Goal: Task Accomplishment & Management: Complete application form

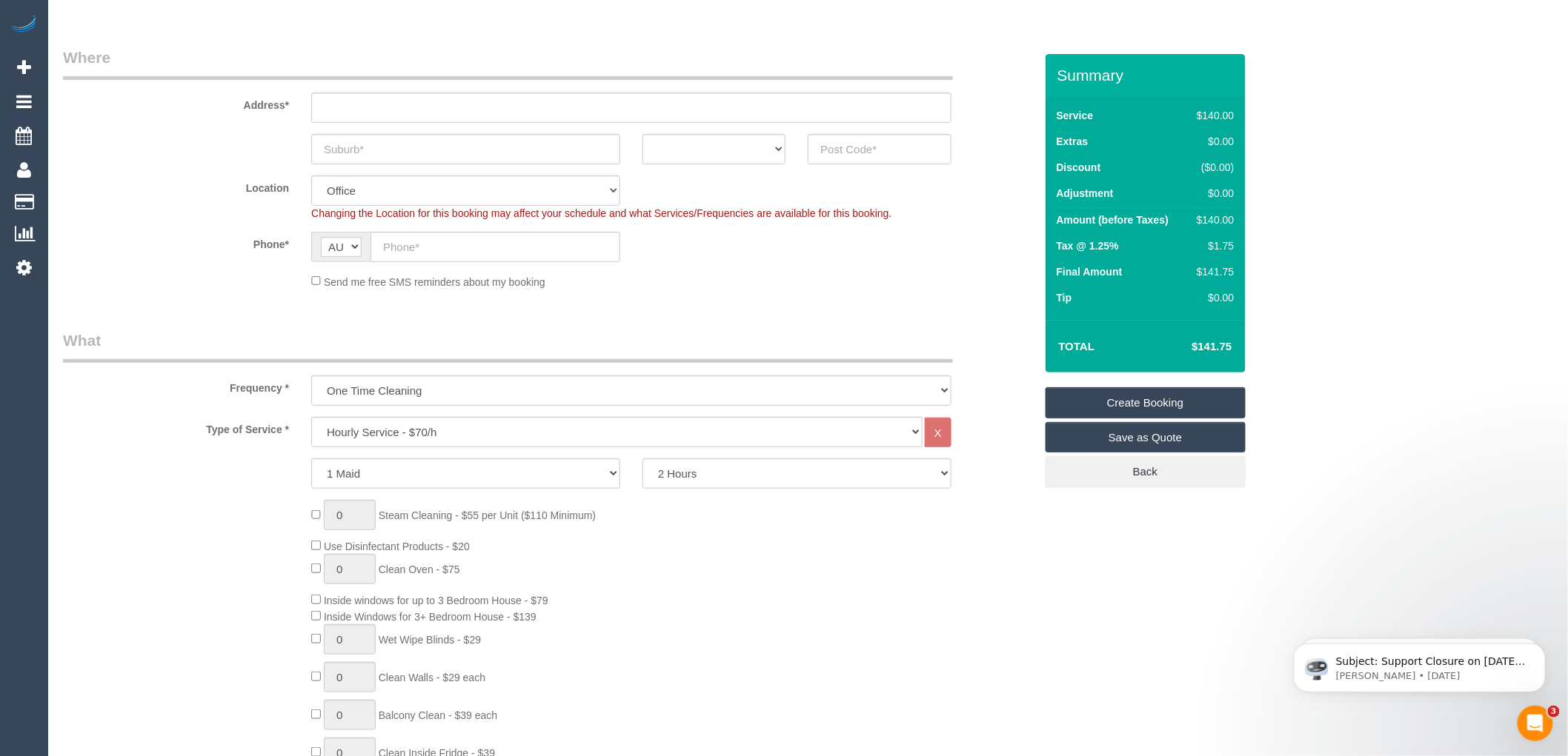
scroll to position [247, 0]
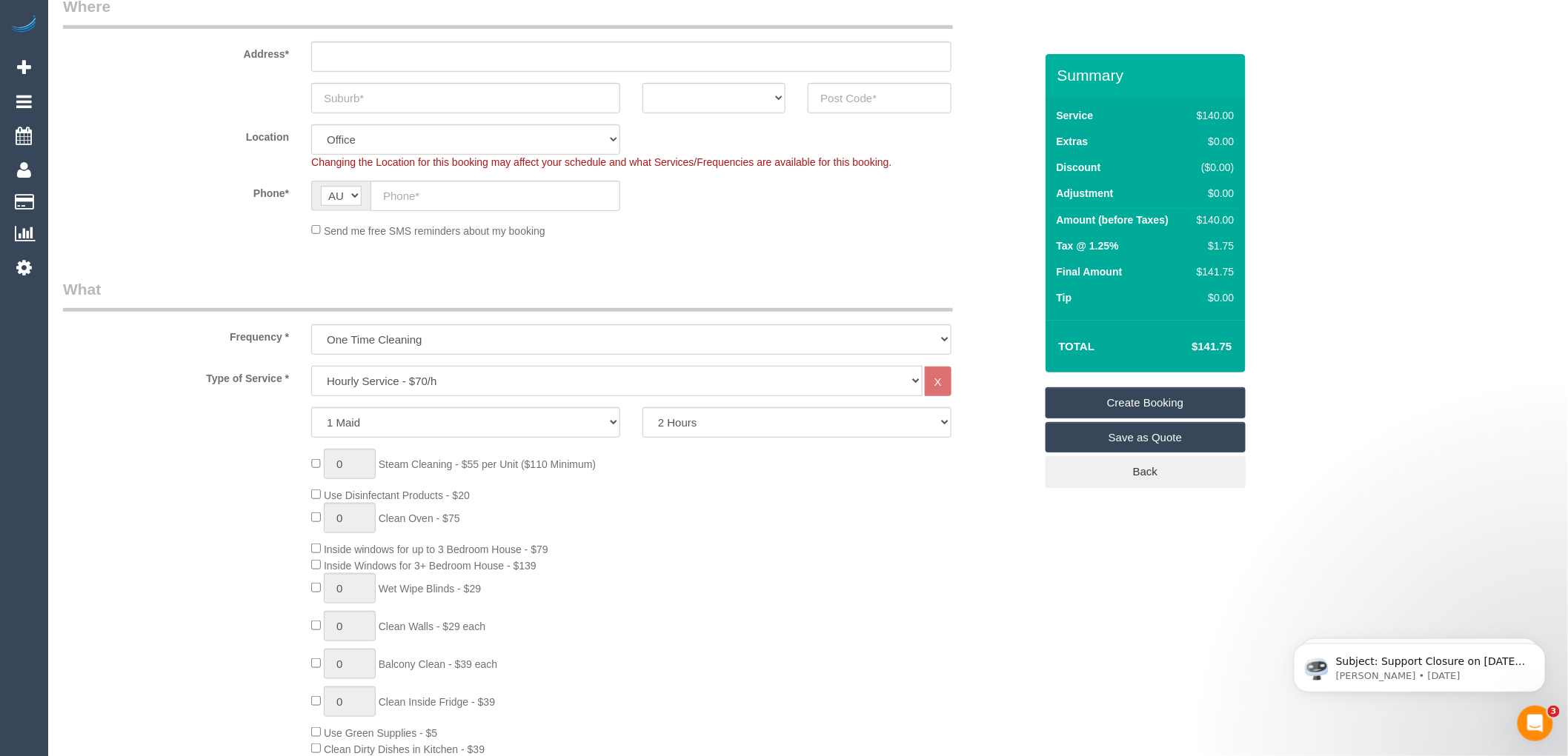
click at [412, 383] on select "Hourly Service - $70/h Hourly Service - $65/h Hourly Service - $60/h Hourly Ser…" at bounding box center [616, 381] width 612 height 30
click at [687, 567] on div "0 Steam Cleaning - $55 per Unit ($110 Minimum) Use Disinfectant Products - $20 …" at bounding box center [672, 668] width 744 height 438
click at [405, 374] on select "Hourly Service - $70/h Hourly Service - $65/h Hourly Service - $60/h Hourly Ser…" at bounding box center [616, 381] width 612 height 30
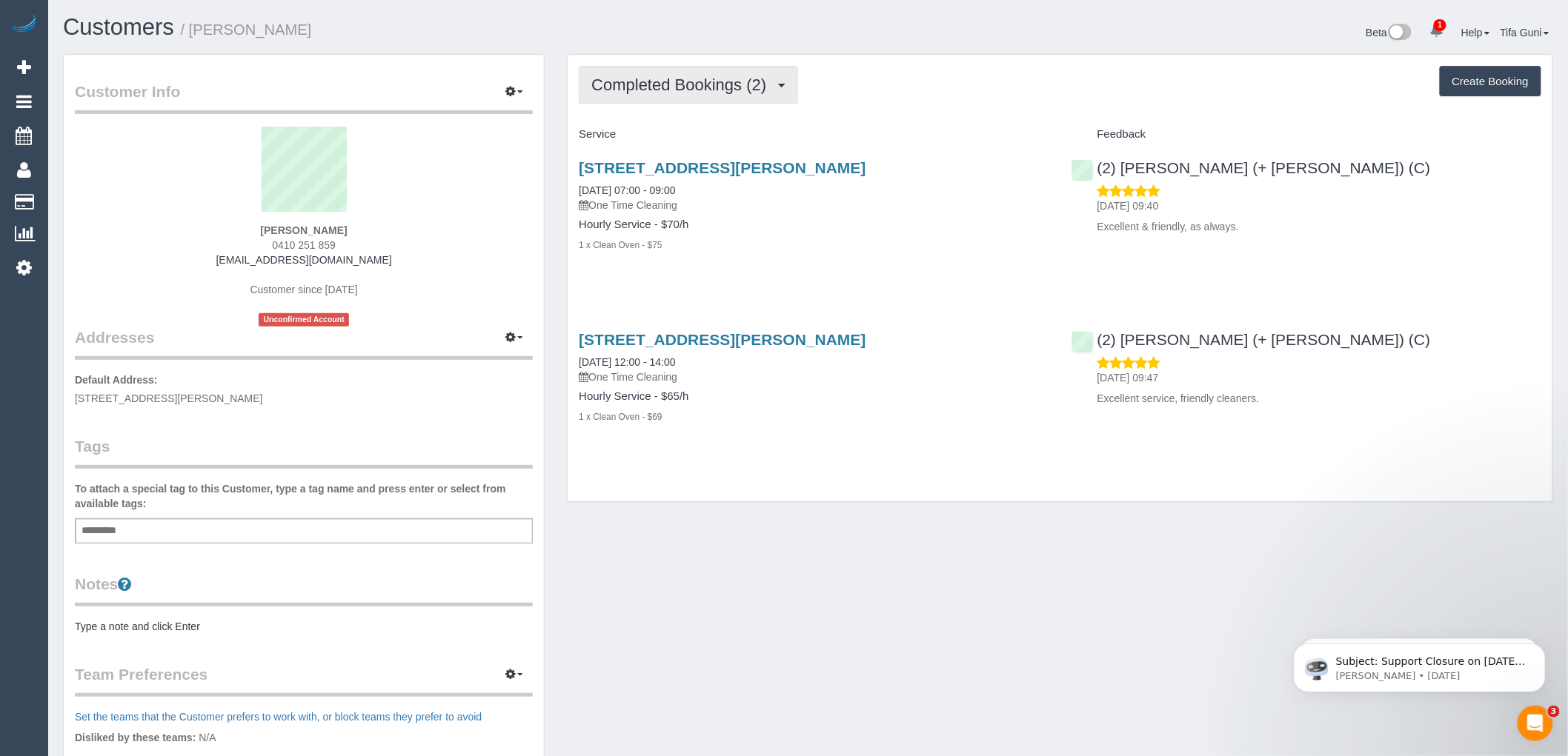
click at [727, 88] on span "Completed Bookings (2)" at bounding box center [683, 85] width 182 height 18
click at [897, 93] on div "Completed Bookings (2) Completed Bookings (2) Upcoming Bookings (0) Cancelled B…" at bounding box center [1060, 85] width 963 height 38
click at [1484, 86] on button "Create Booking" at bounding box center [1490, 81] width 101 height 31
select select "VIC"
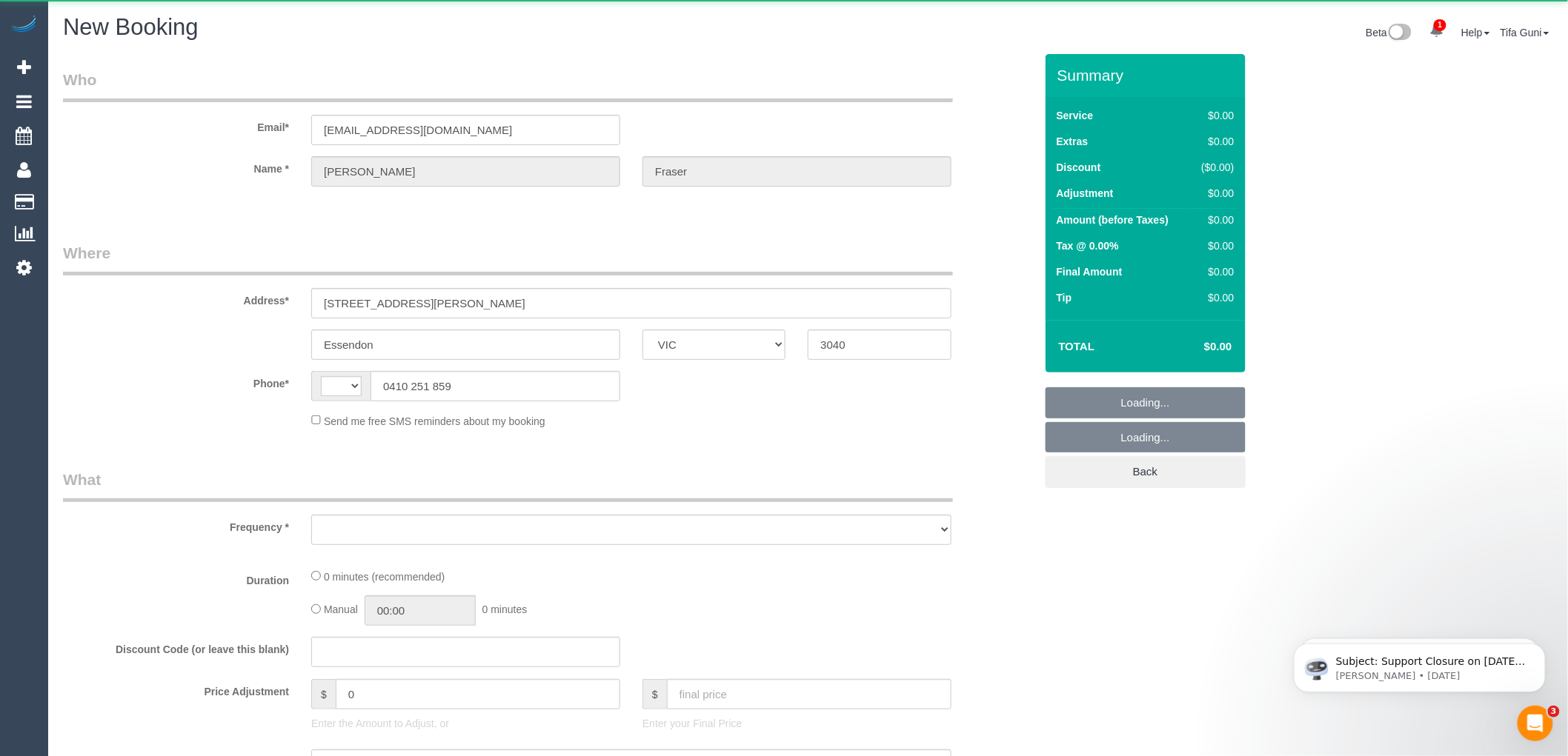
select select "string:AU"
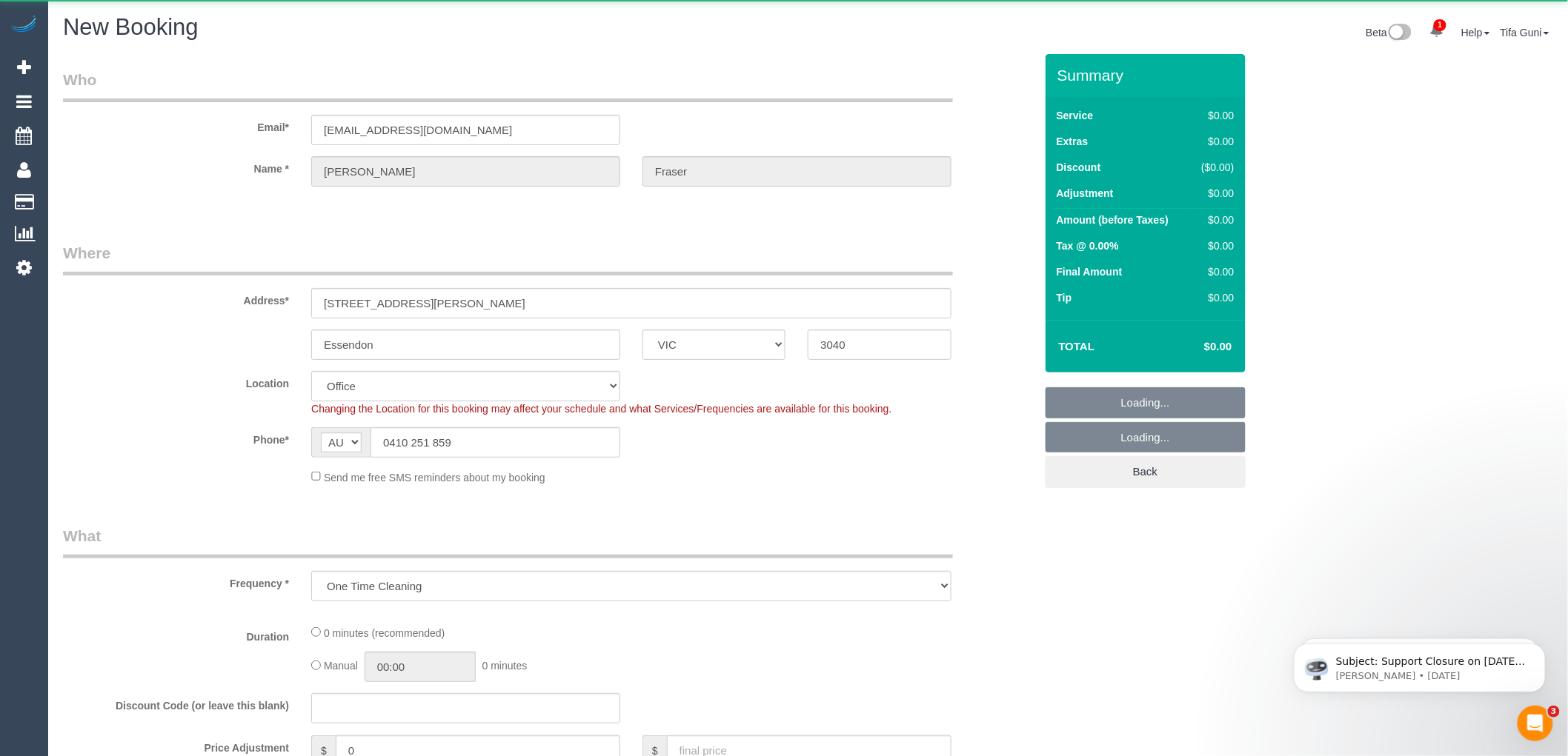
select select "object:1289"
select select "string:stripe-pm_1Q7SXZ2GScqysDRVwAAqF6Ab"
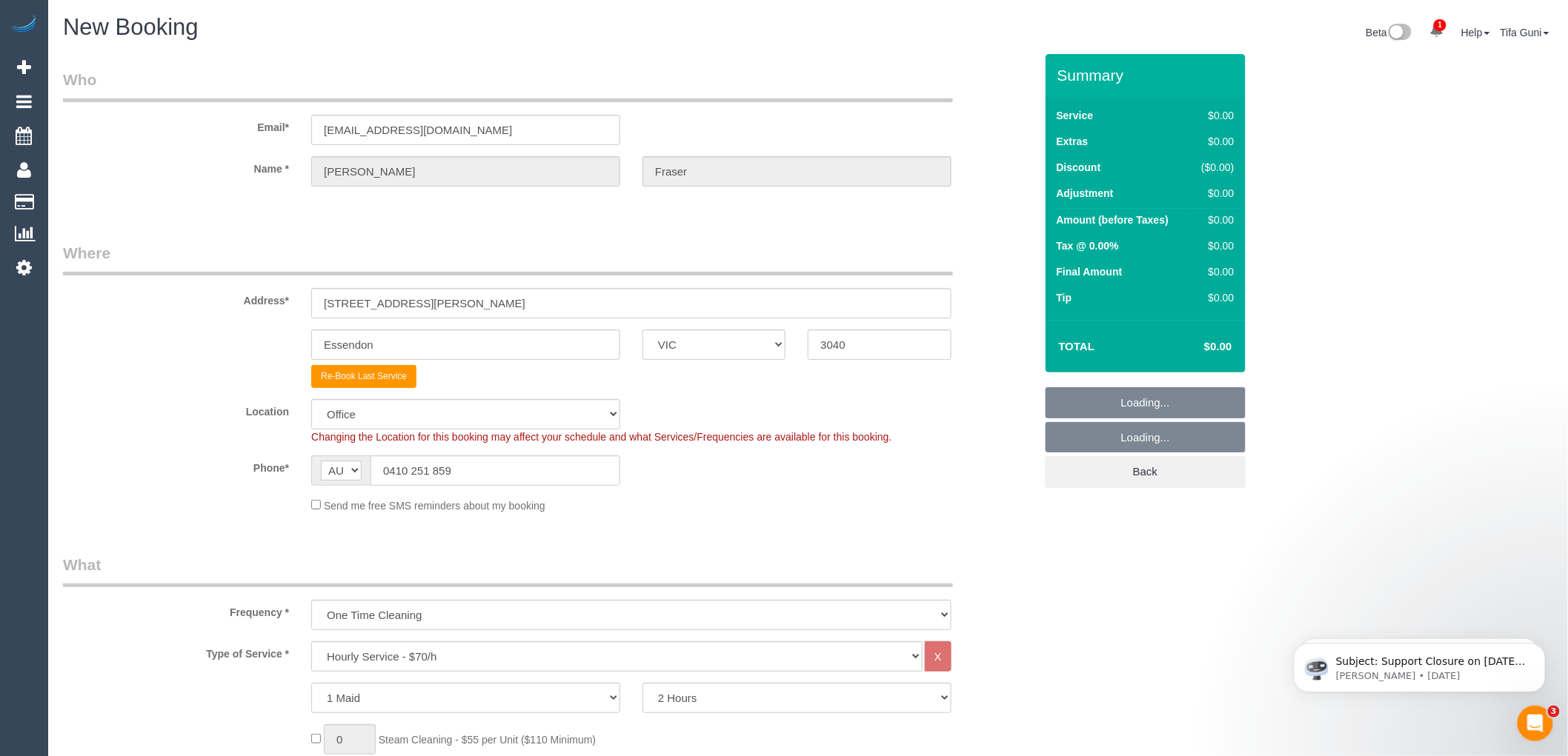
select select "59"
select select "object:2565"
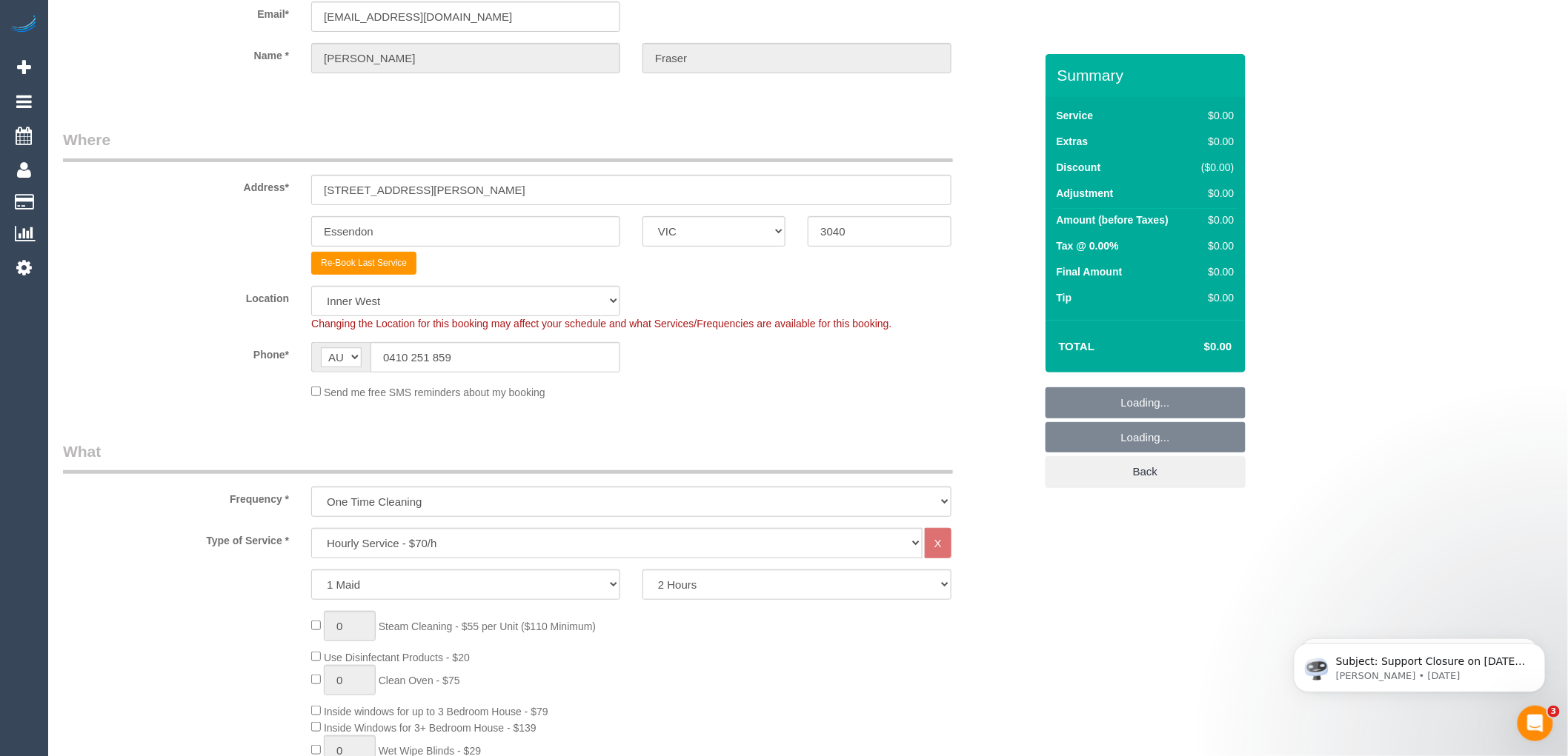
scroll to position [247, 0]
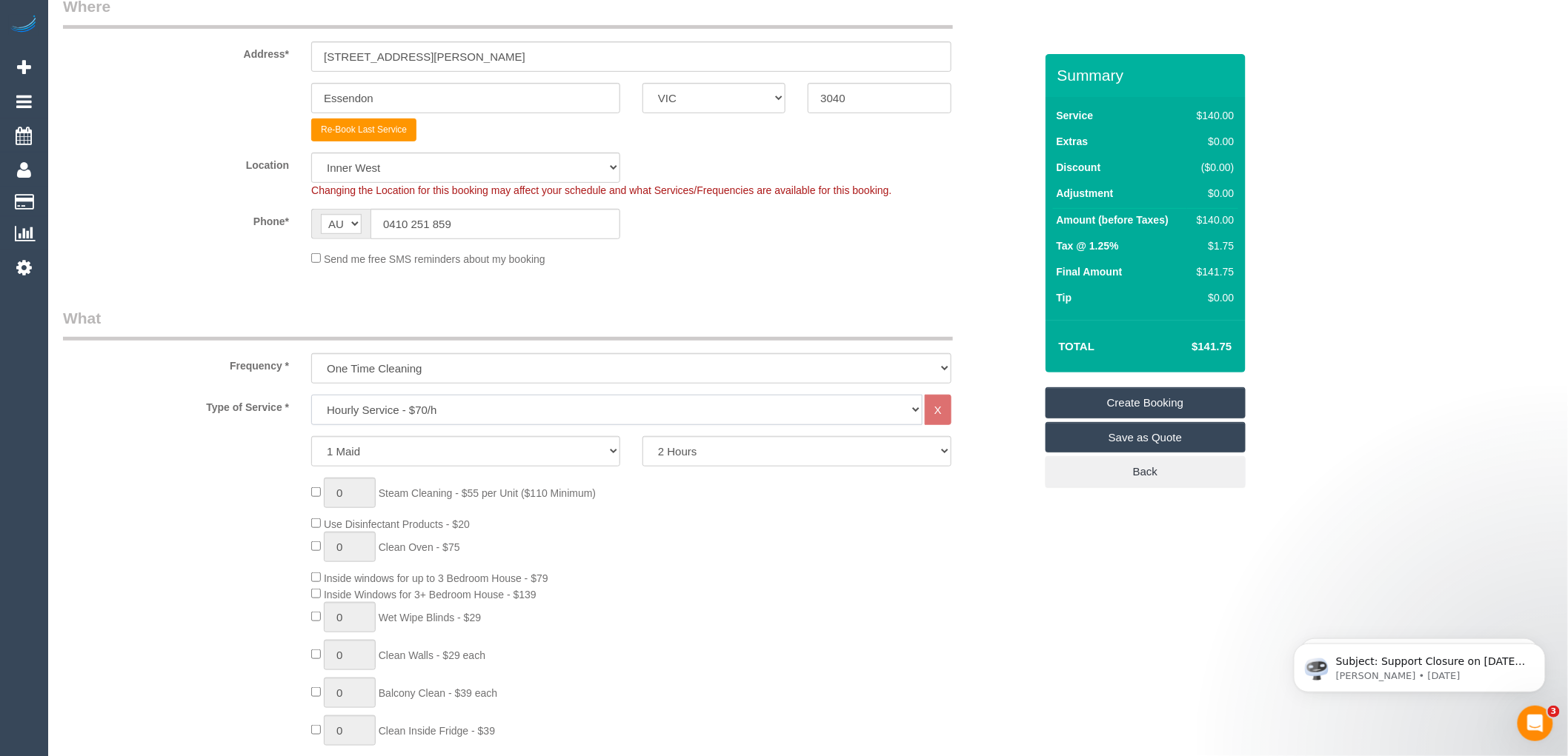
click at [482, 403] on select "Hourly Service - $70/h Hourly Service - $65/h Hourly Service - $60/h Hourly Ser…" at bounding box center [616, 410] width 612 height 30
select select "211"
click at [311, 395] on select "Hourly Service - $70/h Hourly Service - $65/h Hourly Service - $60/h Hourly Ser…" at bounding box center [616, 410] width 612 height 30
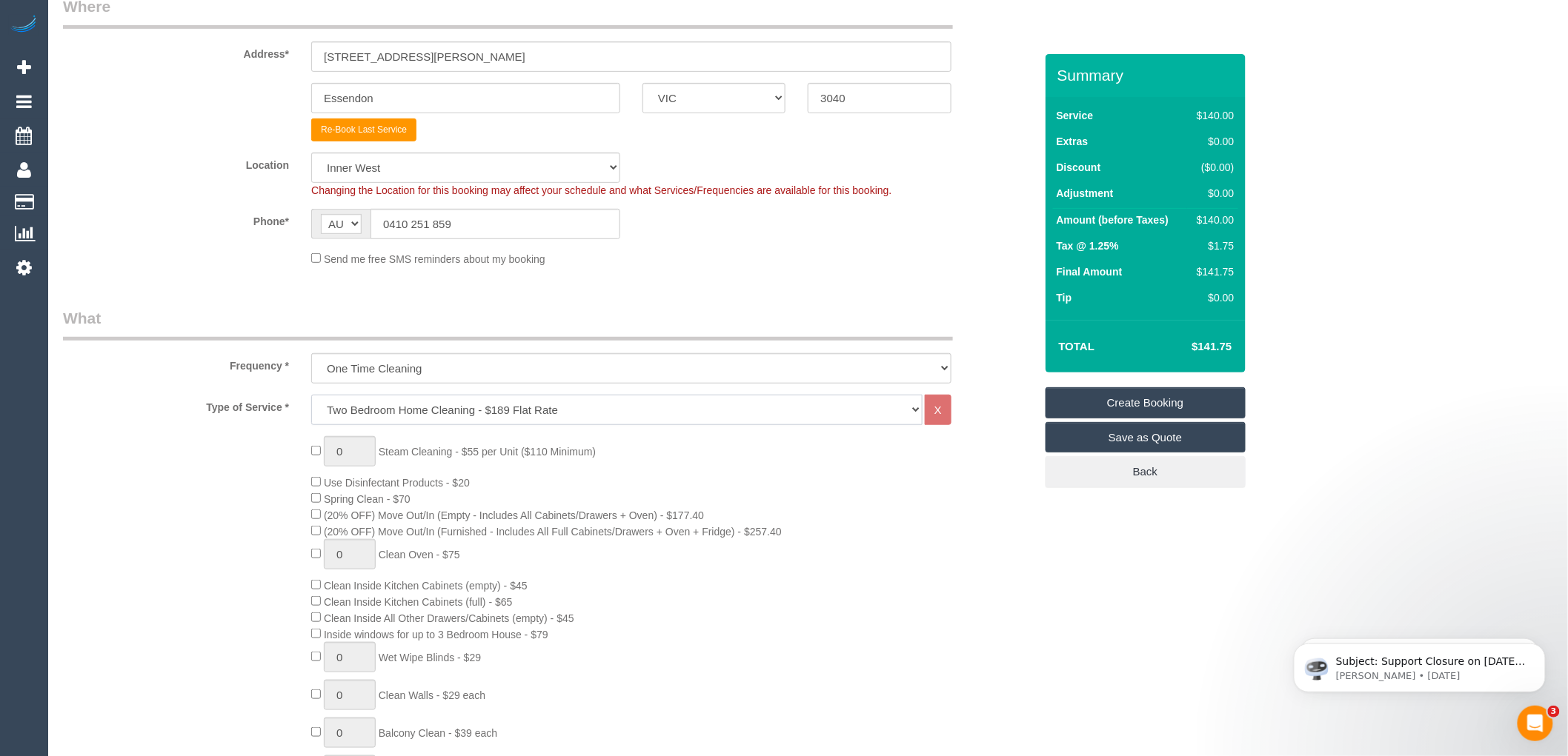
scroll to position [411, 0]
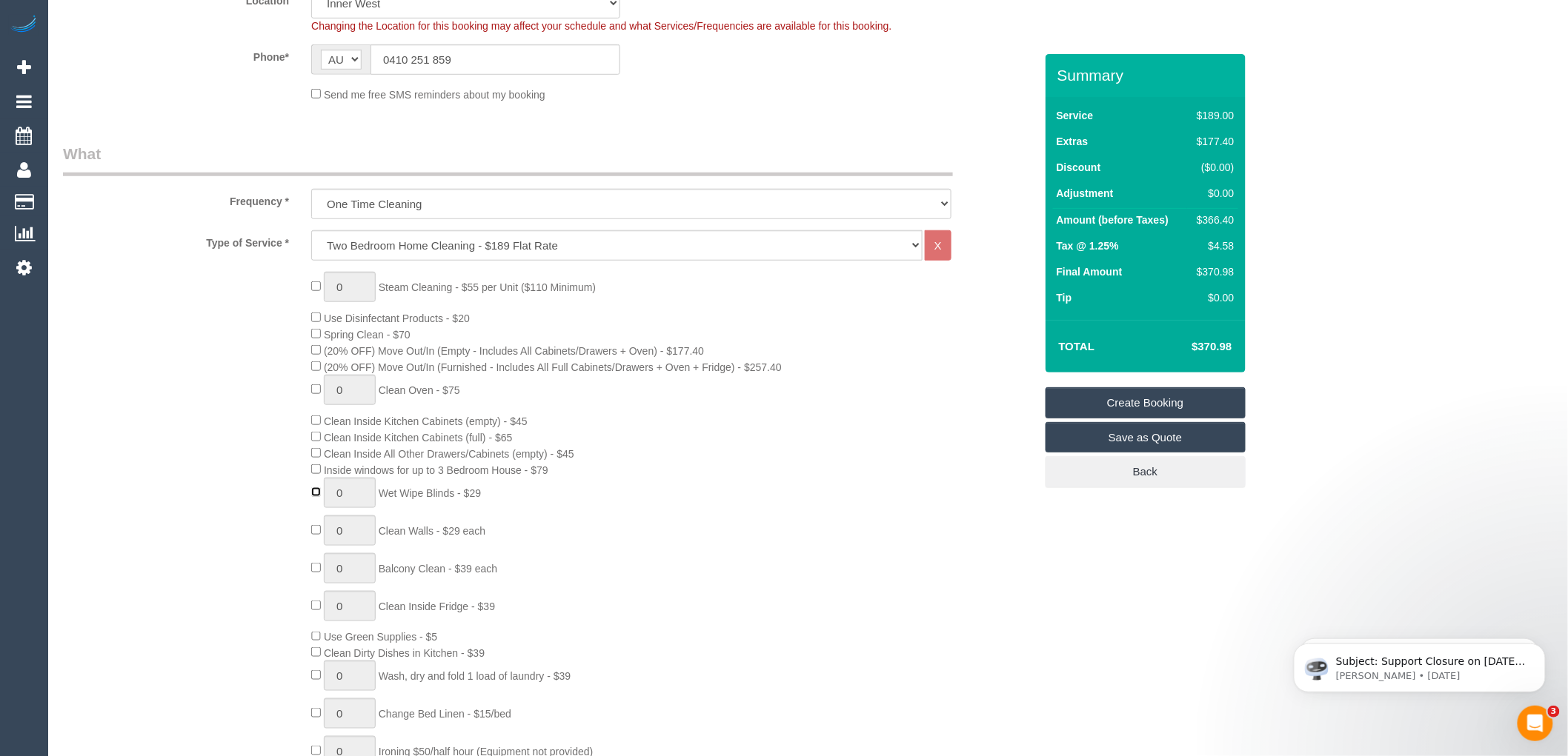
type input "1"
click at [356, 492] on input "1" at bounding box center [350, 493] width 52 height 30
click at [657, 497] on div "0 Steam Cleaning - $55 per Unit ($110 Minimum) Use Disinfectant Products - $20 …" at bounding box center [672, 531] width 744 height 520
type input "0"
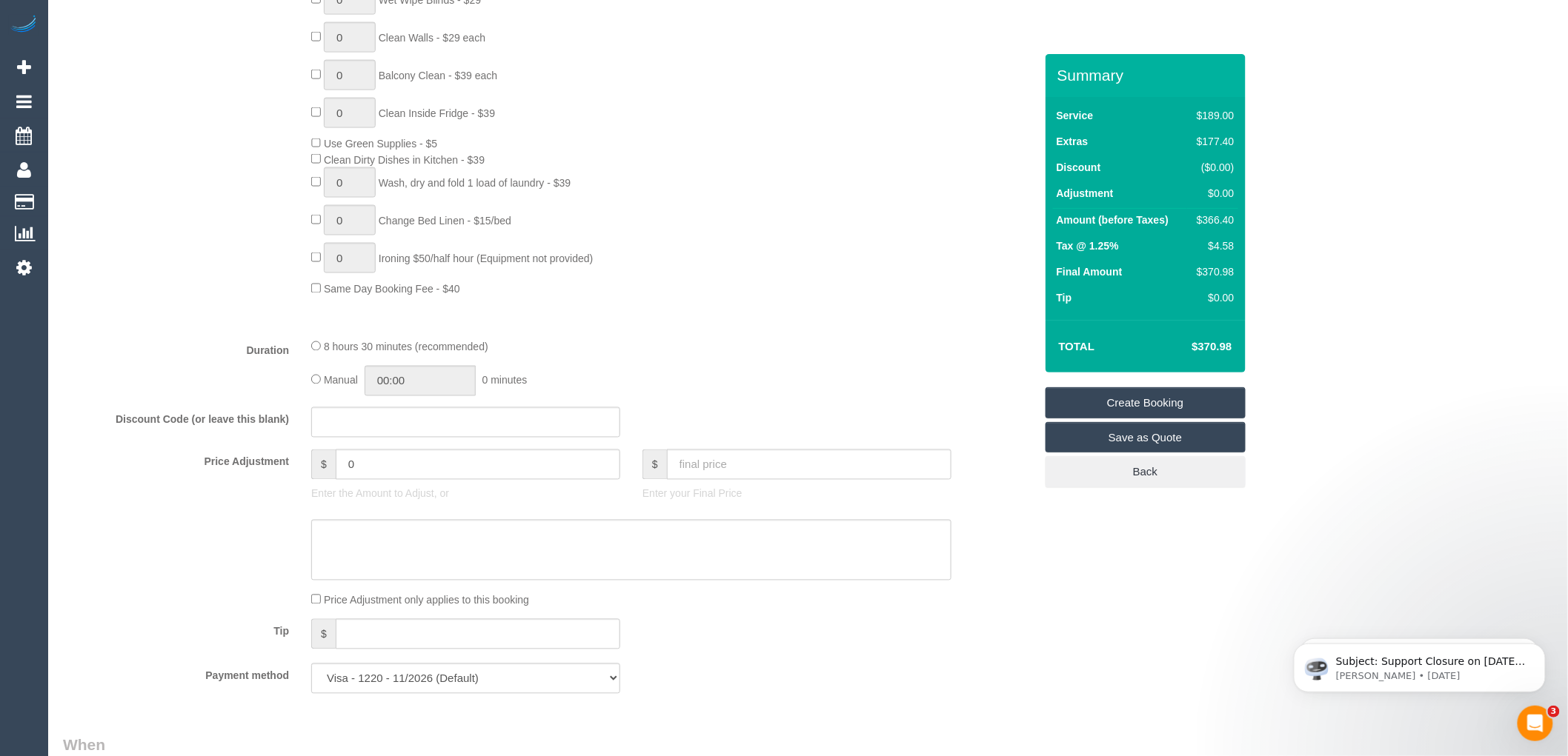
scroll to position [905, 0]
click at [781, 260] on div "0 Steam Cleaning - $55 per Unit ($110 Minimum) Use Disinfectant Products - $20 …" at bounding box center [672, 37] width 744 height 520
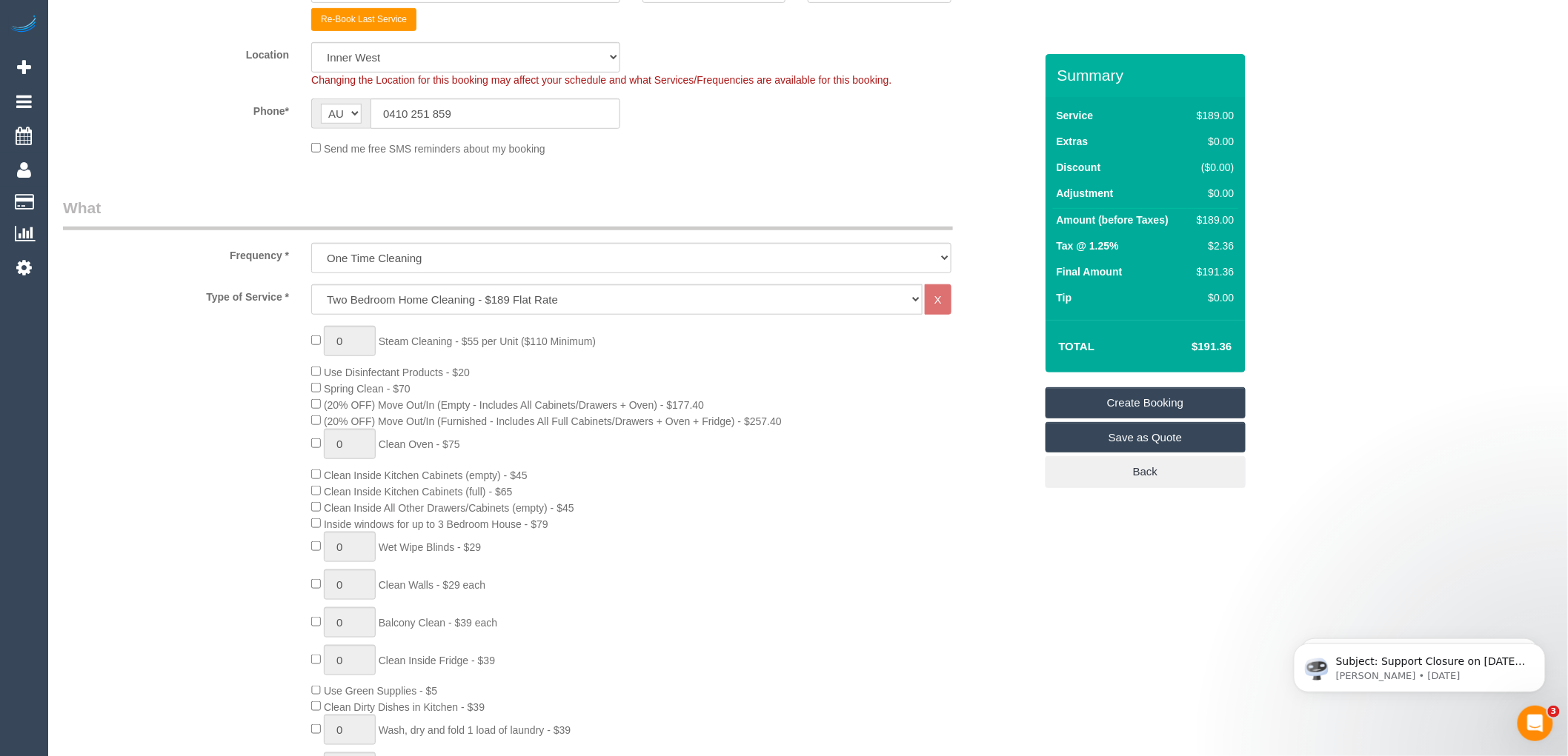
scroll to position [411, 0]
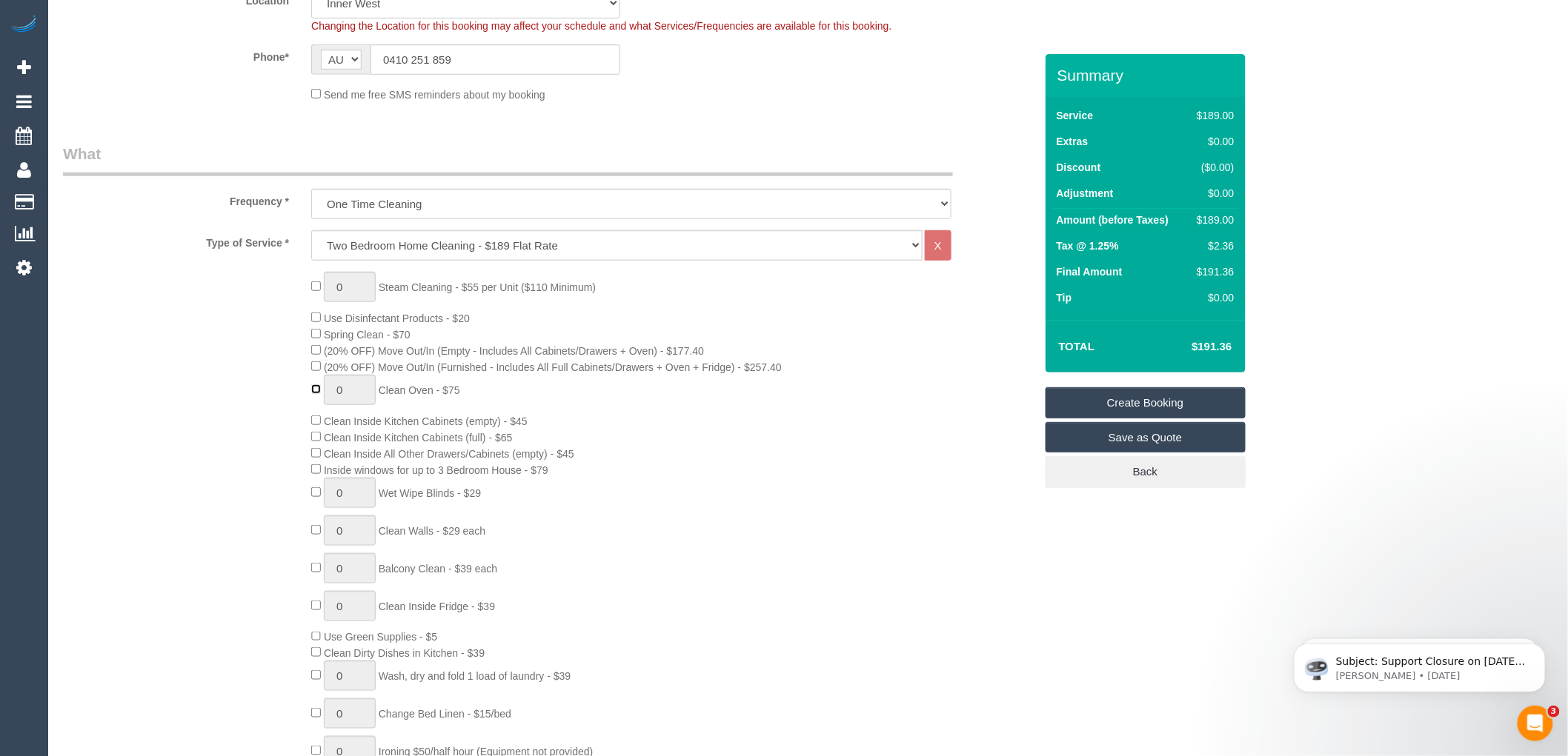
type input "1"
click at [776, 437] on div "0 Steam Cleaning - $55 per Unit ($110 Minimum) Use Disinfectant Products - $20 …" at bounding box center [672, 531] width 744 height 520
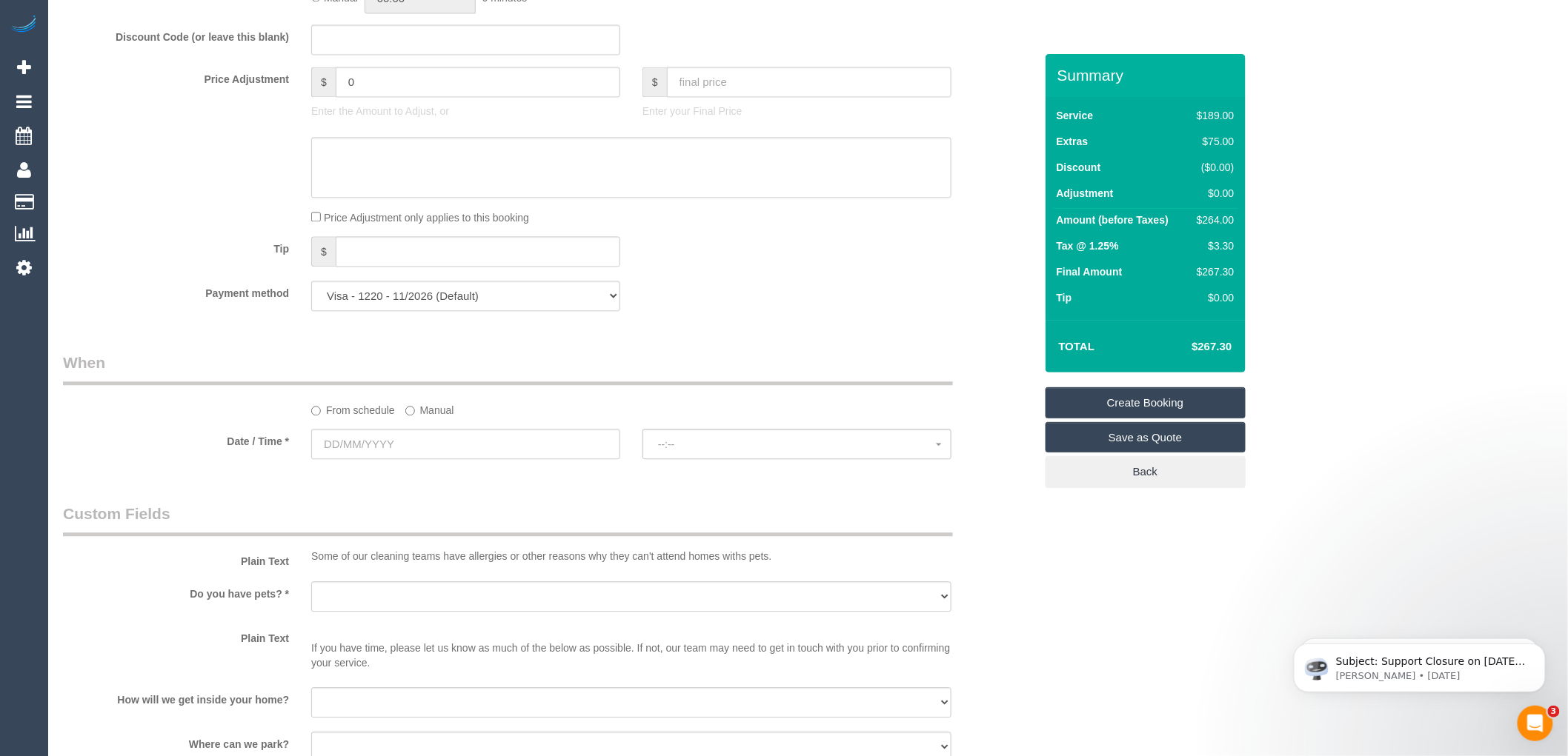
scroll to position [1317, 0]
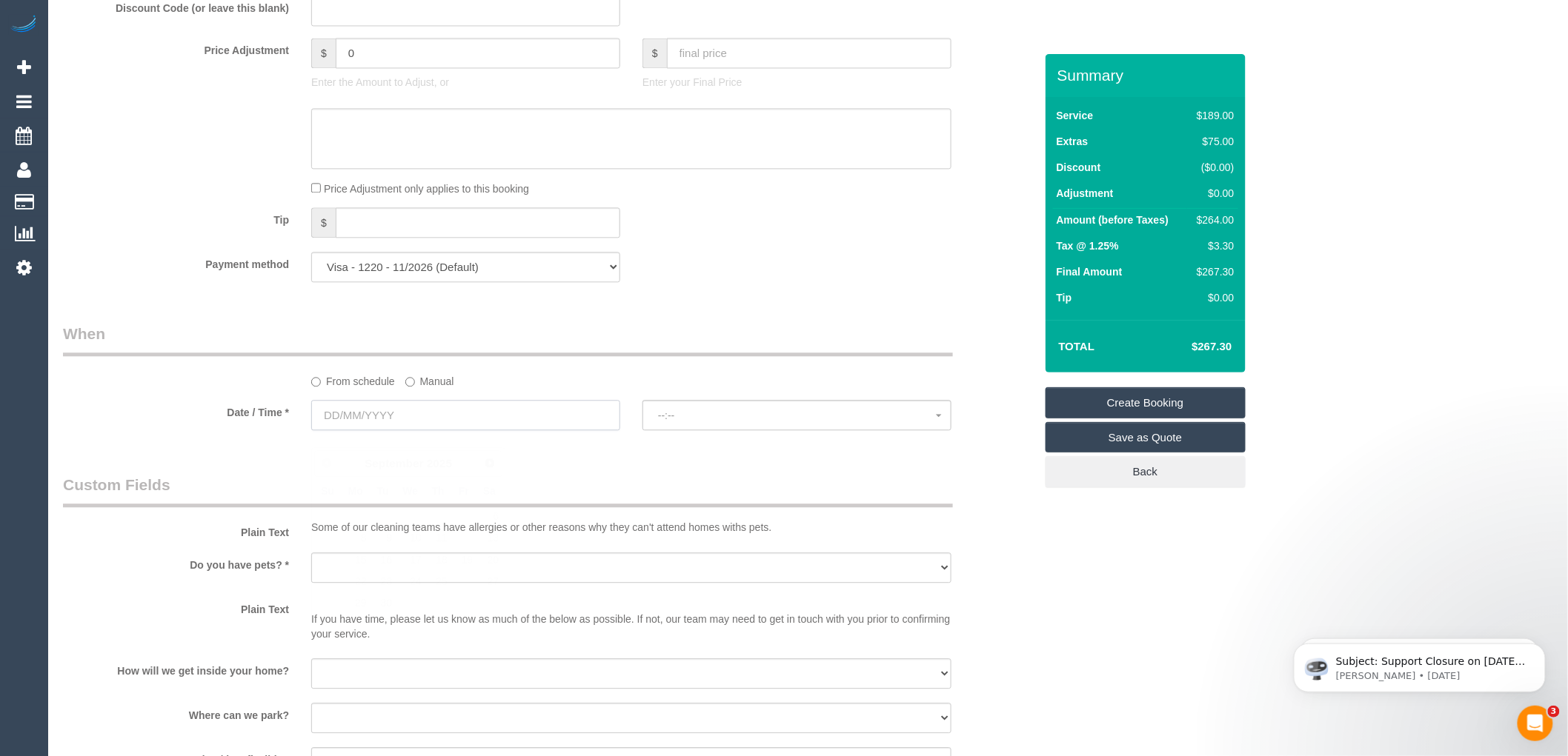
click at [380, 430] on input "text" at bounding box center [465, 415] width 309 height 30
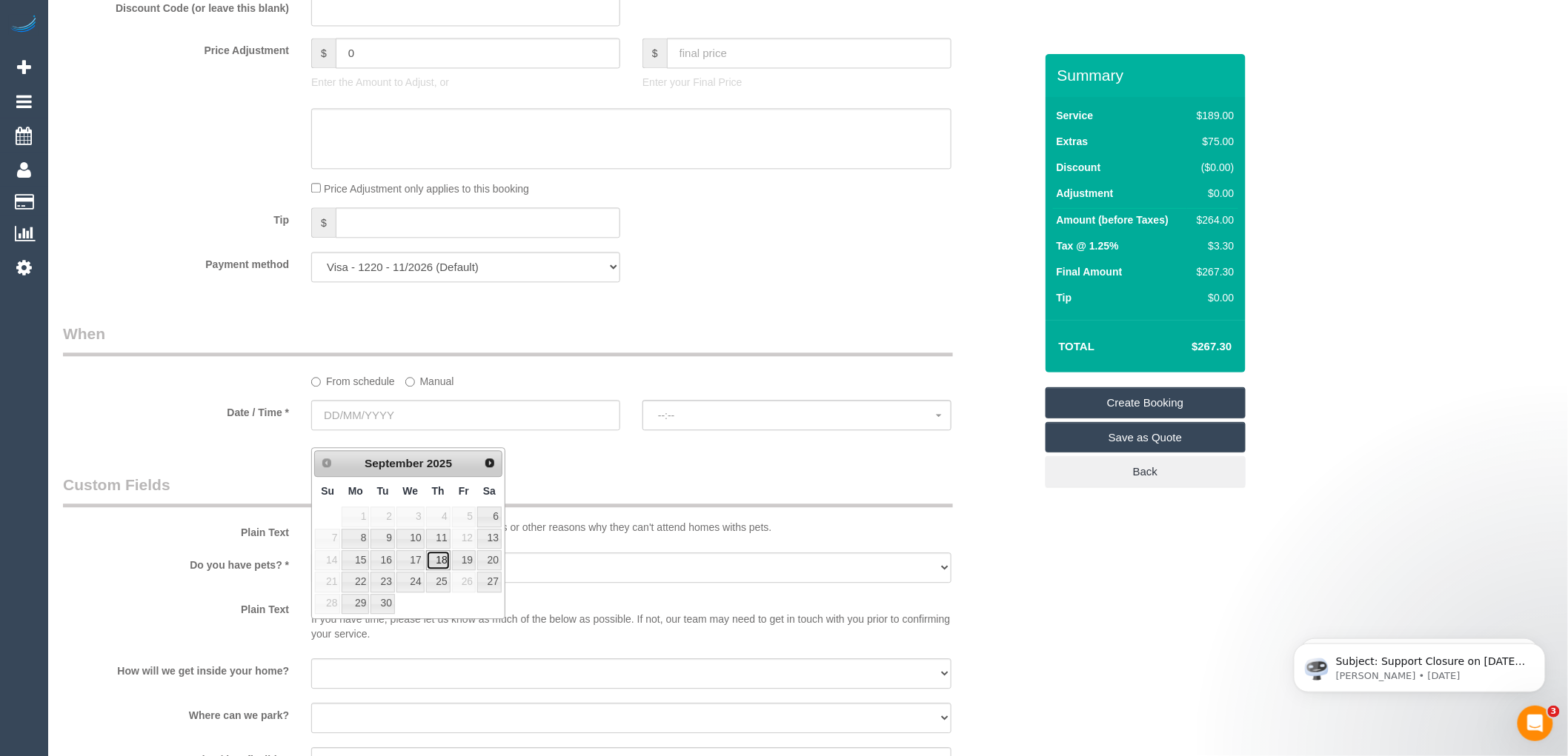
click at [440, 561] on link "18" at bounding box center [438, 560] width 25 height 20
type input "18/09/2025"
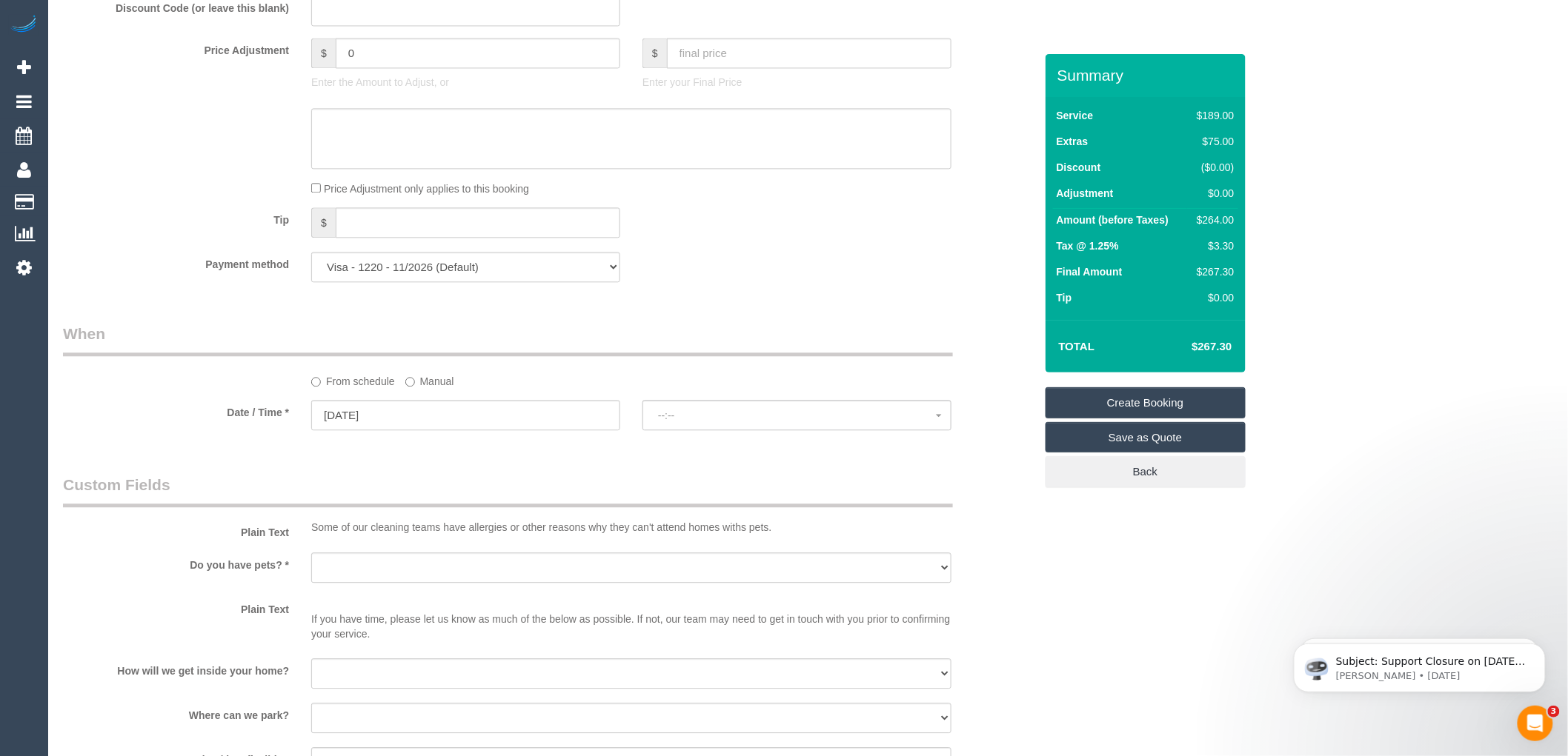
select select "spot1"
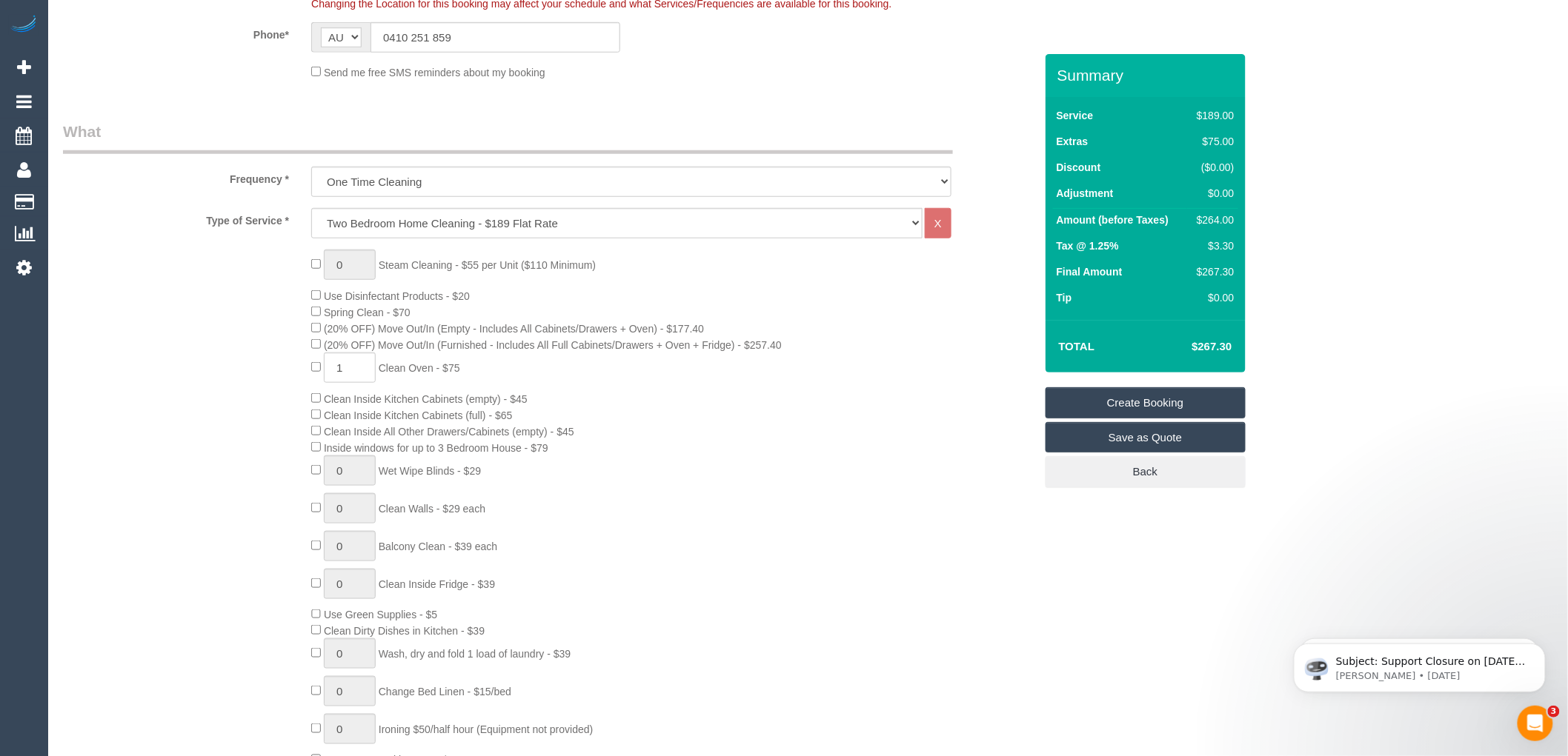
scroll to position [329, 0]
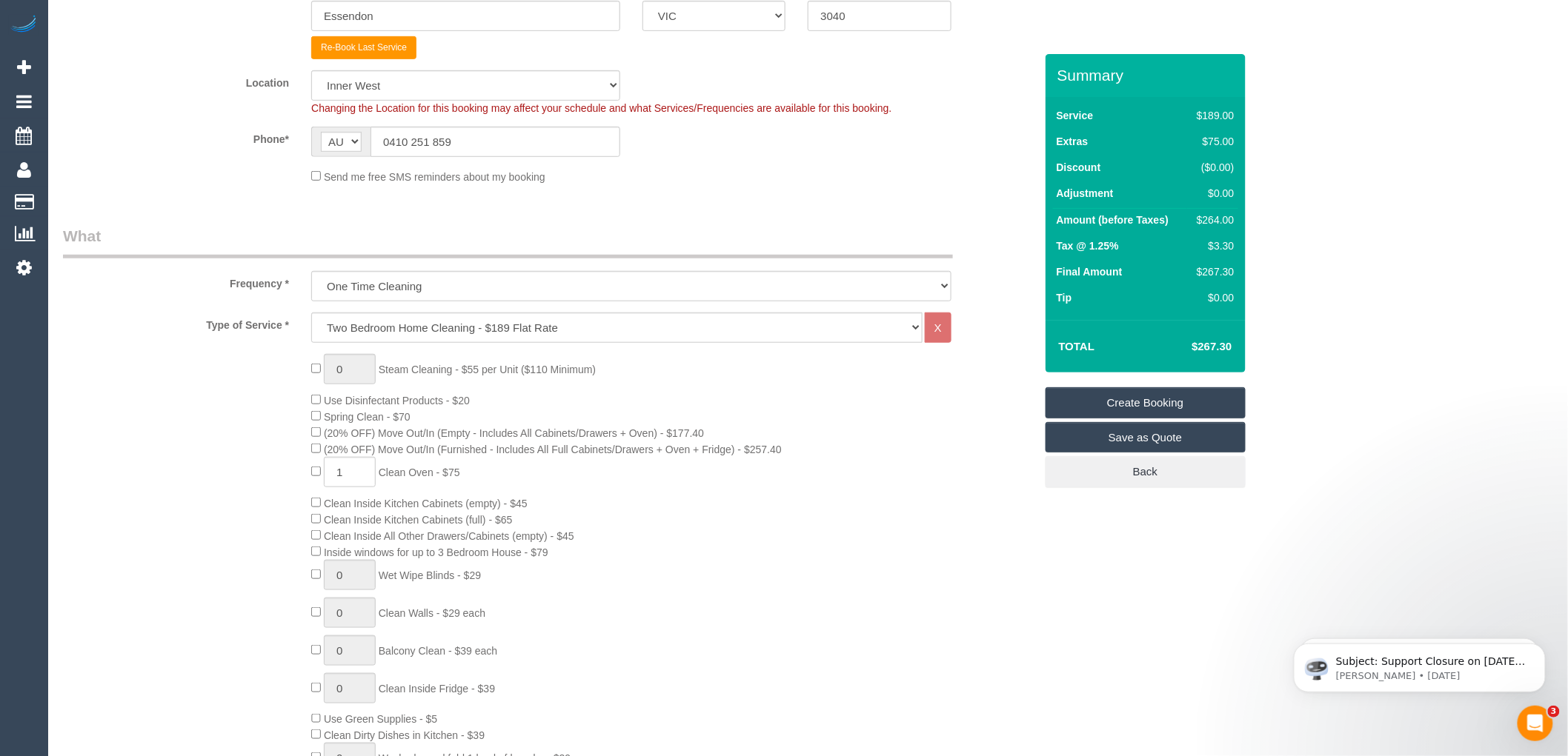
click at [639, 527] on div "0 Steam Cleaning - $55 per Unit ($110 Minimum) Use Disinfectant Products - $20 …" at bounding box center [672, 614] width 744 height 520
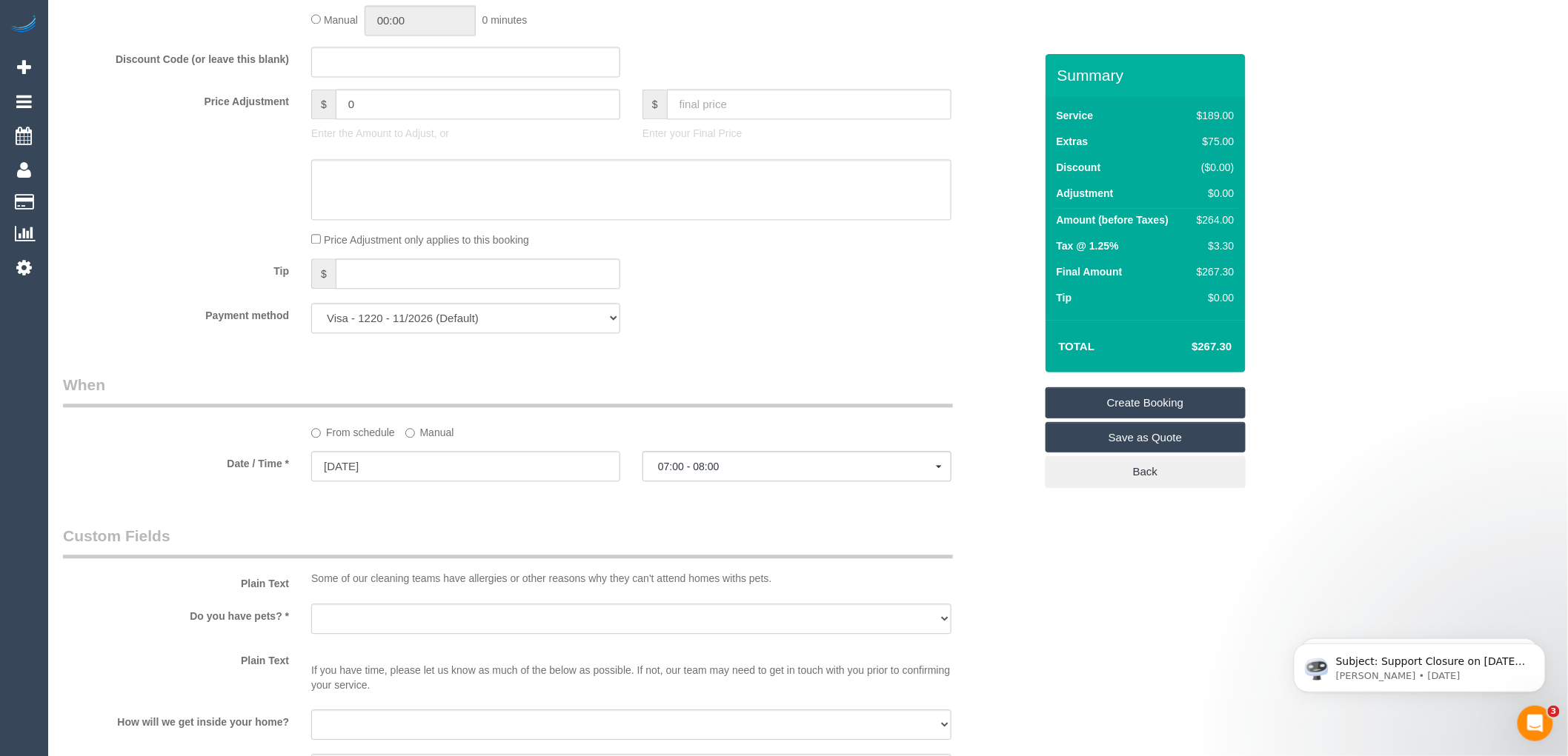
scroll to position [1317, 0]
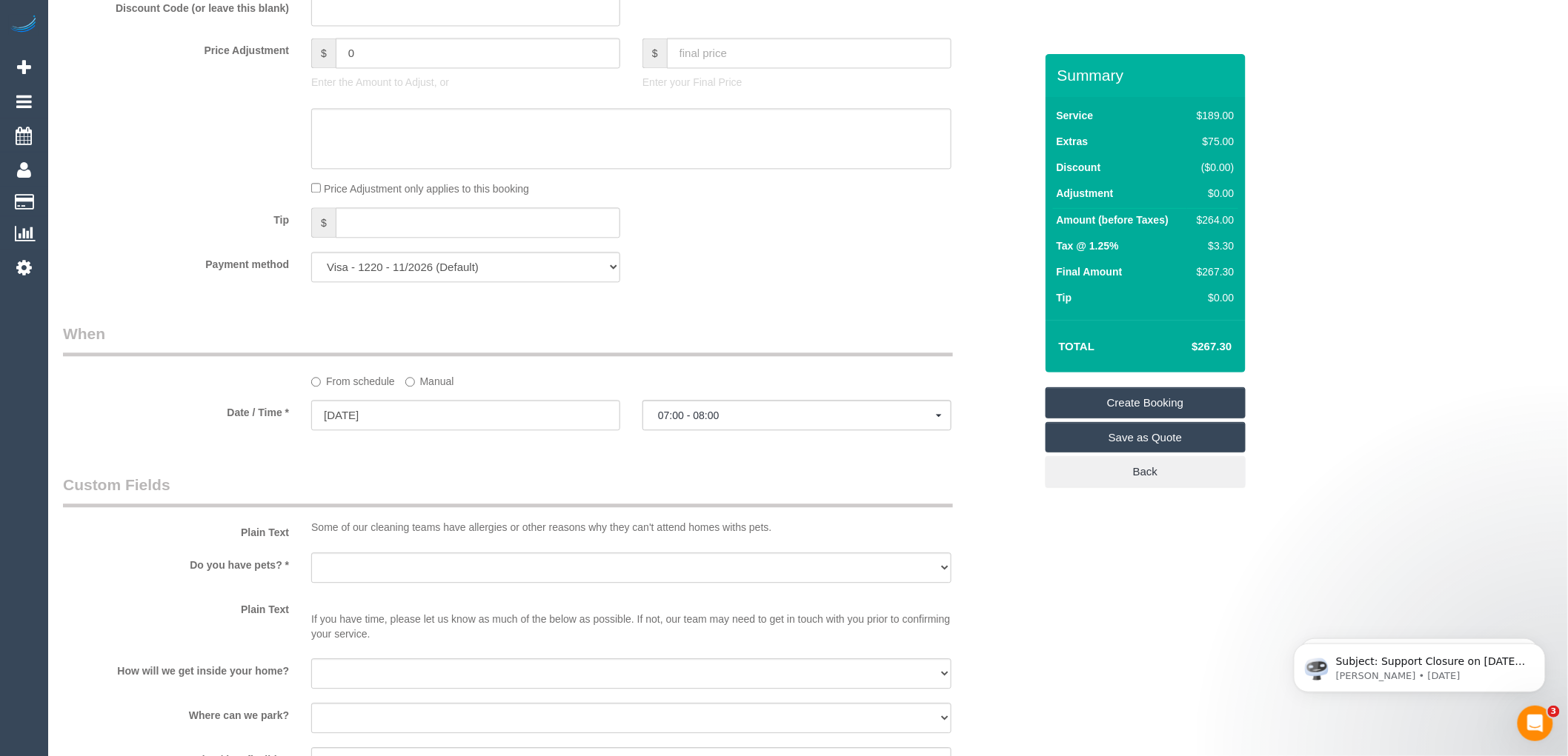
click at [416, 567] on sui-booking-custom-fields "Plain Text Some of our cleaning teams have allergies or other reasons why they …" at bounding box center [549, 681] width 971 height 414
click at [405, 583] on select "Yes - Cats Yes - Dogs No pets Yes - Dogs and Cats Yes - Other" at bounding box center [631, 568] width 640 height 30
select select "number:28"
click at [311, 569] on select "Yes - Cats Yes - Dogs No pets Yes - Dogs and Cats Yes - Other" at bounding box center [631, 568] width 640 height 30
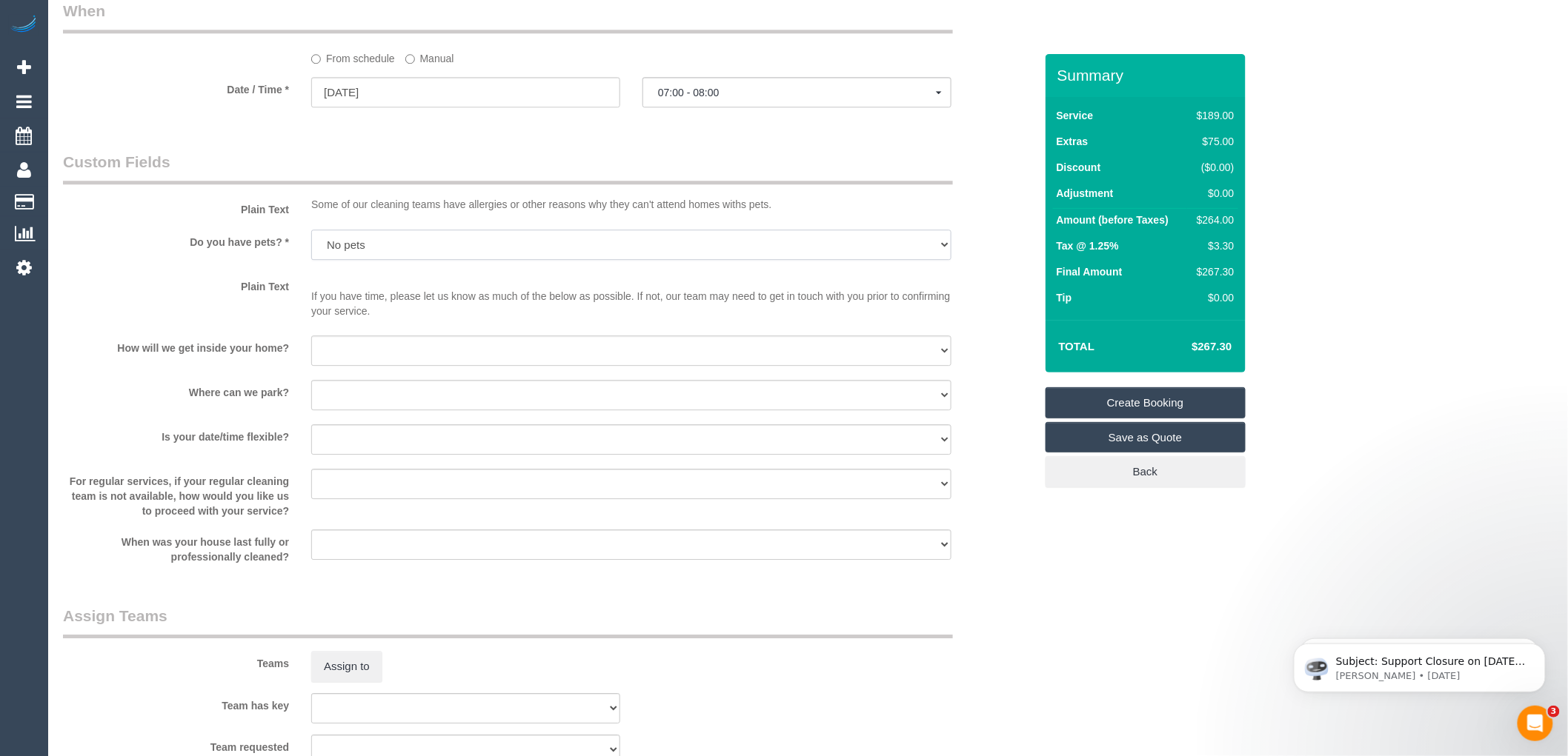
scroll to position [1646, 0]
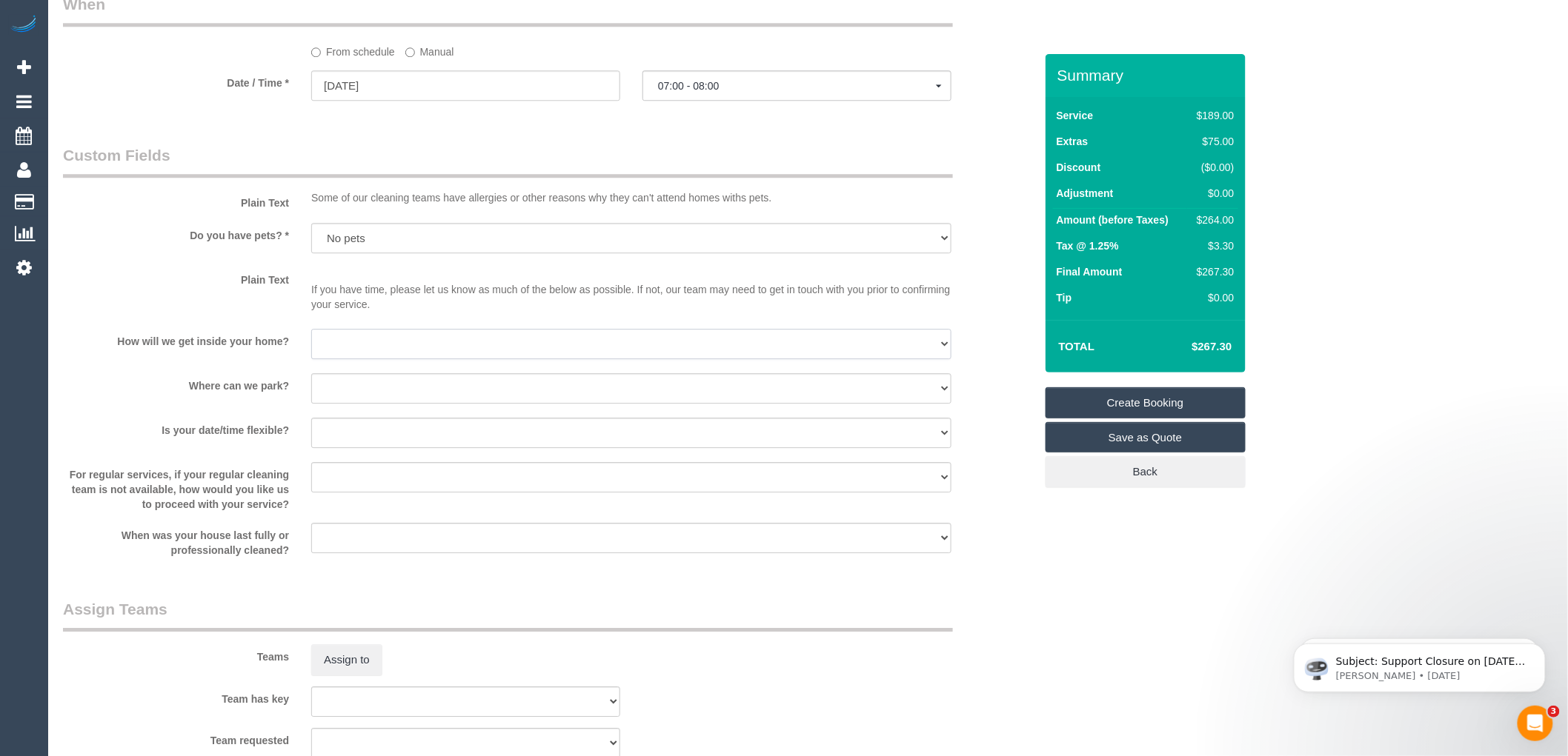
click at [397, 359] on select "I will be home Key will be left (please provide details below) Lock box/Access …" at bounding box center [631, 344] width 640 height 30
select select "number:14"
click at [311, 346] on select "I will be home Key will be left (please provide details below) Lock box/Access …" at bounding box center [631, 344] width 640 height 30
click at [381, 404] on select "I will provide parking on-site Free street parking Paid street parking (cost wi…" at bounding box center [631, 388] width 640 height 30
select select "number:19"
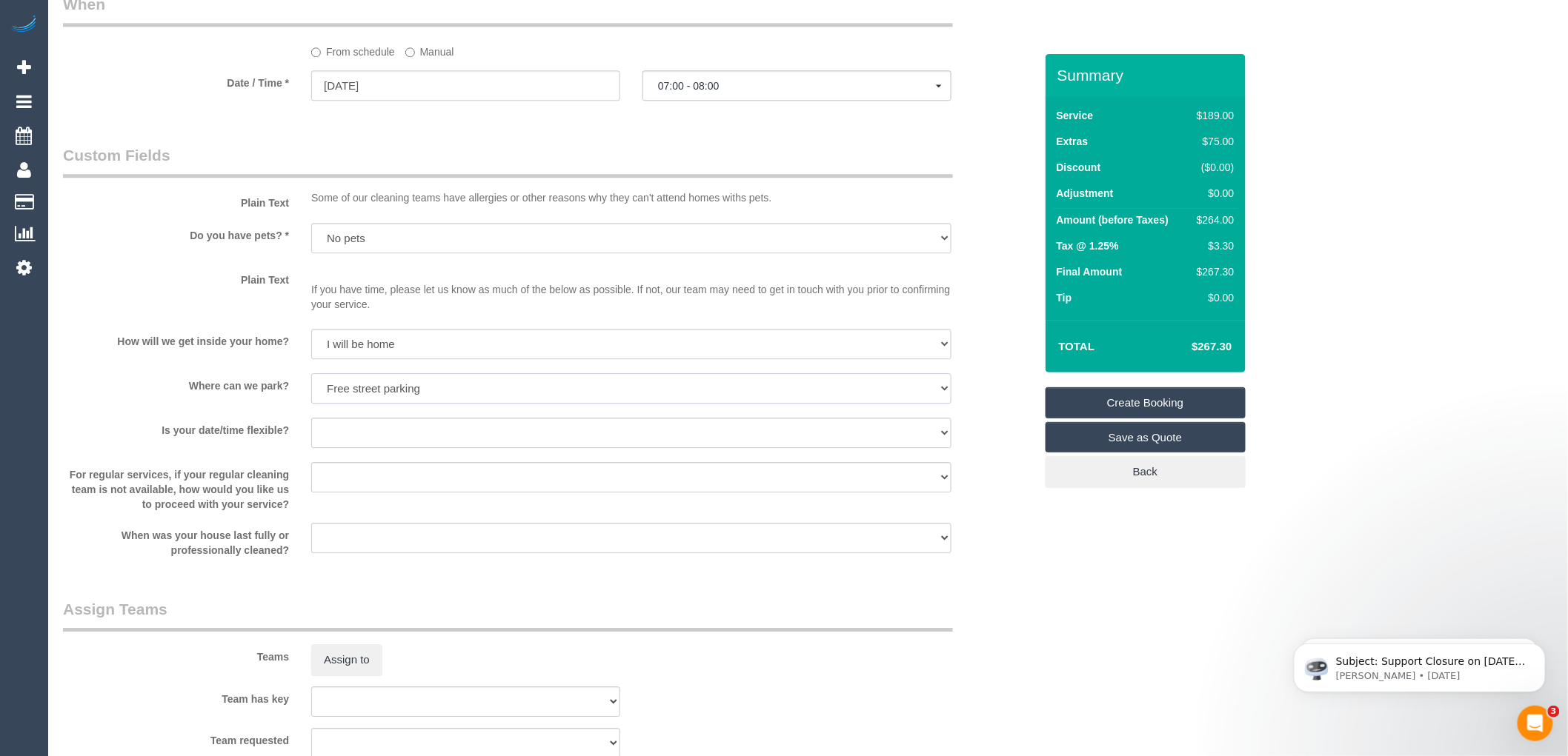
click at [311, 390] on select "I will provide parking on-site Free street parking Paid street parking (cost wi…" at bounding box center [631, 388] width 640 height 30
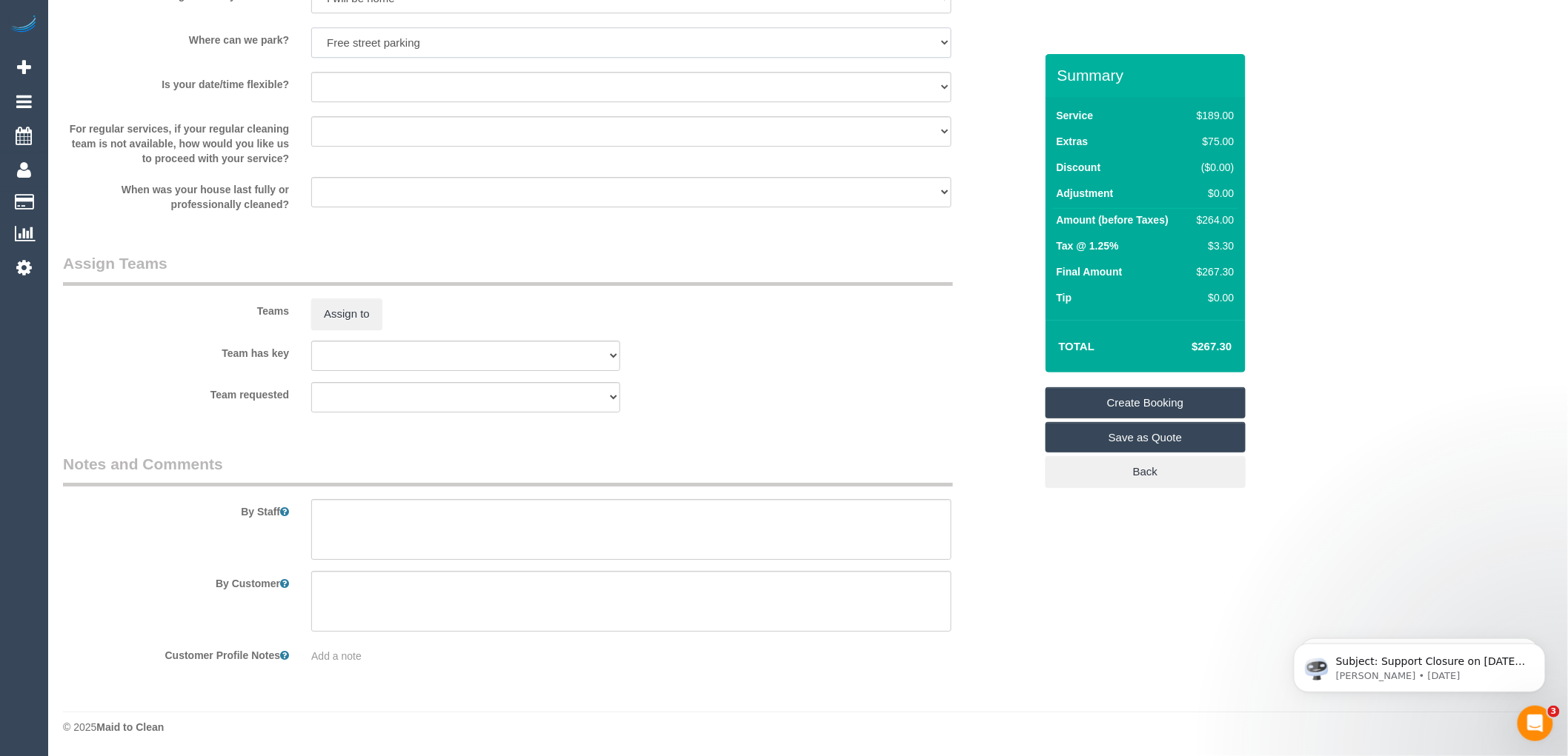
scroll to position [2008, 0]
click at [374, 526] on textarea at bounding box center [631, 529] width 640 height 61
click at [364, 511] on textarea at bounding box center [631, 529] width 640 height 61
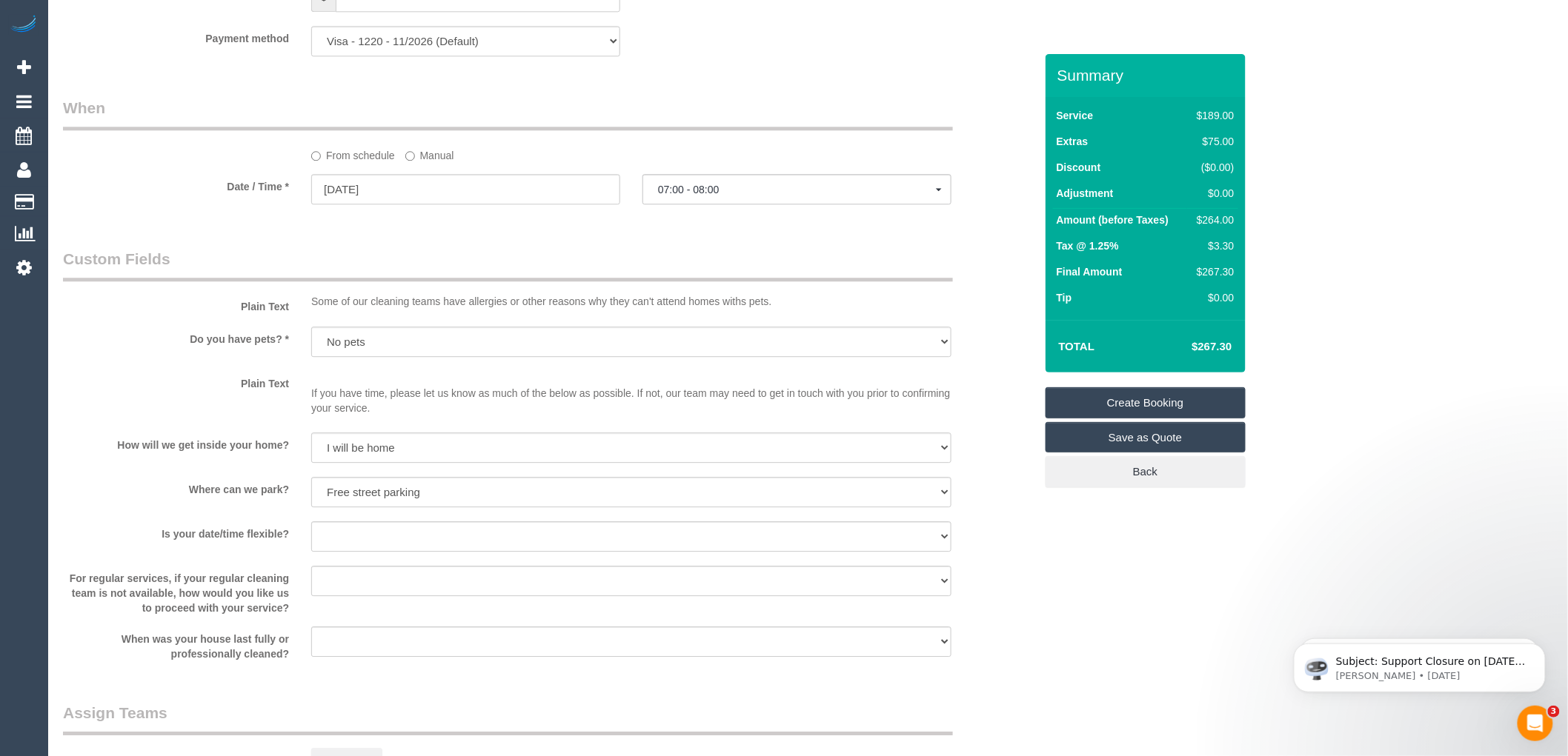
scroll to position [1514, 0]
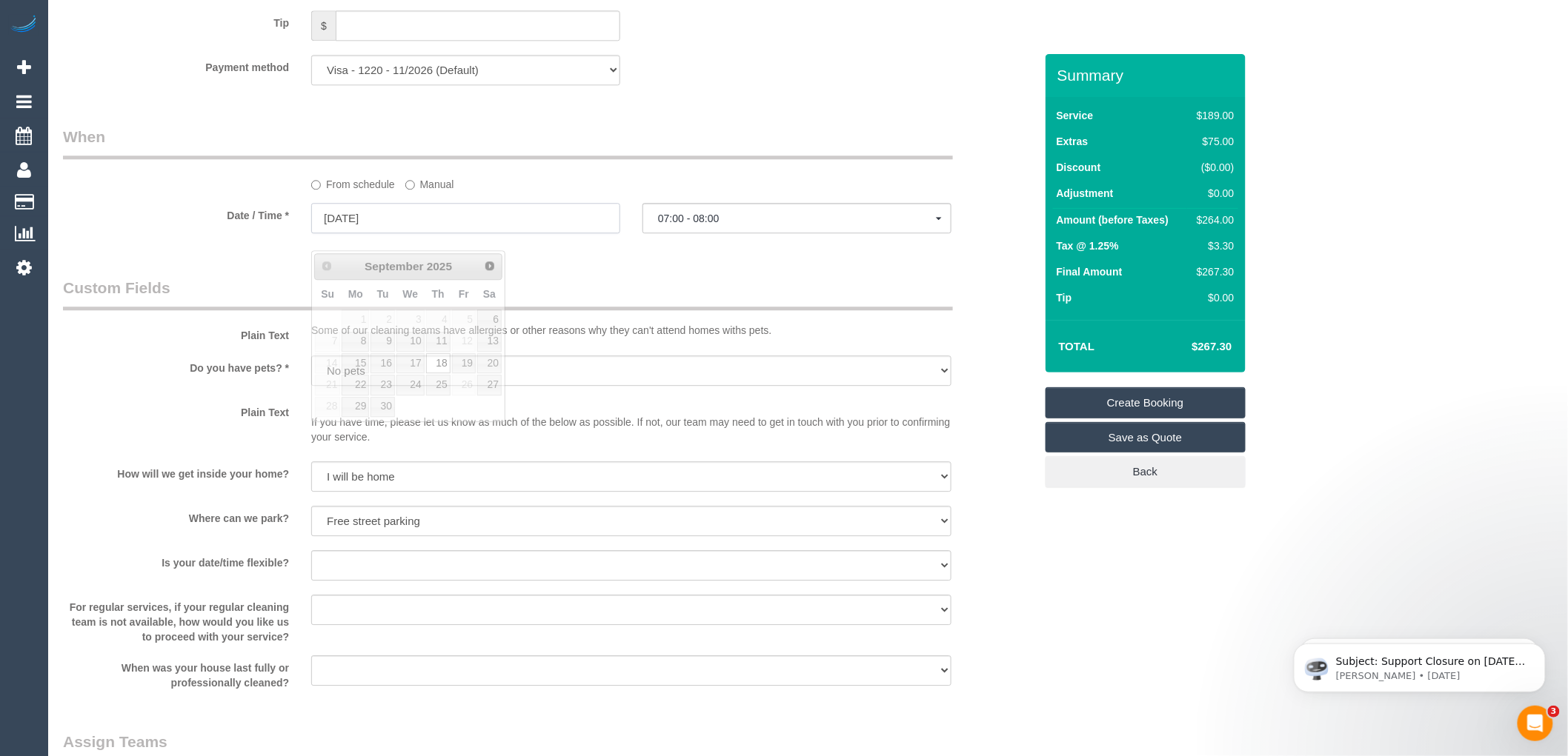
click at [407, 233] on input "18/09/2025" at bounding box center [465, 218] width 309 height 30
click at [360, 233] on input "18/09/2025" at bounding box center [465, 218] width 309 height 30
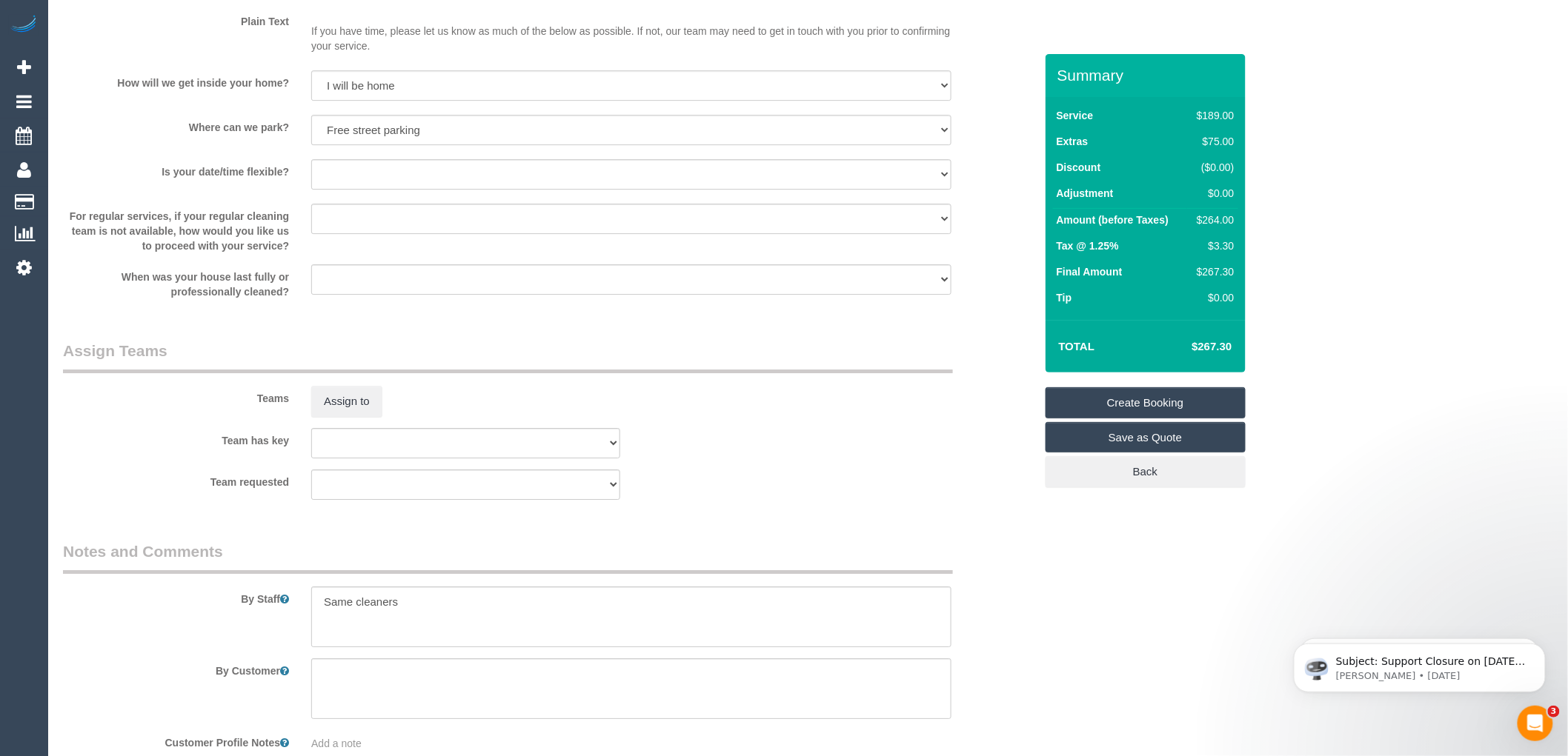
scroll to position [2008, 0]
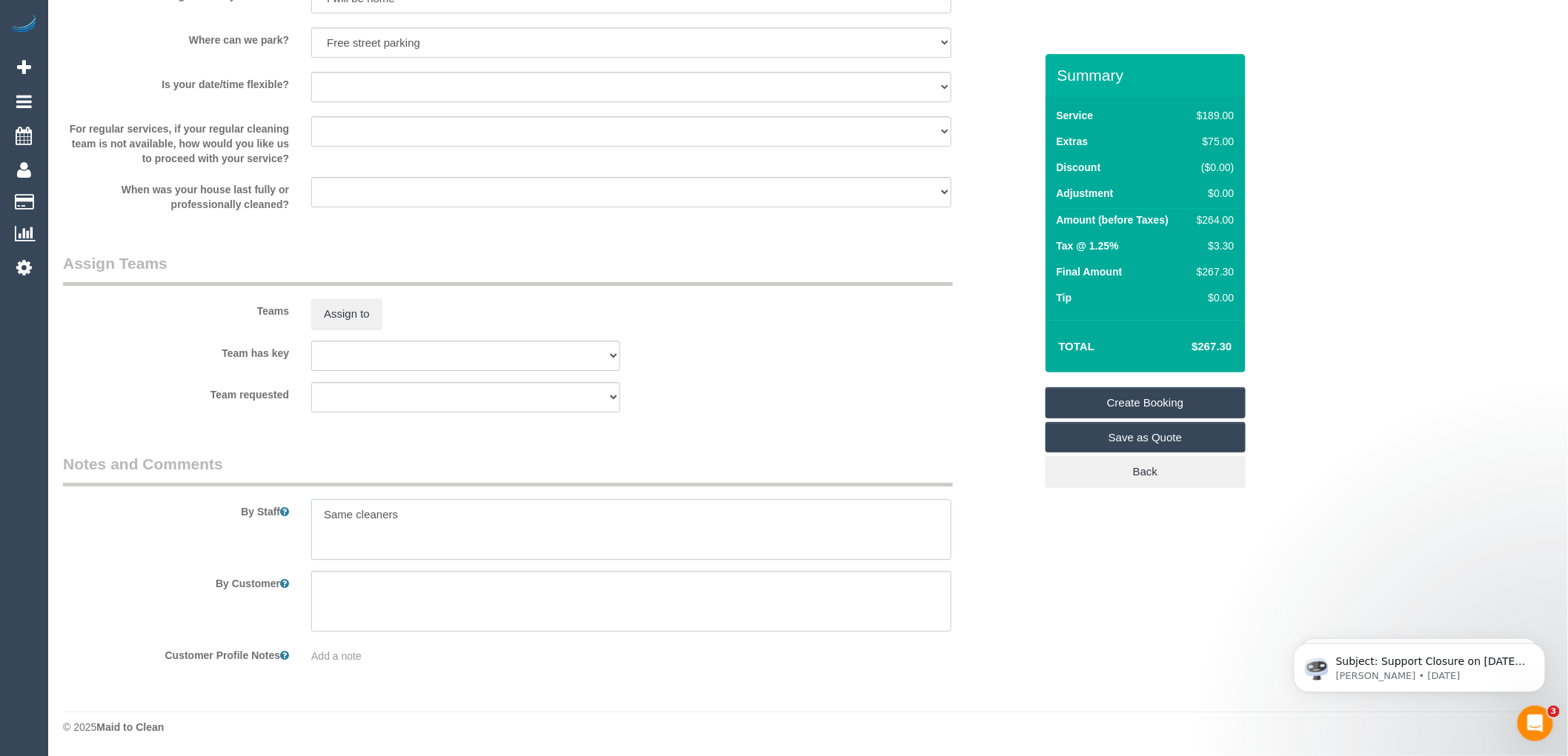
click at [405, 523] on textarea at bounding box center [631, 529] width 640 height 61
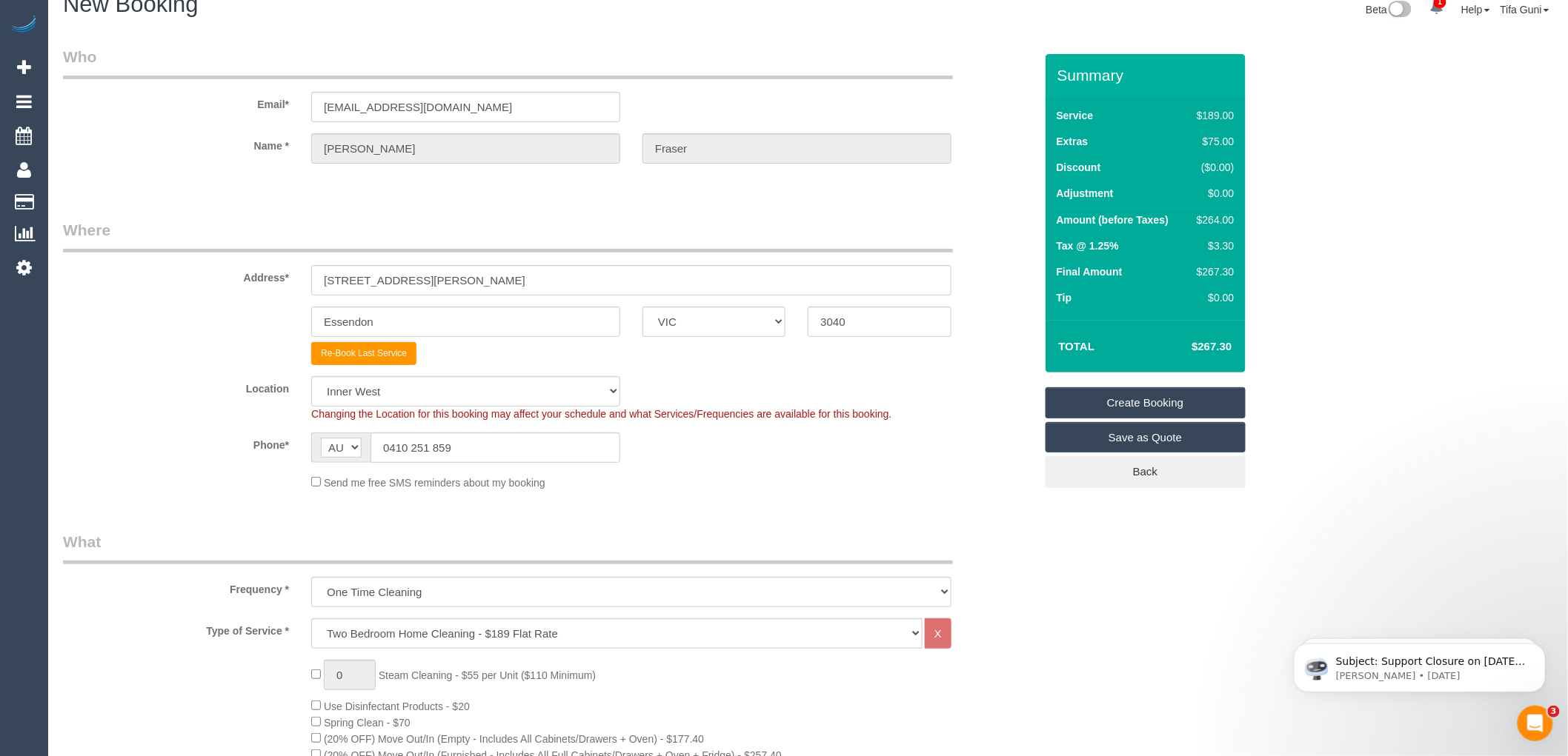
scroll to position [0, 0]
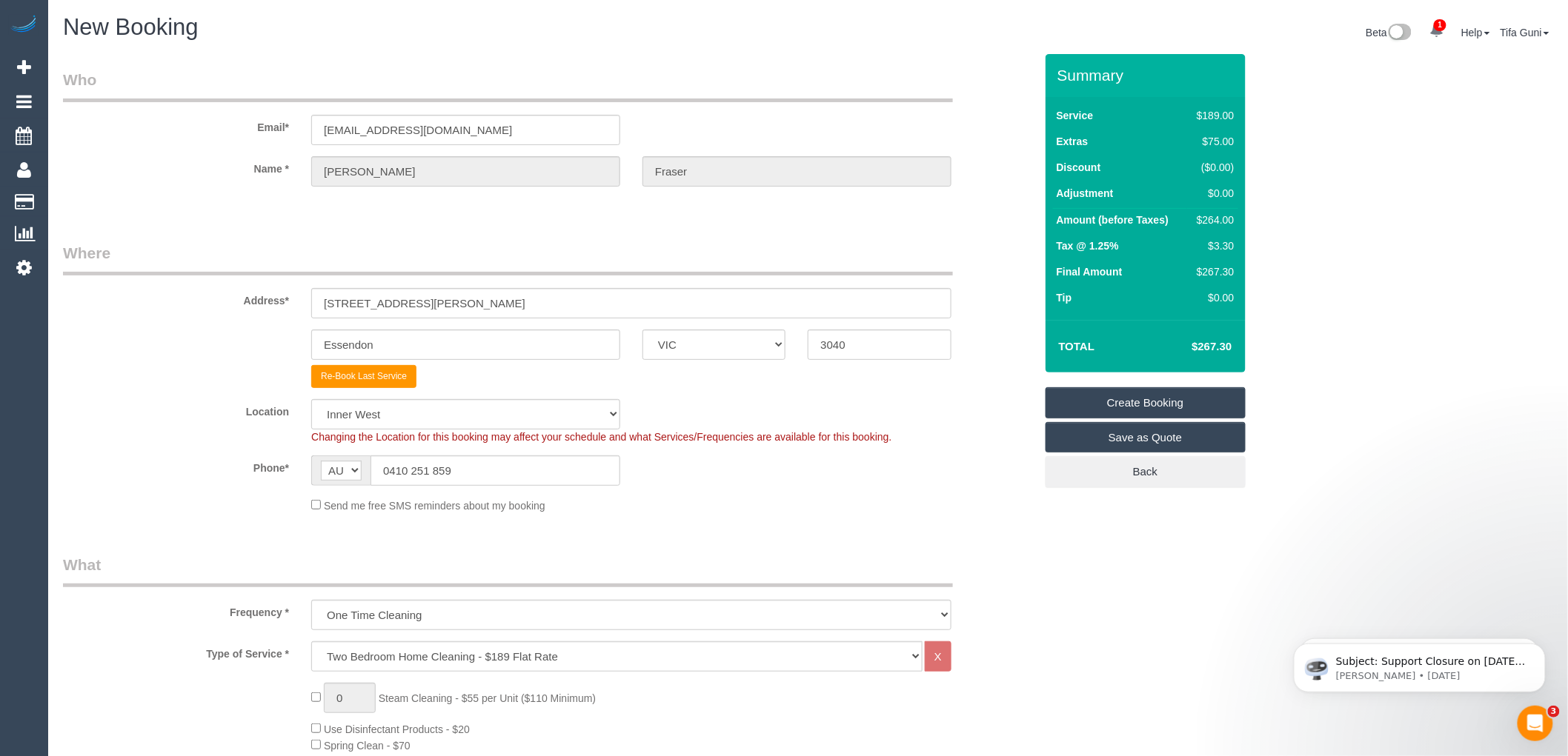
type textarea "Same cleaners can also to Friday in the morning"
drag, startPoint x: 441, startPoint y: 126, endPoint x: 250, endPoint y: 130, distance: 191.0
click at [250, 130] on div "Email* xetsof@mac.com" at bounding box center [549, 107] width 994 height 76
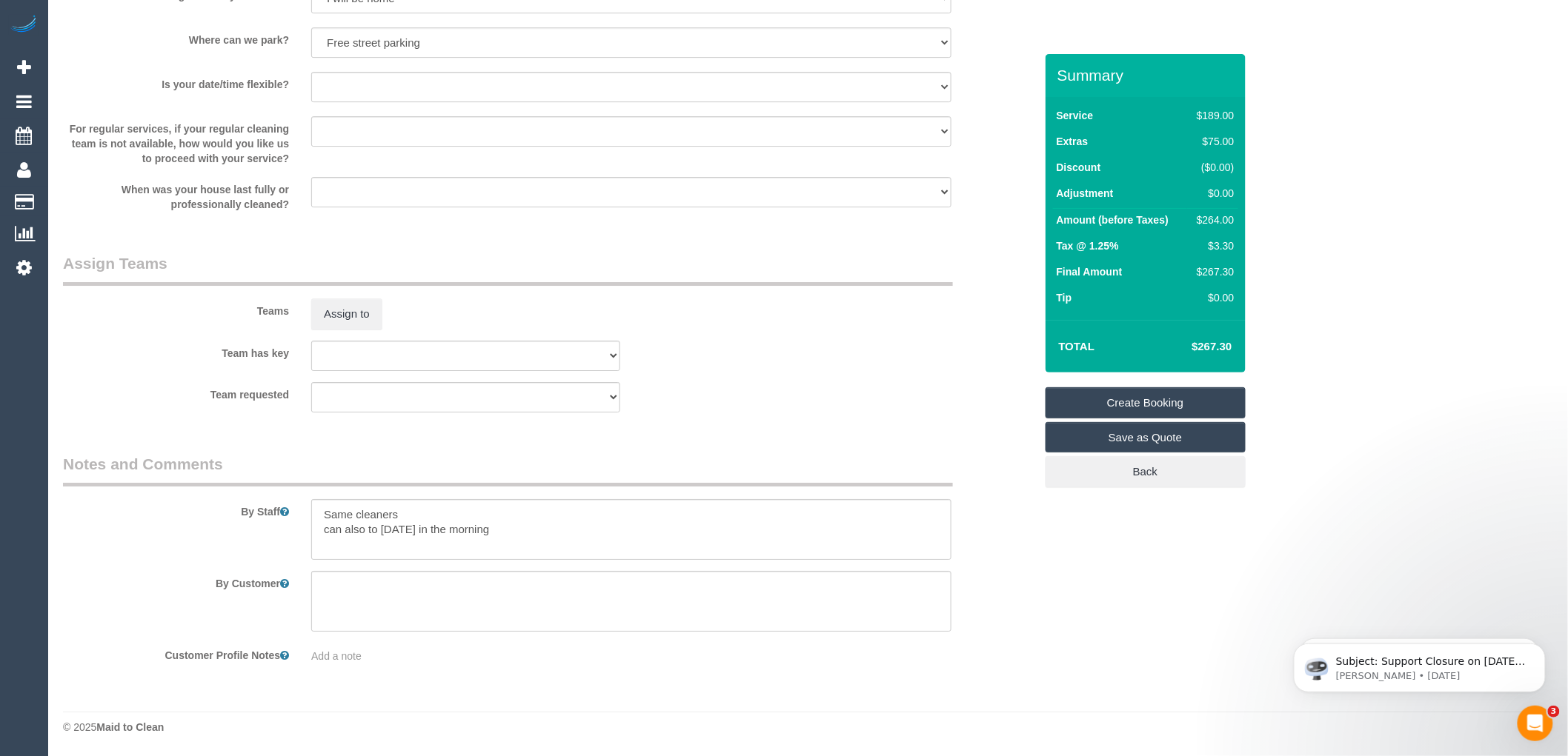
scroll to position [2008, 0]
drag, startPoint x: 497, startPoint y: 539, endPoint x: 301, endPoint y: 508, distance: 198.4
click at [301, 508] on div at bounding box center [631, 529] width 663 height 61
click at [345, 509] on textarea at bounding box center [631, 529] width 640 height 61
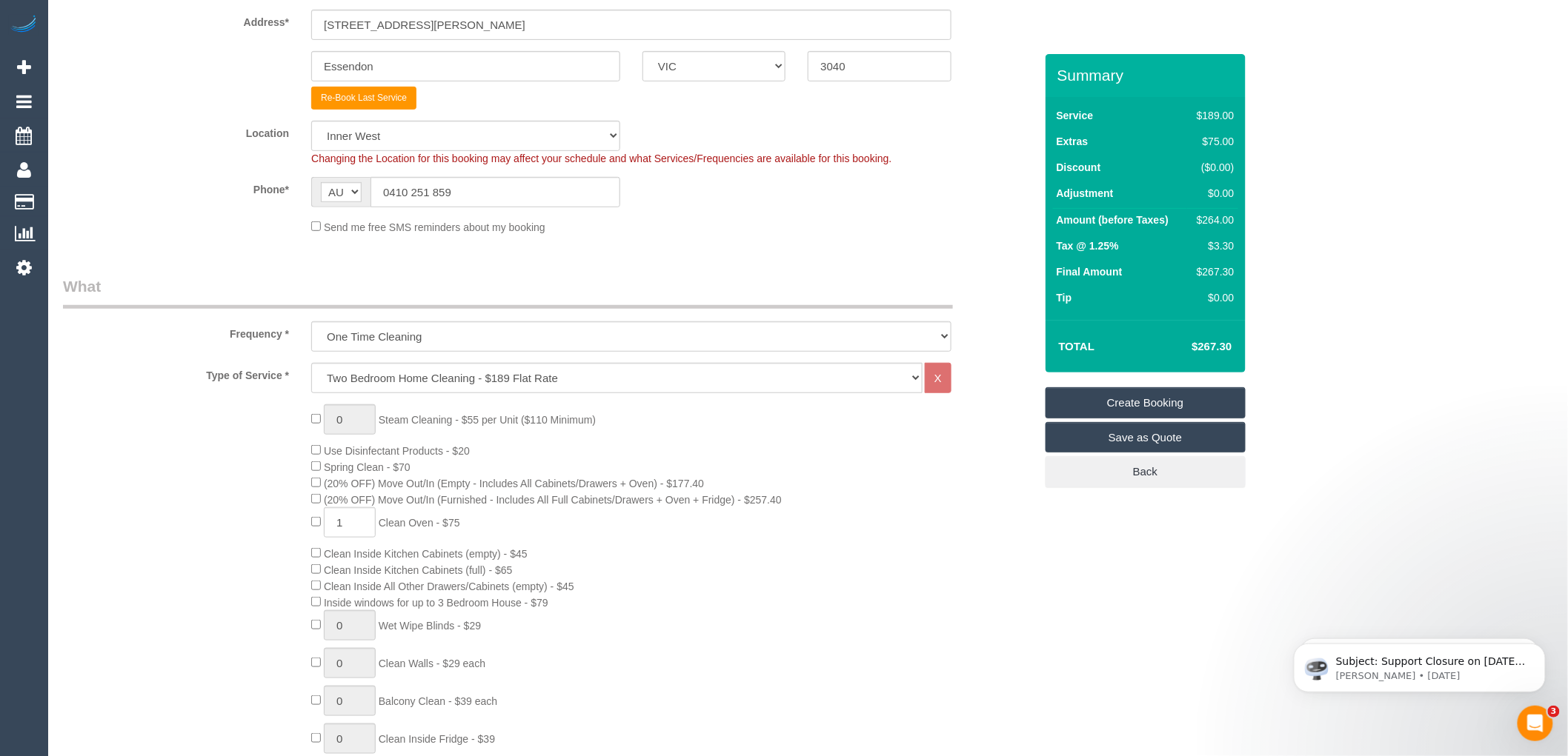
scroll to position [0, 0]
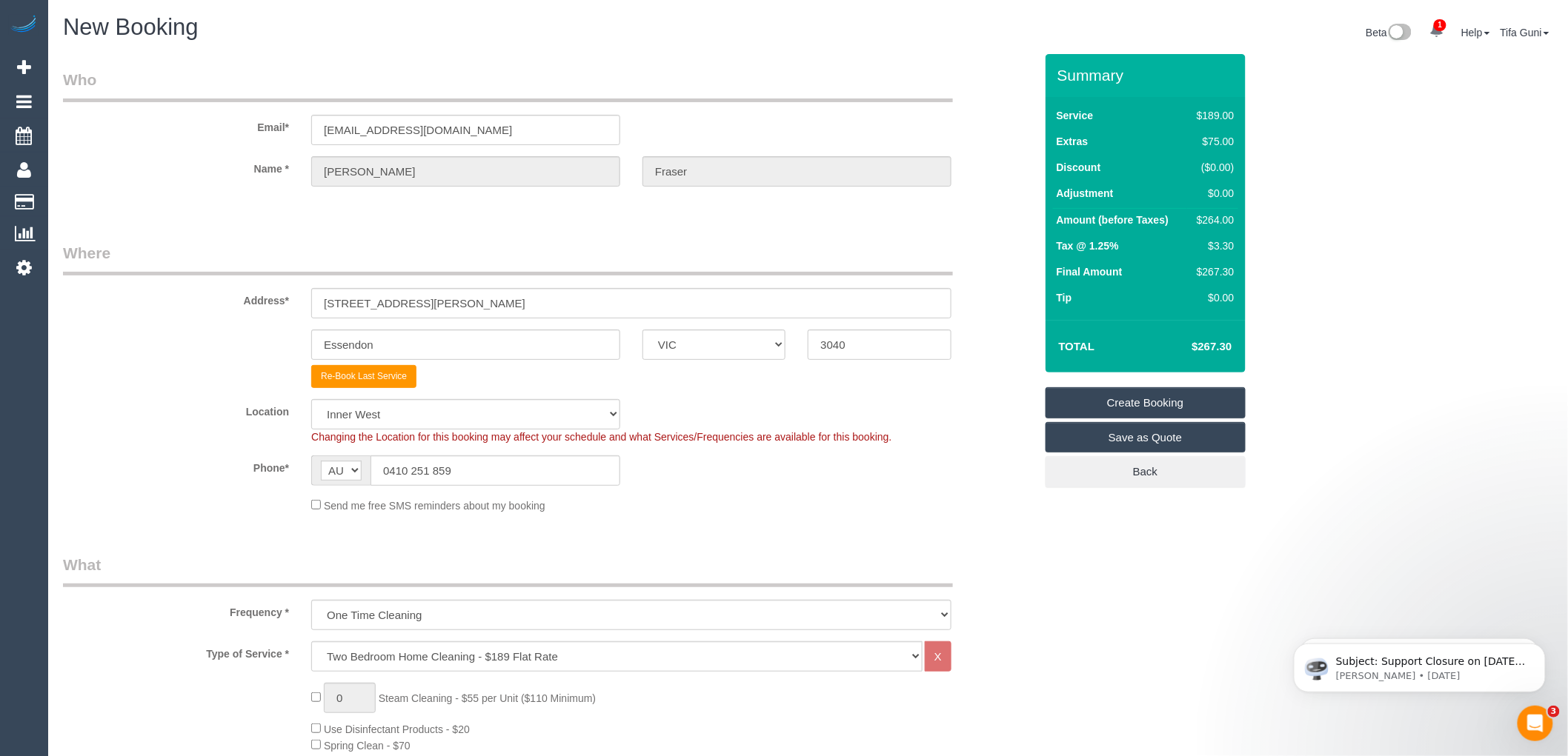
type textarea "Customer will be home to open for you"
drag, startPoint x: 436, startPoint y: 114, endPoint x: 287, endPoint y: 126, distance: 149.5
click at [287, 126] on div "Email* xetsof@mac.com" at bounding box center [549, 107] width 994 height 76
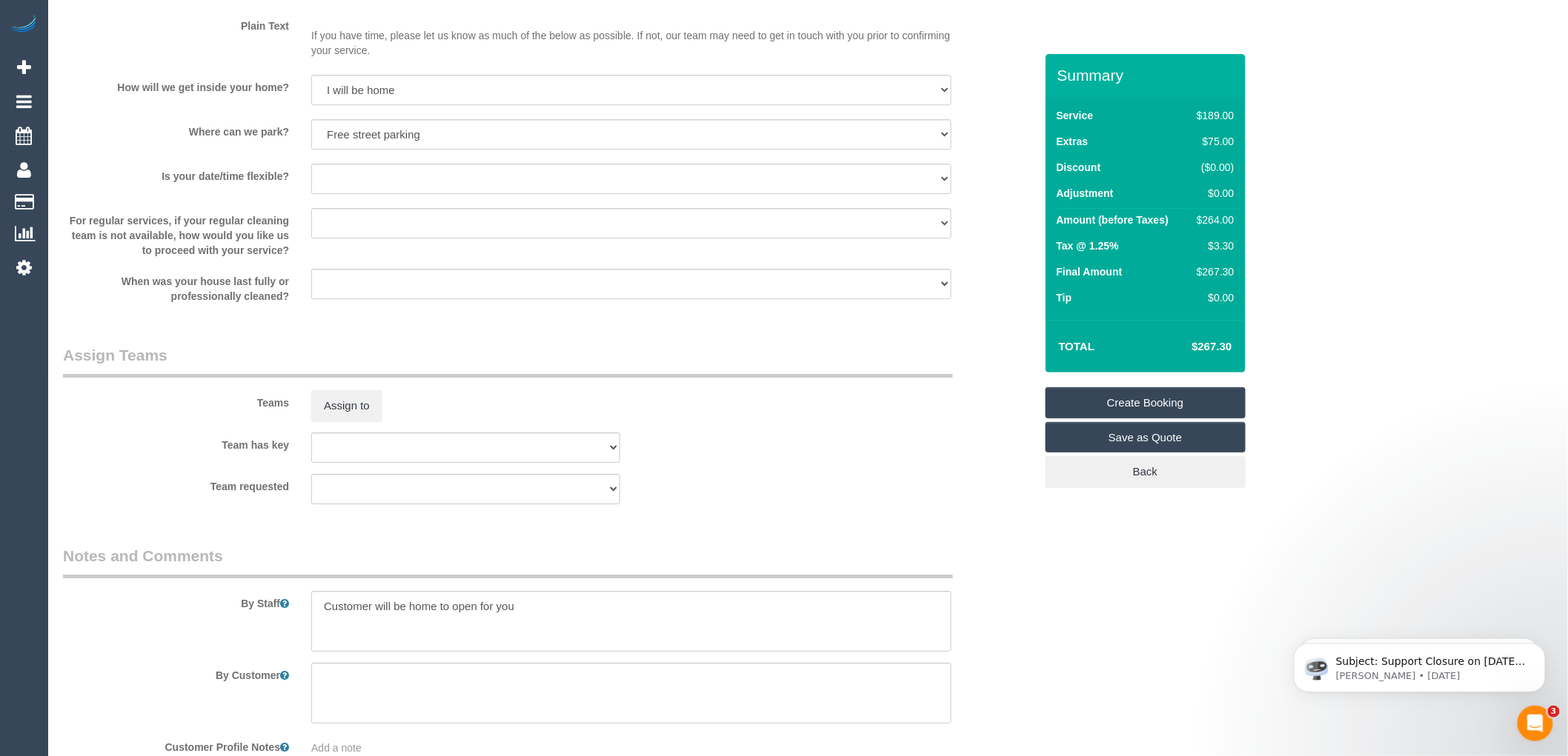
scroll to position [2008, 0]
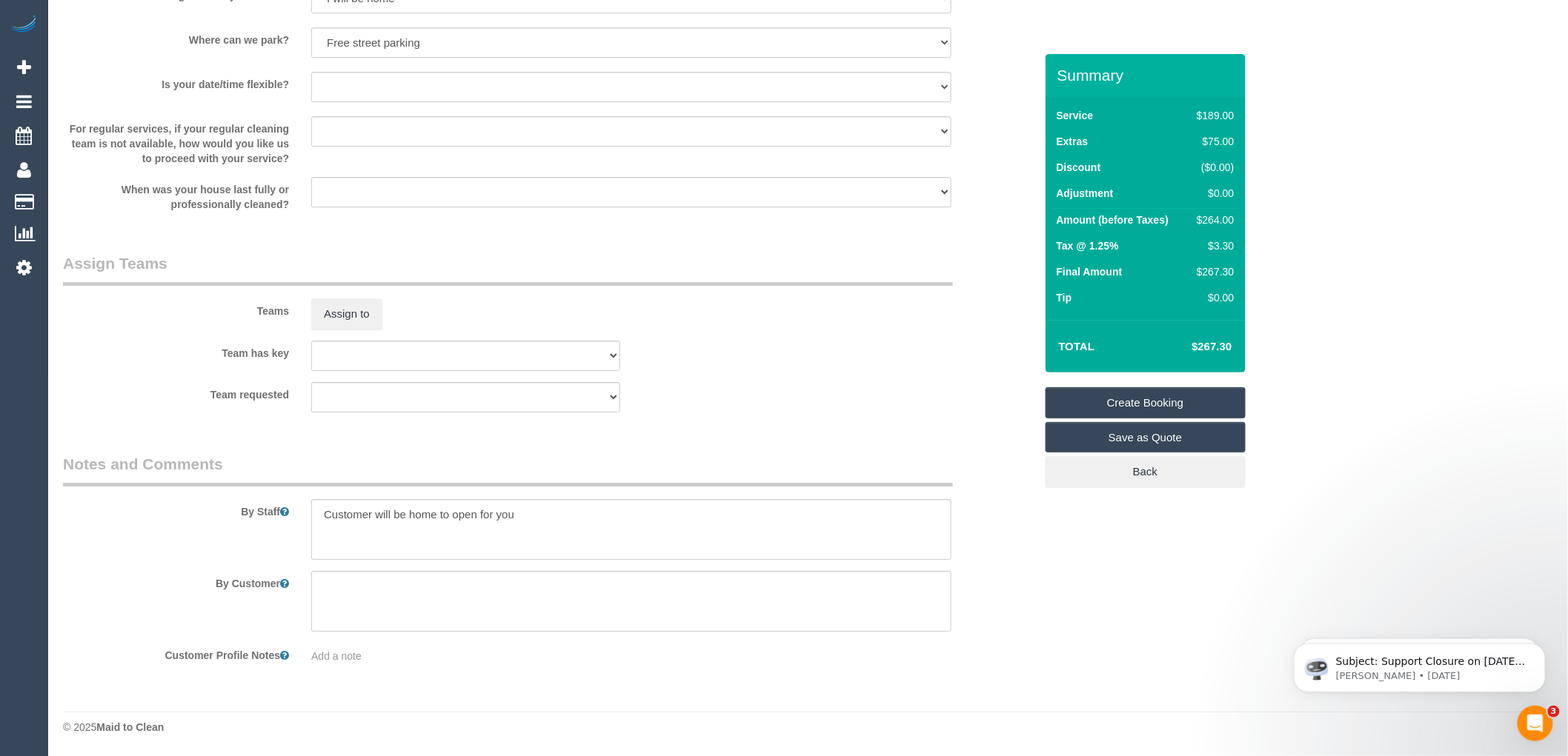
click at [1155, 405] on link "Create Booking" at bounding box center [1146, 403] width 200 height 31
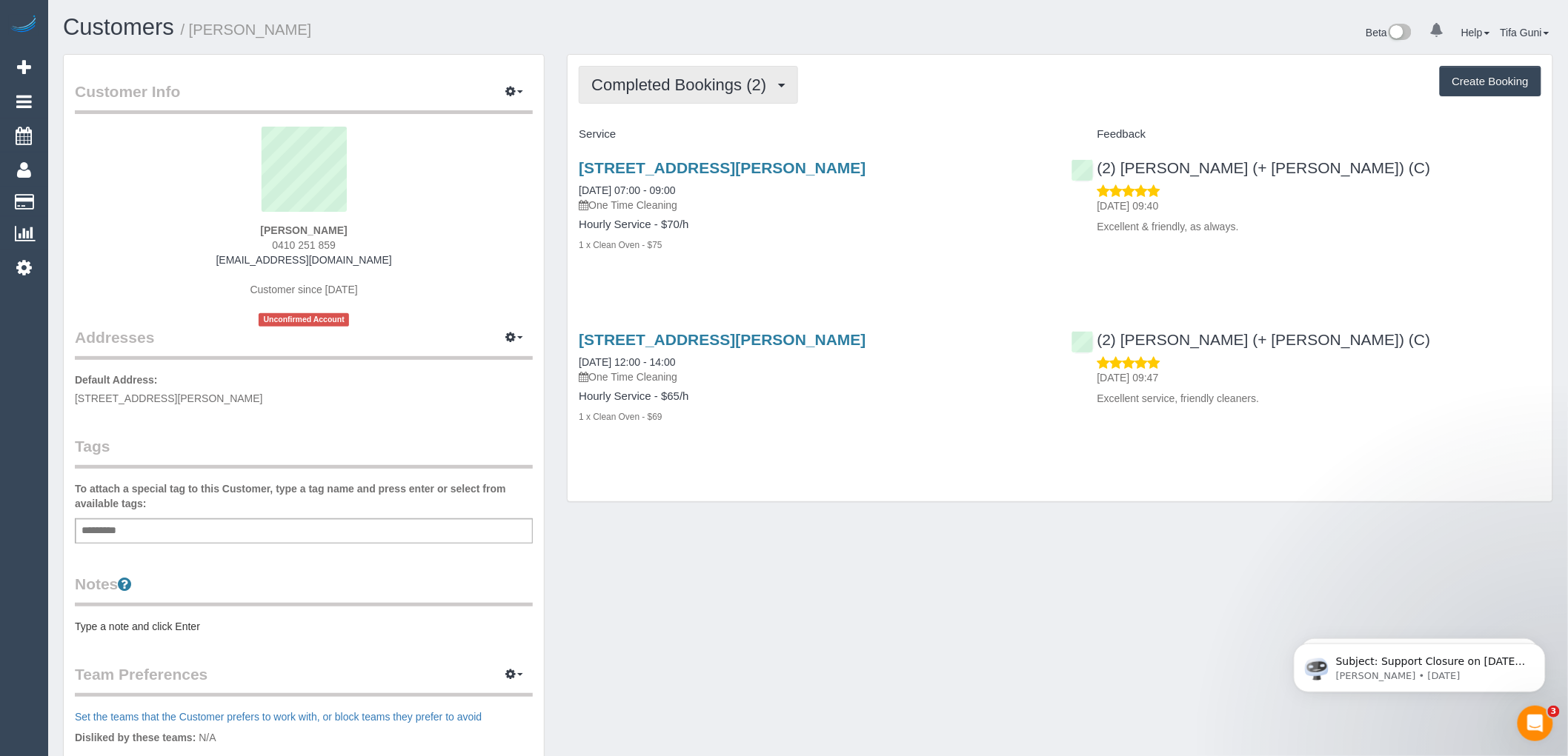
click at [732, 85] on span "Completed Bookings (2)" at bounding box center [683, 85] width 182 height 18
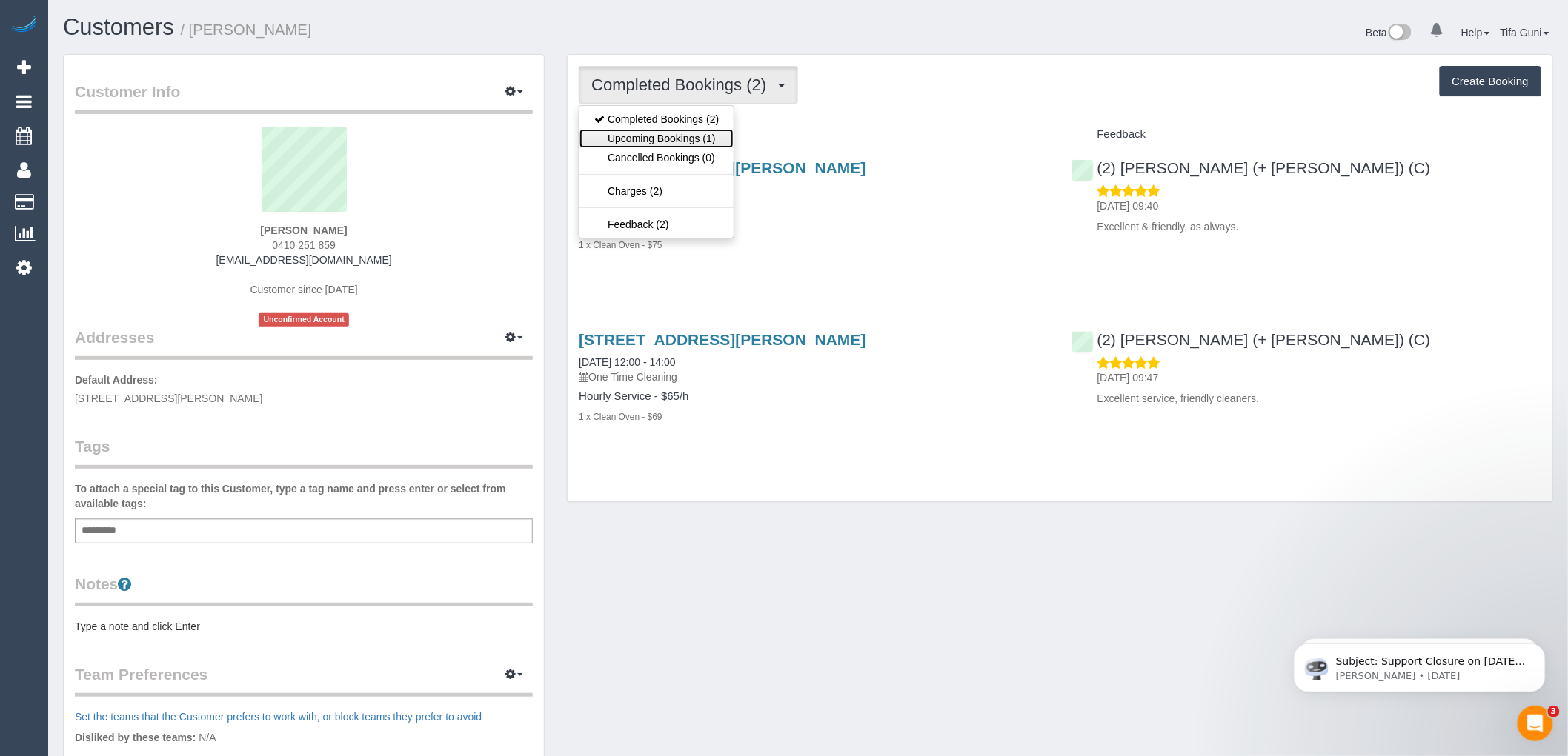
click at [653, 134] on link "Upcoming Bookings (1)" at bounding box center [657, 138] width 154 height 19
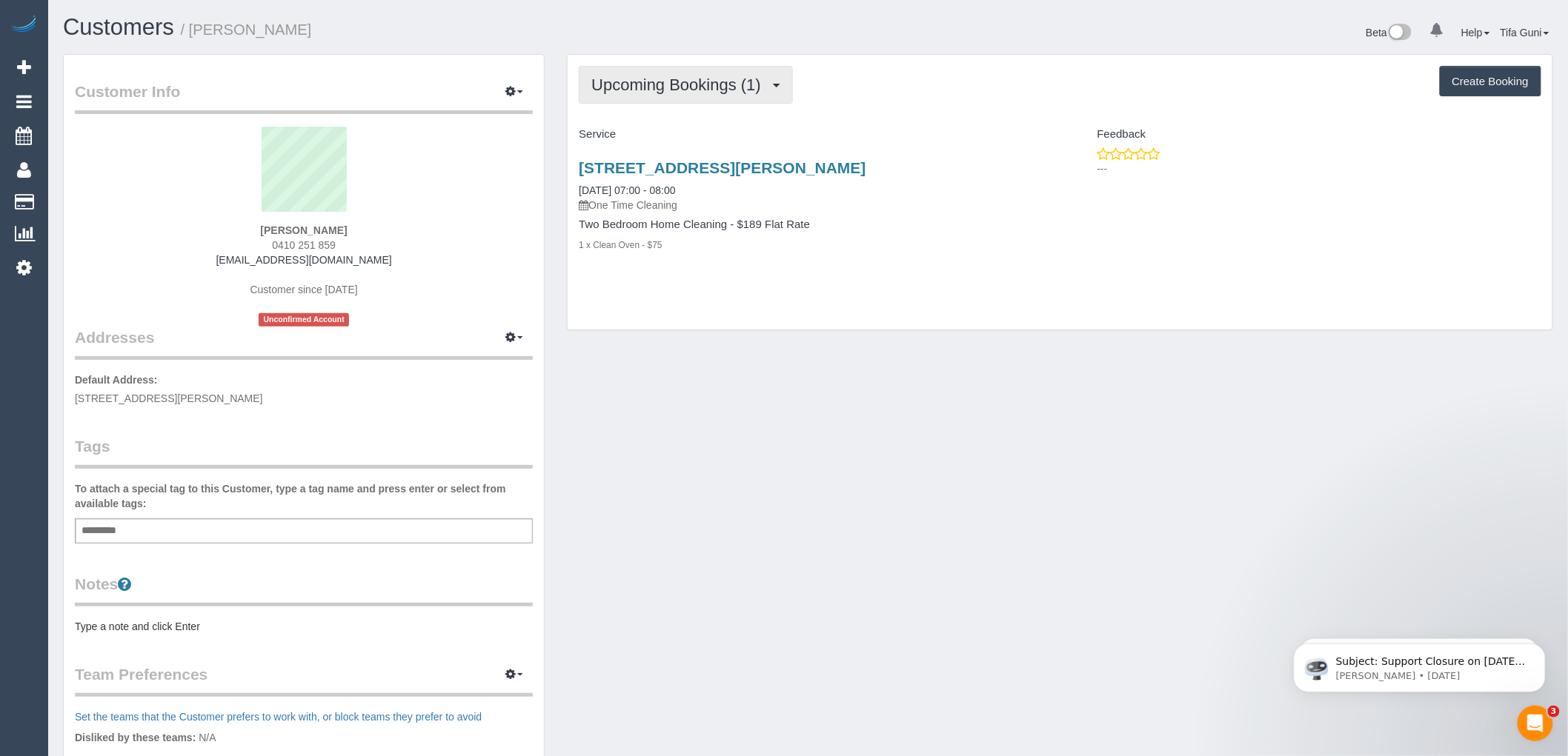
click at [668, 87] on span "Upcoming Bookings (1)" at bounding box center [680, 85] width 177 height 18
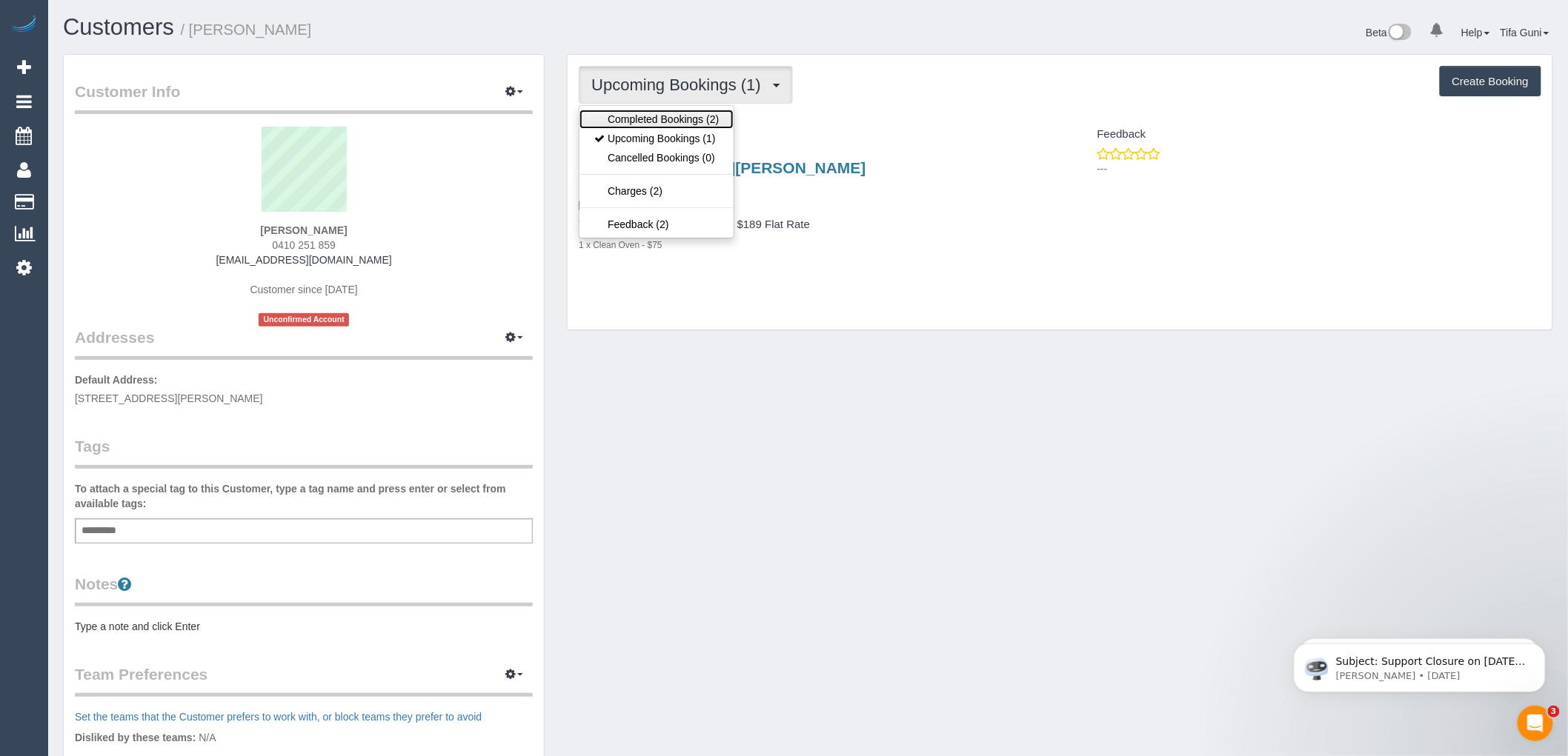
click at [661, 119] on link "Completed Bookings (2)" at bounding box center [657, 119] width 154 height 19
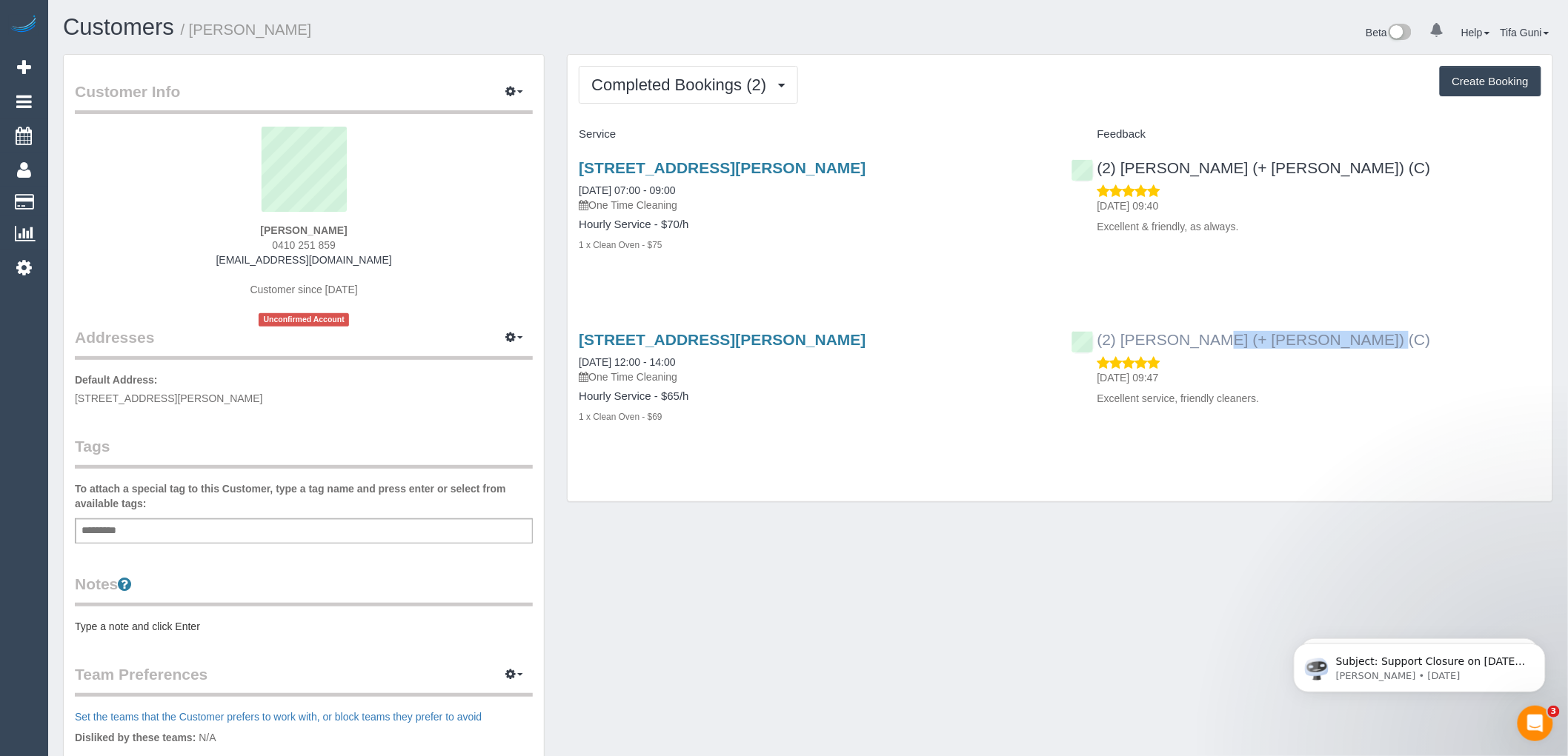
drag, startPoint x: 1286, startPoint y: 338, endPoint x: 1124, endPoint y: 343, distance: 162.1
click at [1124, 343] on div "(2) Shachi (+ Chirag) (C) 15/10/2024 09:47 Excellent service, friendly cleaners." at bounding box center [1307, 365] width 492 height 94
copy link "Shachi (+ Chirag) (C)"
click at [691, 77] on span "Completed Bookings (2)" at bounding box center [683, 85] width 182 height 18
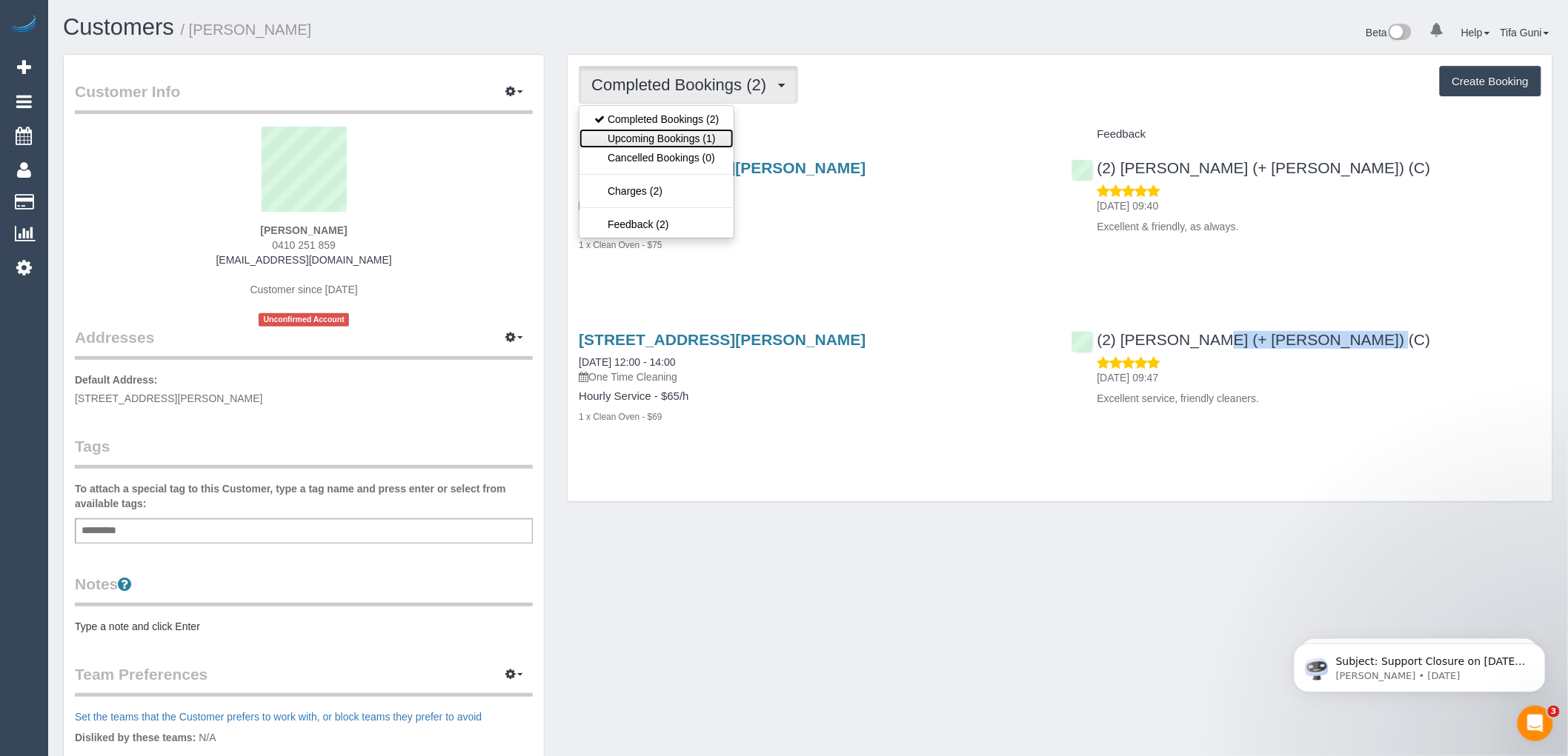
click at [689, 136] on link "Upcoming Bookings (1)" at bounding box center [657, 138] width 154 height 19
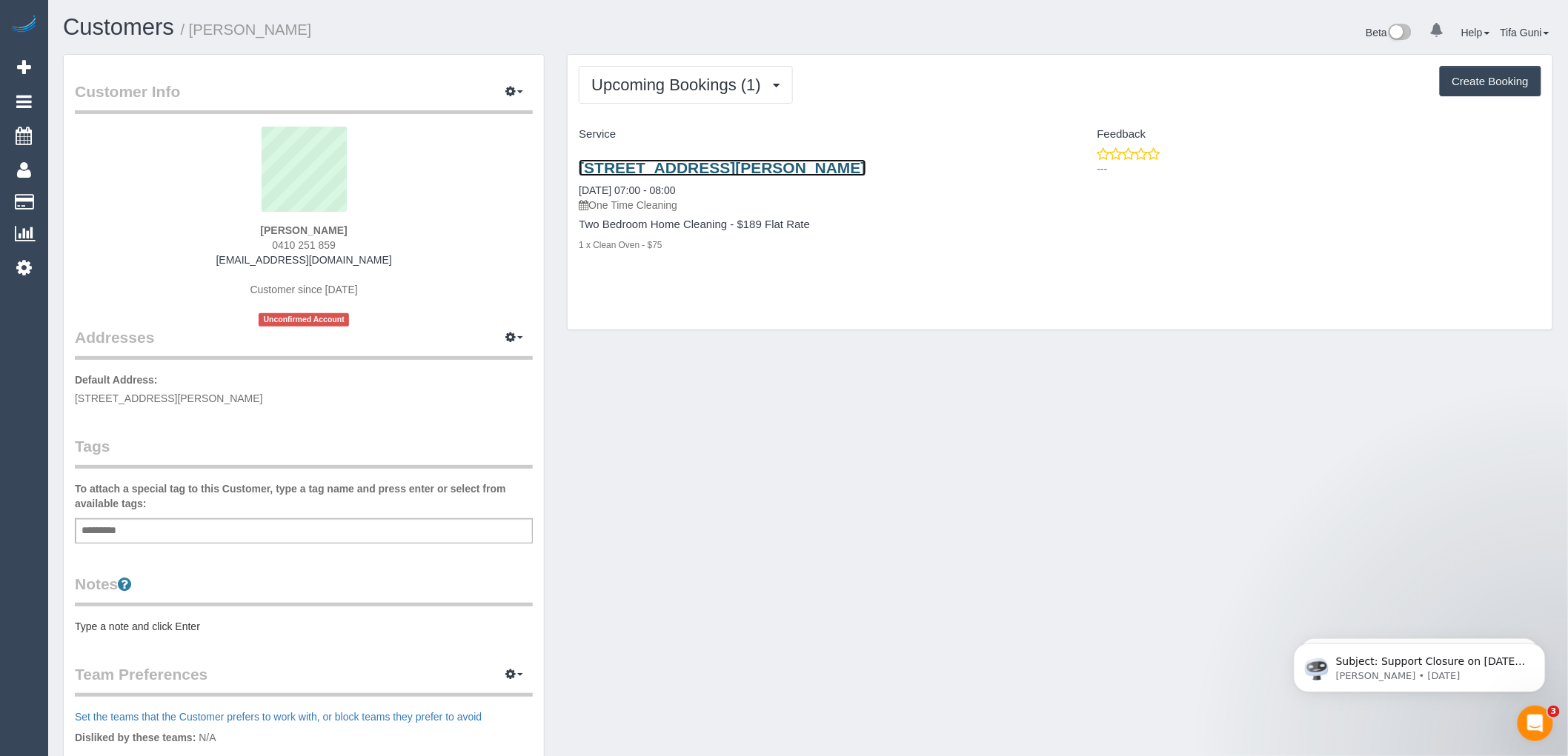
click at [719, 169] on link "[STREET_ADDRESS][PERSON_NAME]" at bounding box center [722, 168] width 287 height 17
click at [725, 83] on span "Upcoming Bookings (1)" at bounding box center [680, 85] width 177 height 18
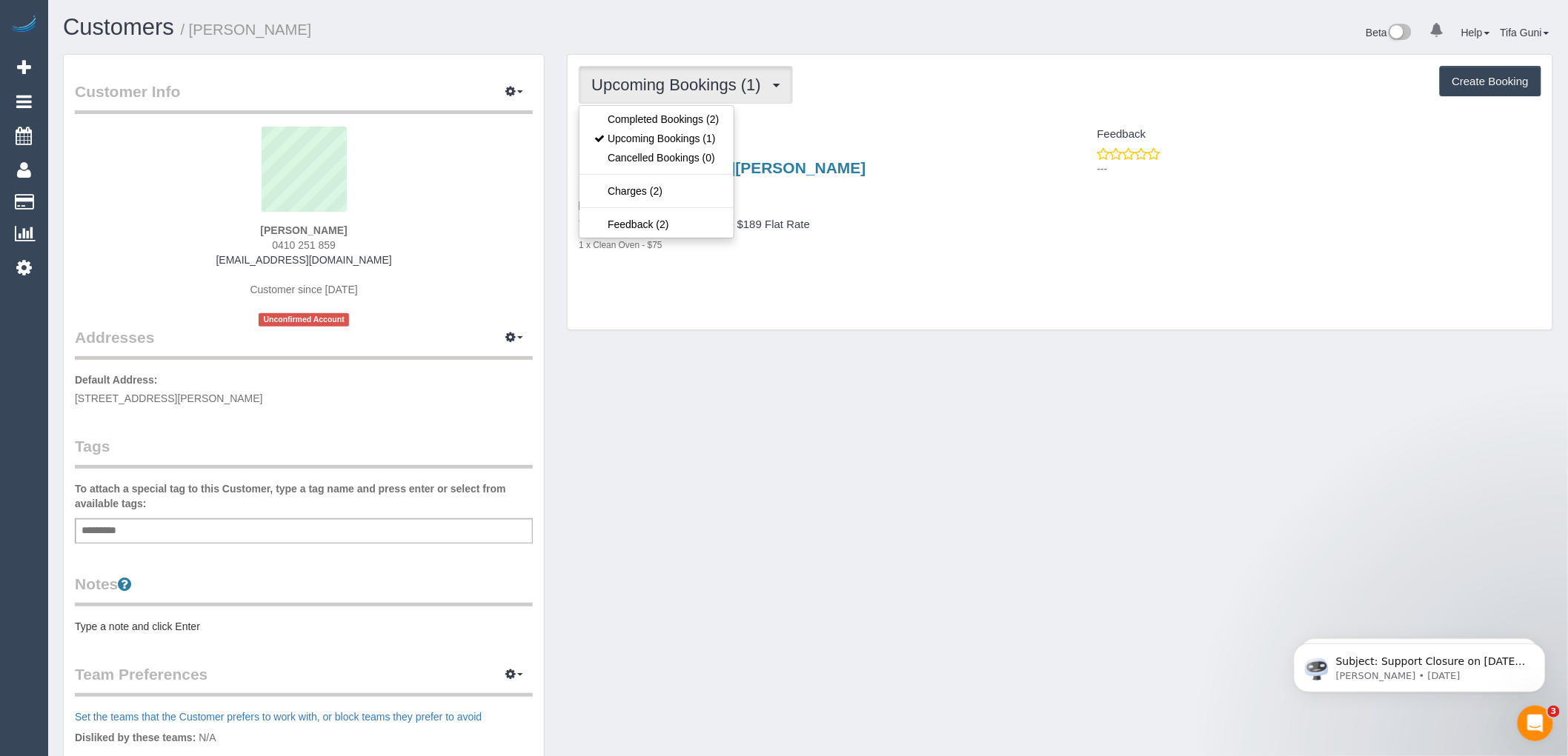
click at [887, 279] on div "5/25 Winifred Street, Essendon, VIC 3040 18/09/2025 07:00 - 08:00 One Time Clea…" at bounding box center [814, 214] width 492 height 135
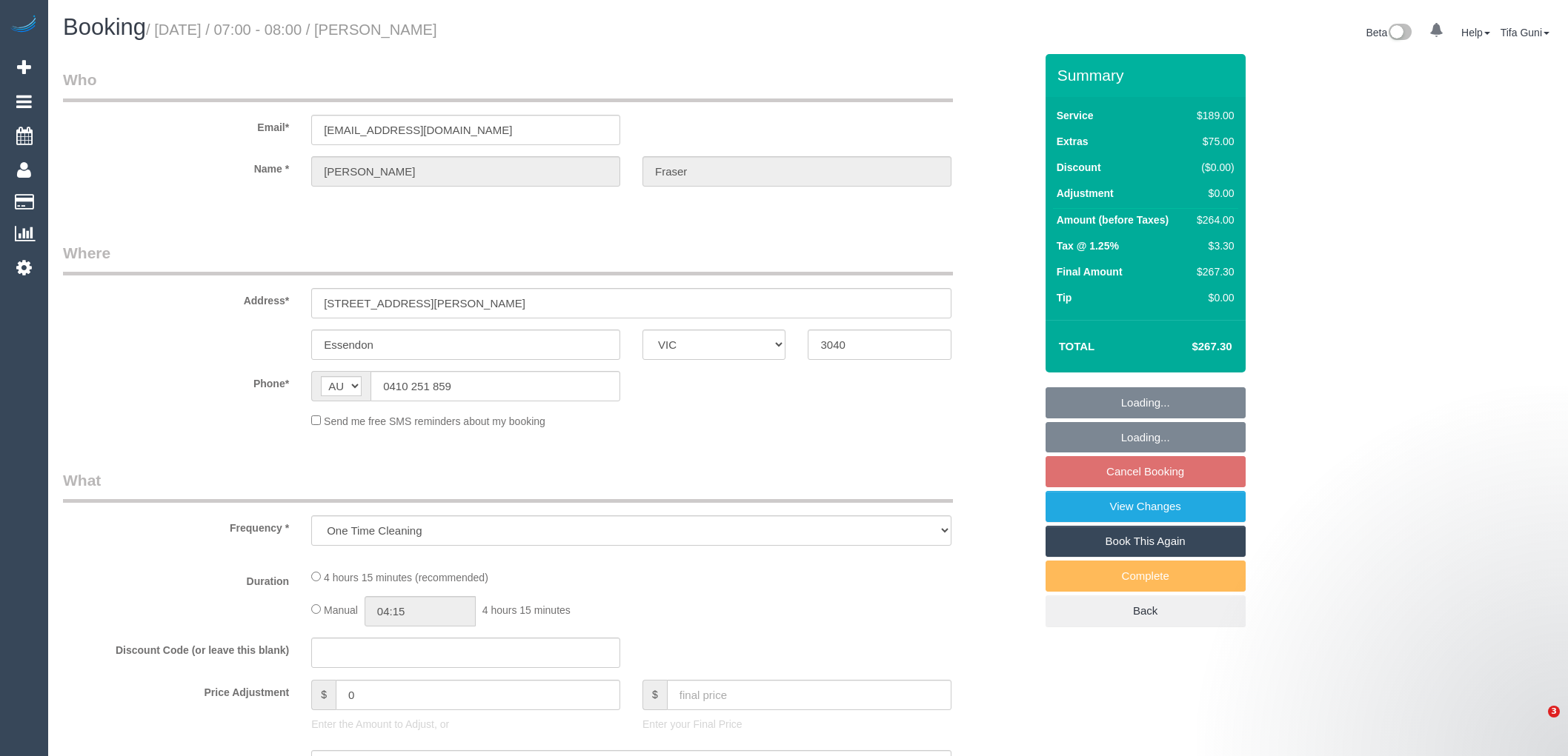
select select "VIC"
select select "string:stripe-pm_1Q7SXZ2GScqysDRVwAAqF6Ab"
select select "number:28"
select select "number:14"
select select "number:19"
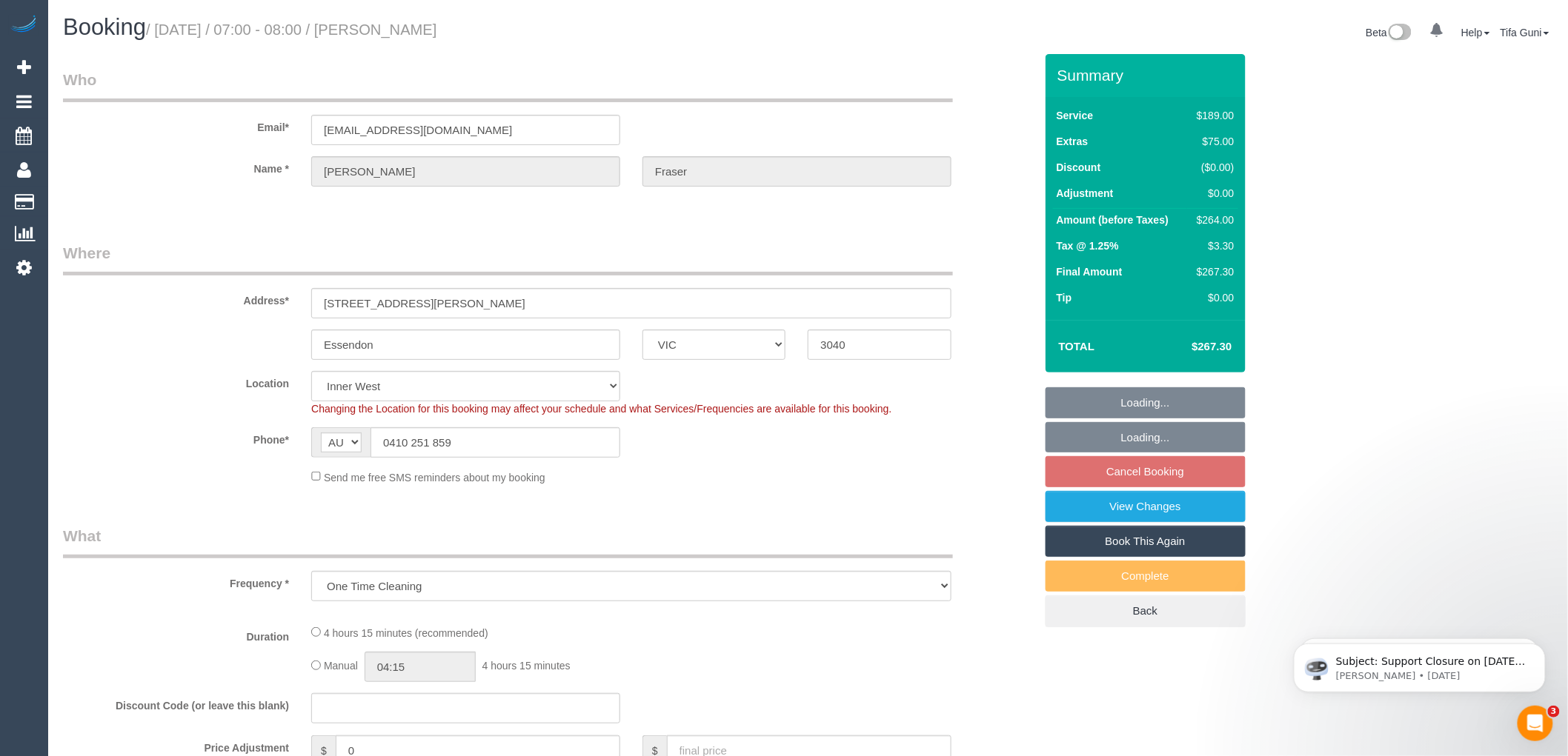
select select "object:675"
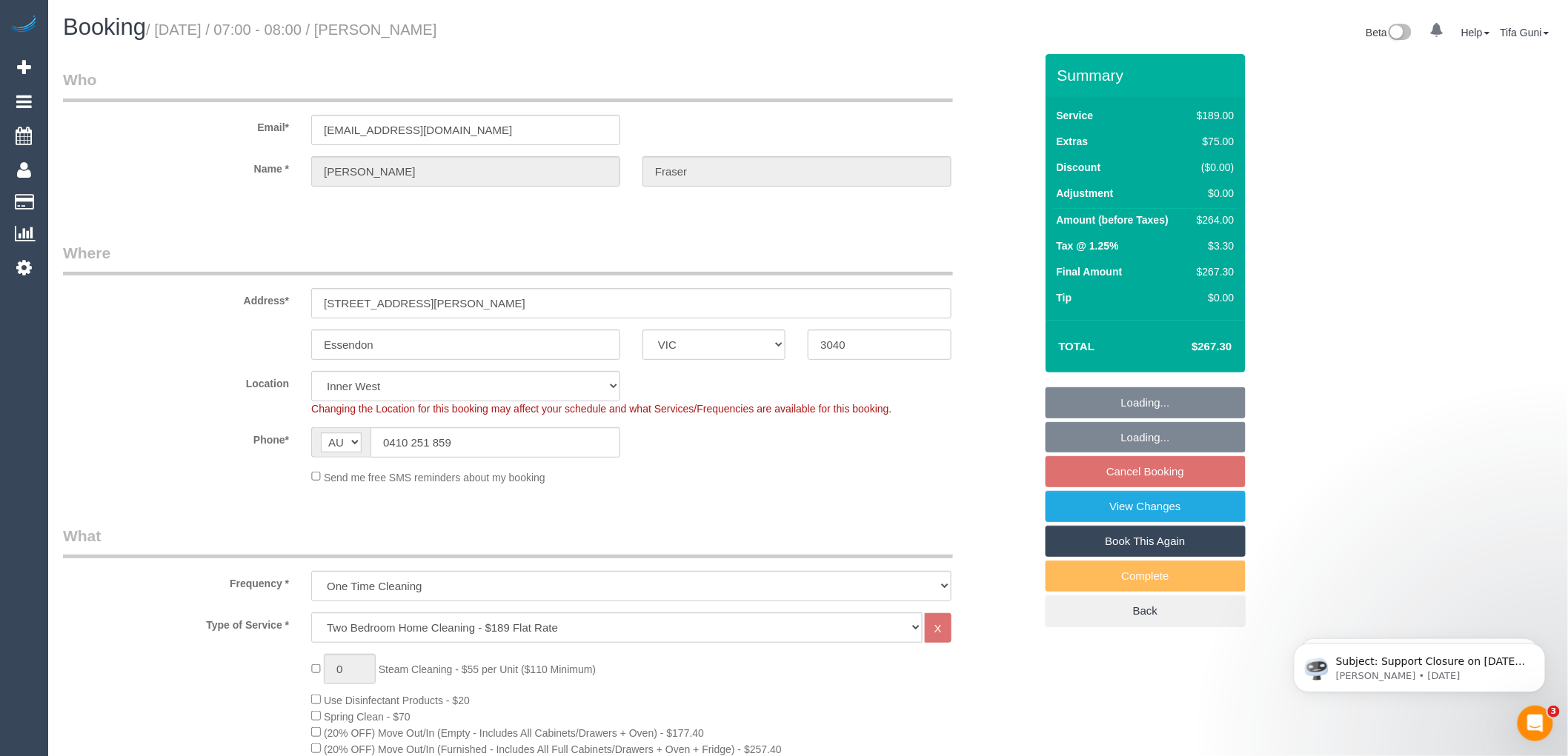
select select "spot1"
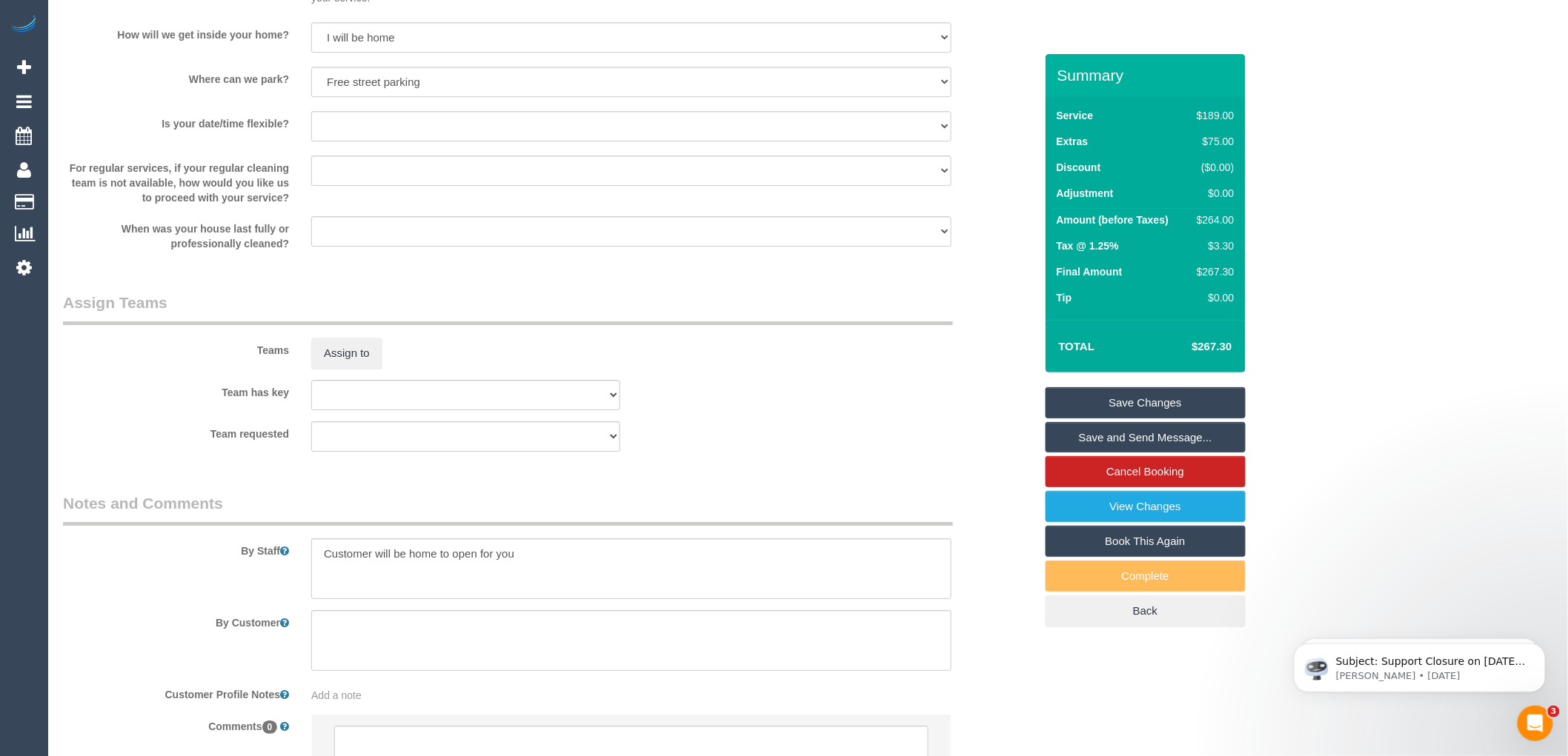
scroll to position [2075, 0]
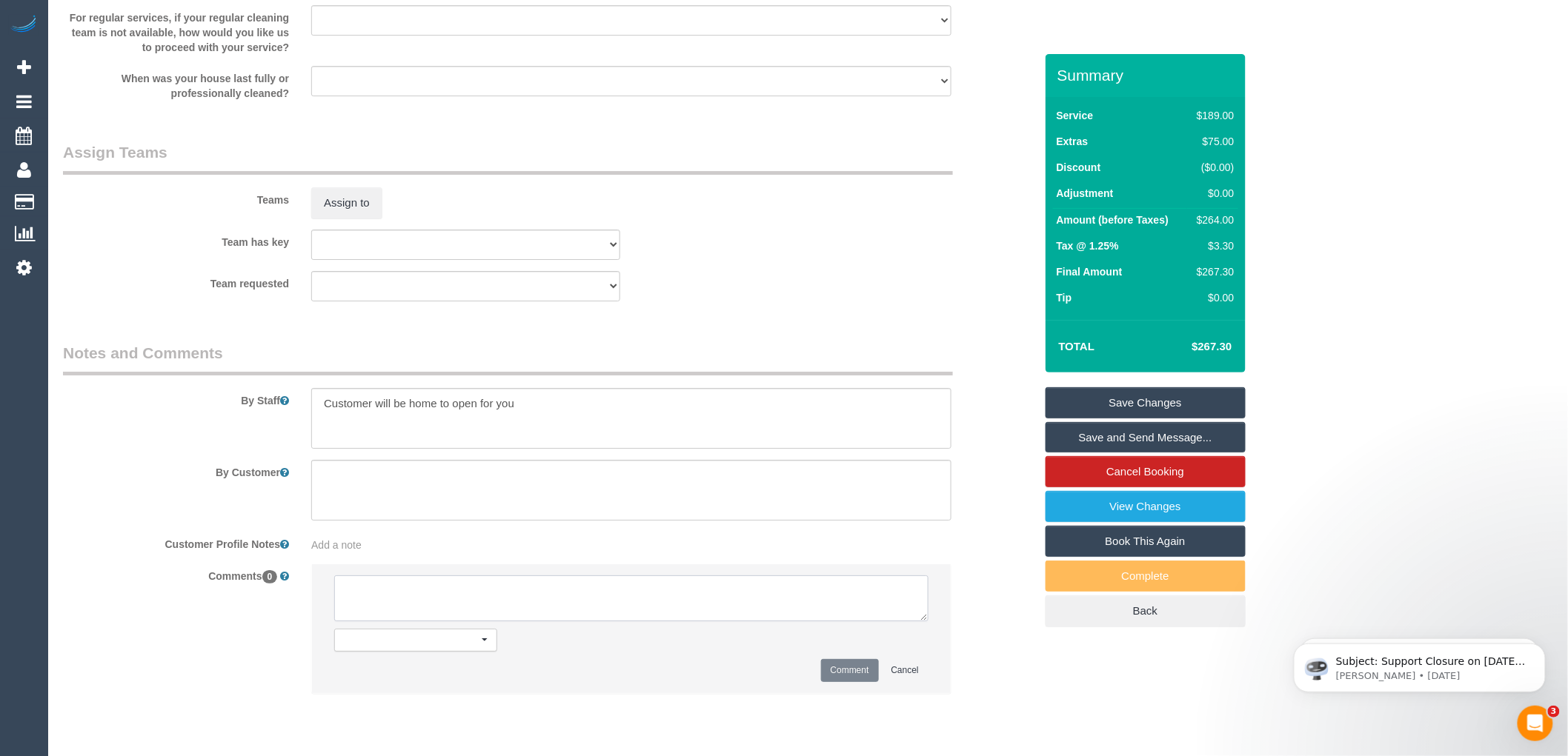
click at [381, 607] on textarea at bounding box center [631, 599] width 594 height 46
type textarea "-"
paste textarea "Flexibility dates: Flexibility times: Notes: knows we need to review Contact vi…"
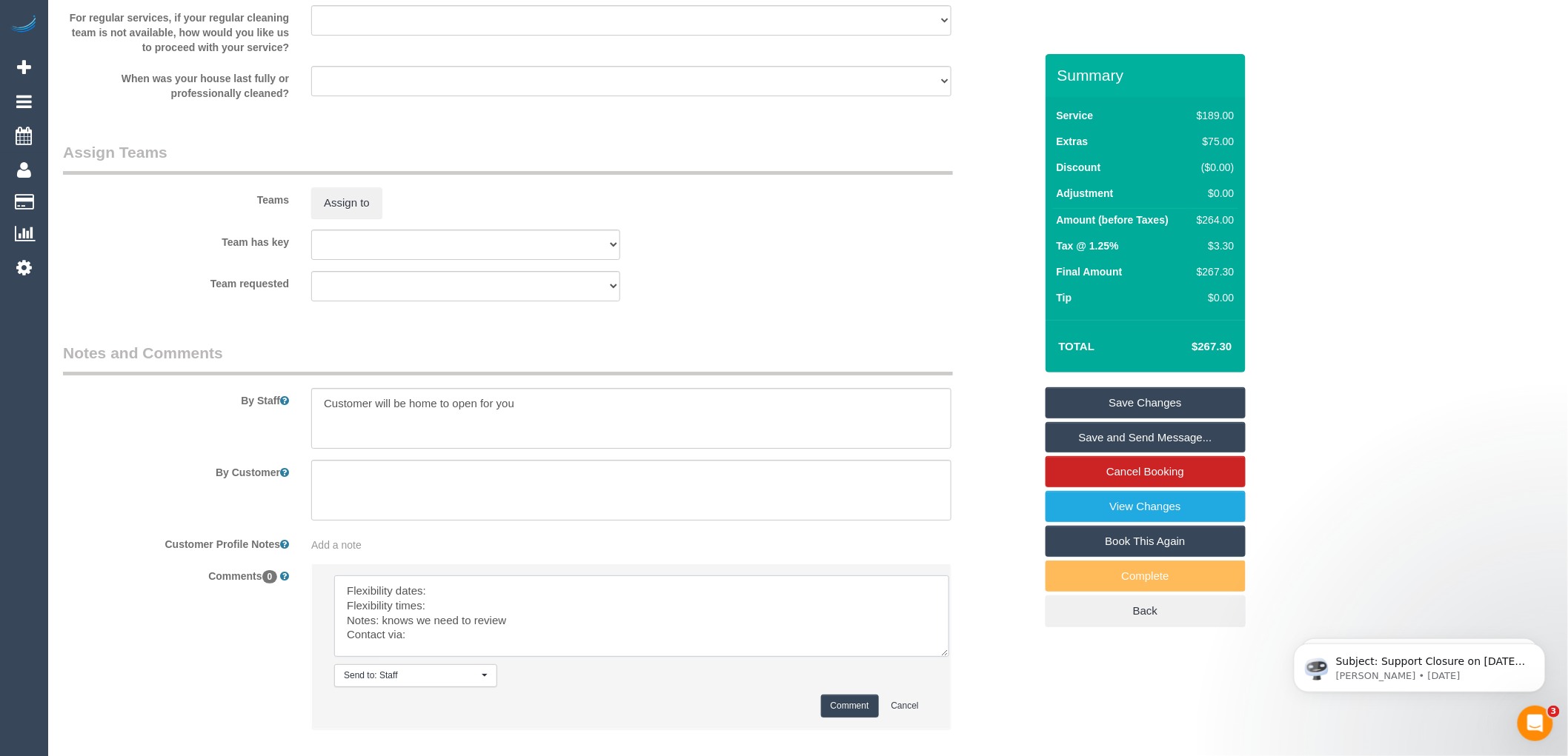
scroll to position [0, 0]
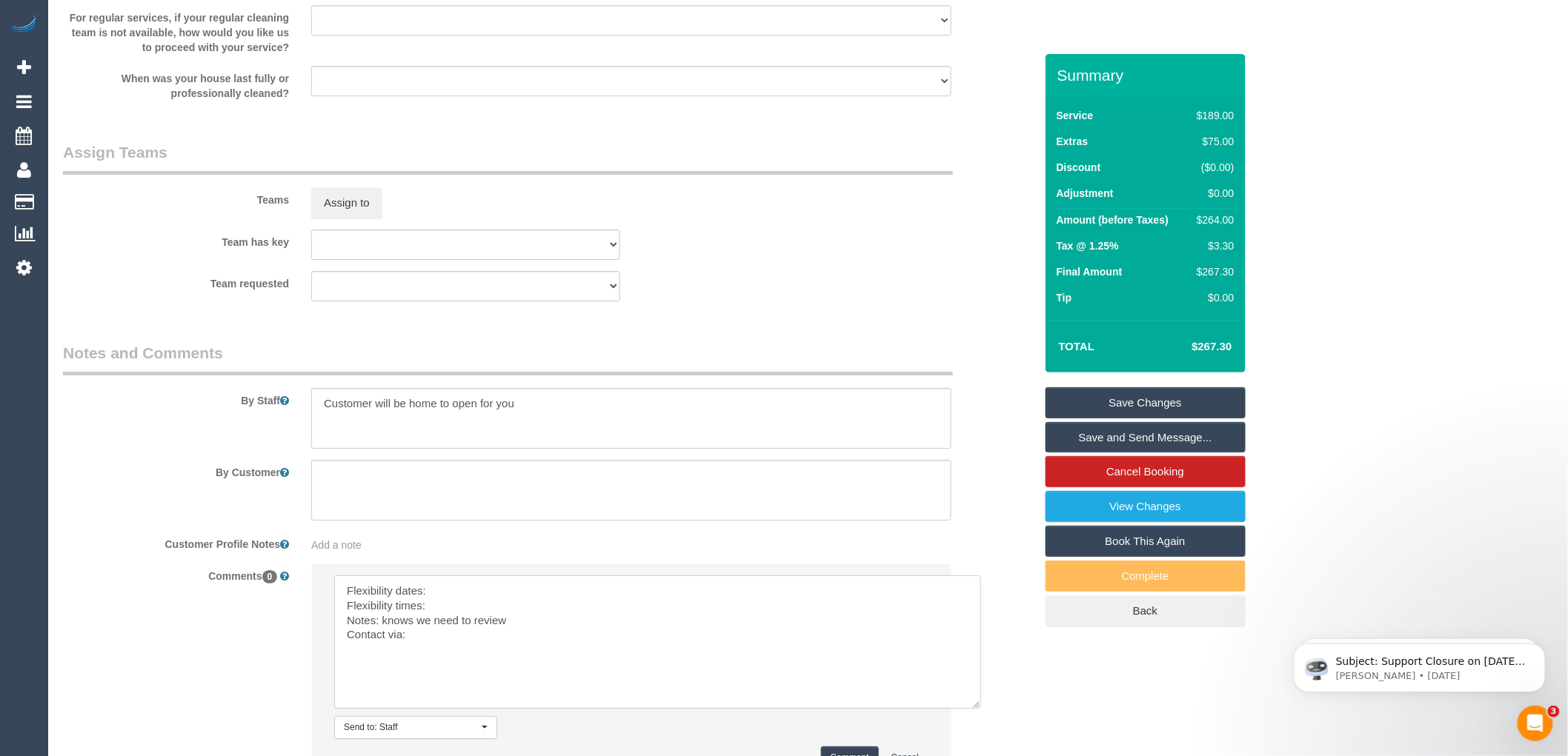
drag, startPoint x: 916, startPoint y: 631, endPoint x: 974, endPoint y: 726, distance: 111.3
click at [974, 709] on textarea at bounding box center [658, 642] width 647 height 134
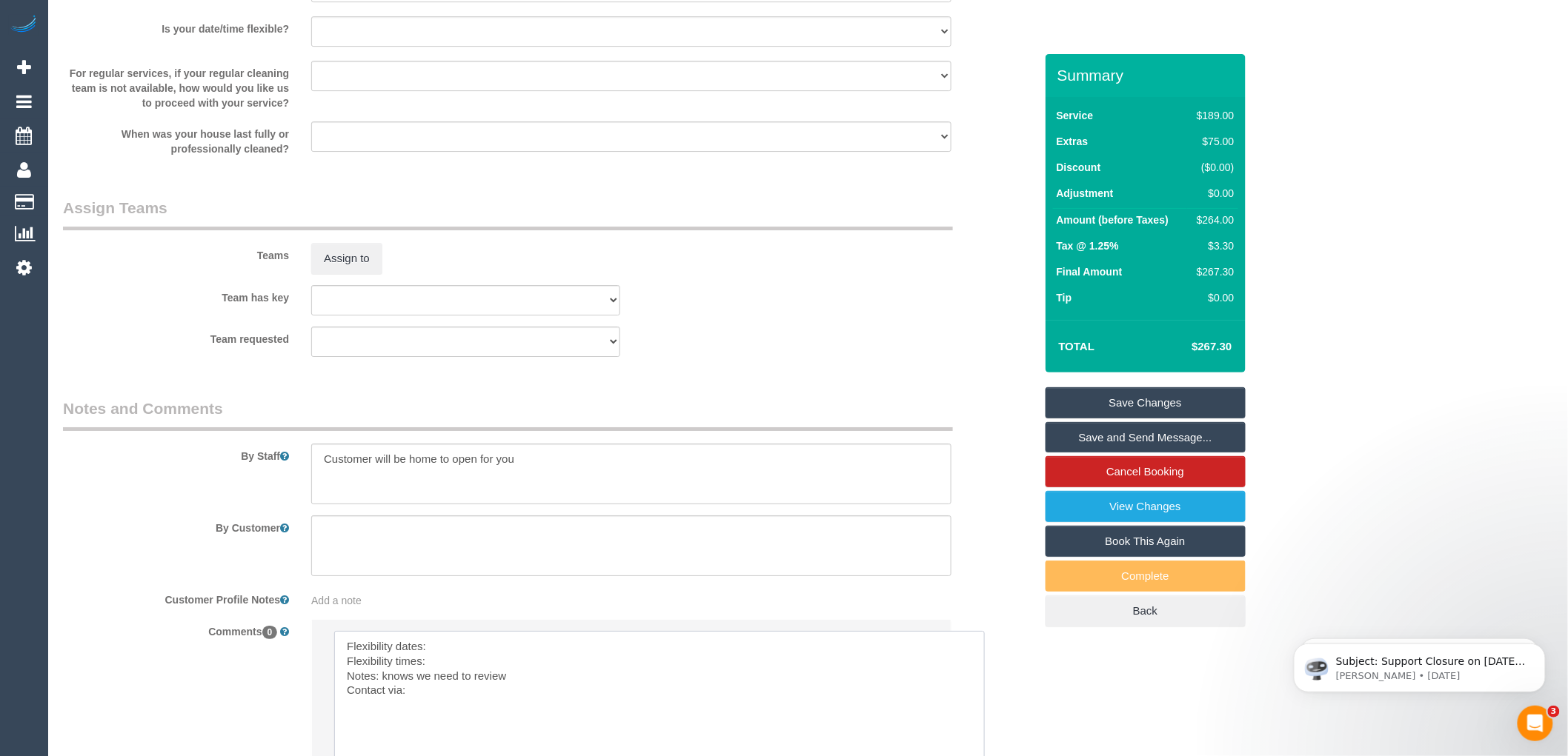
scroll to position [1993, 0]
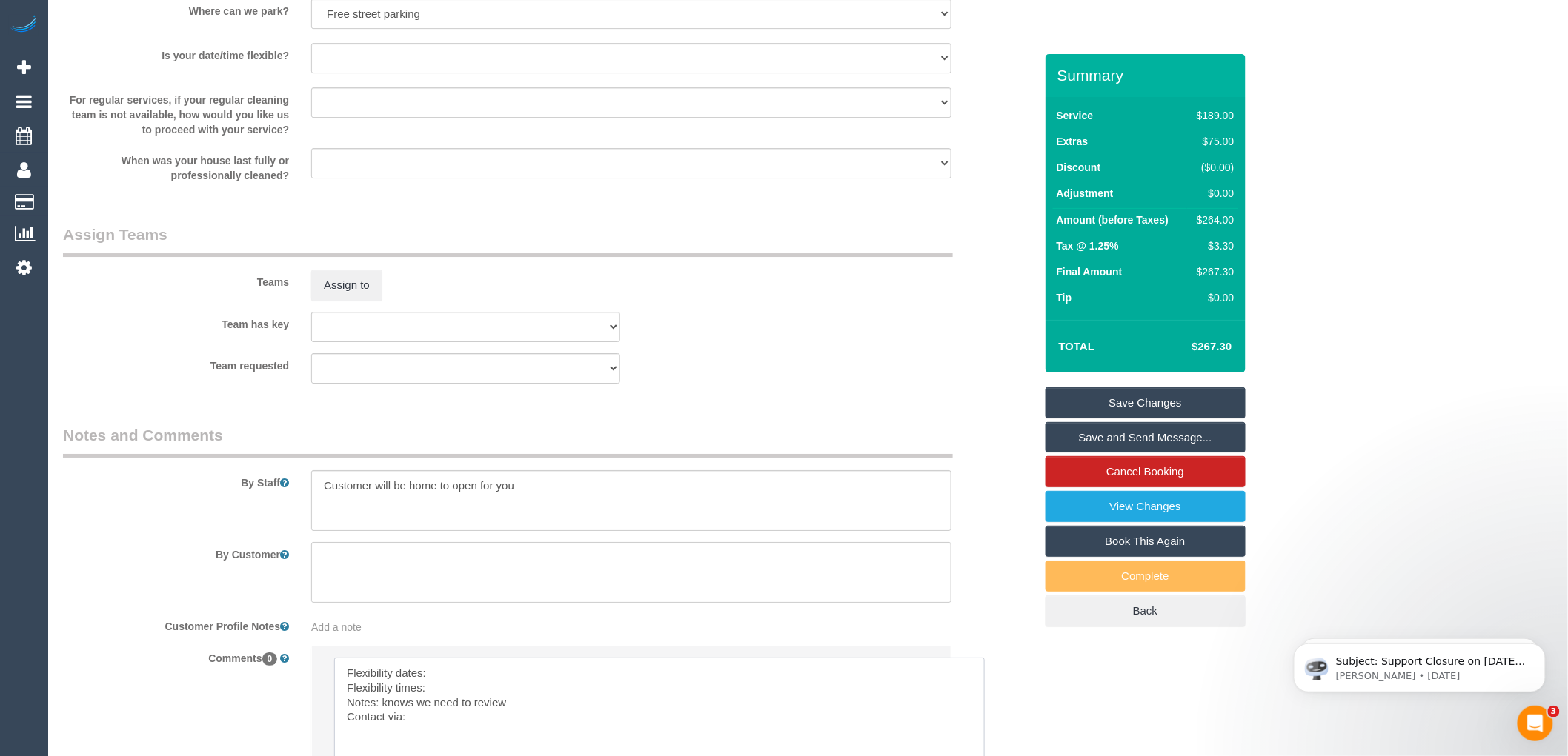
click at [436, 683] on textarea at bounding box center [660, 728] width 651 height 141
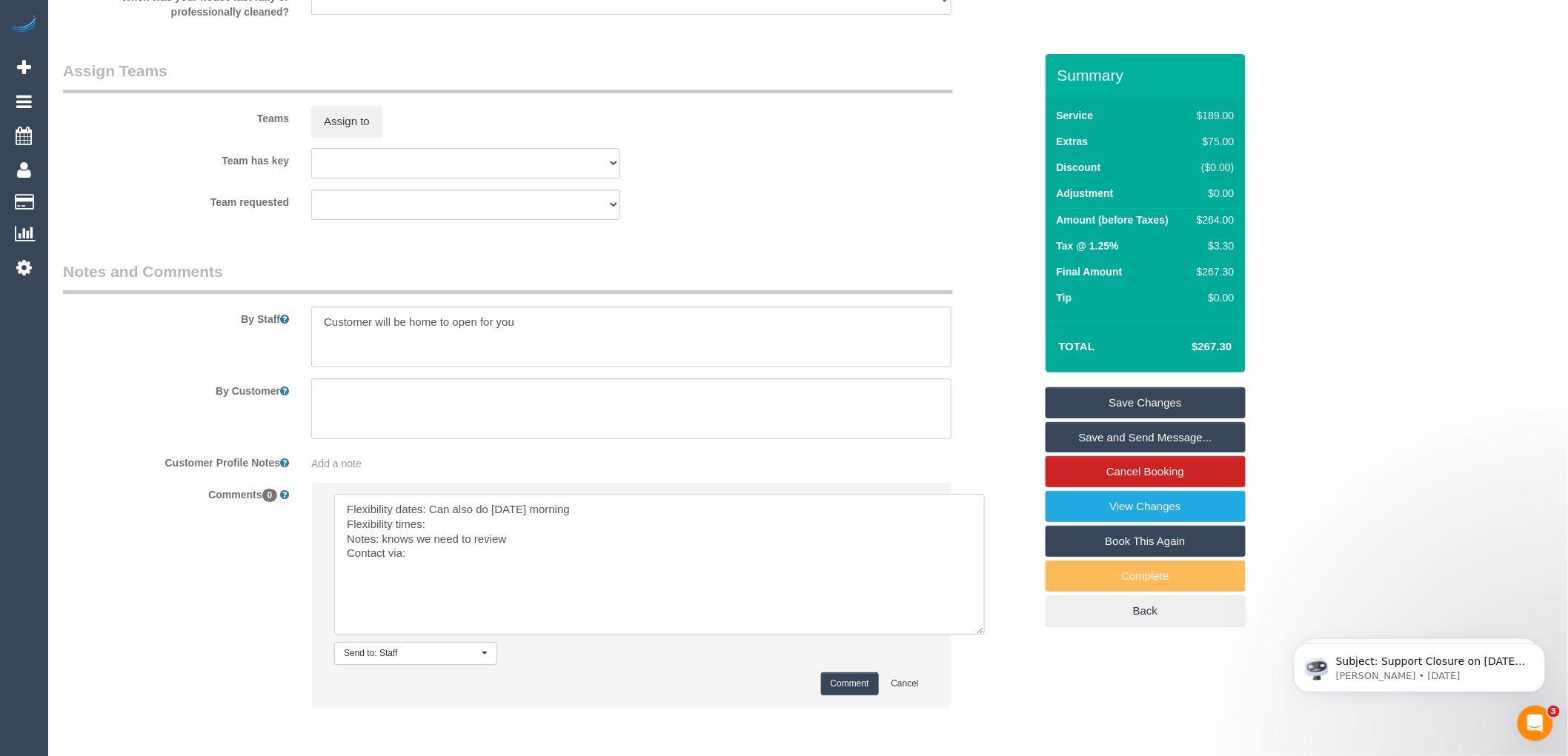
scroll to position [2157, 0]
click at [450, 535] on textarea at bounding box center [660, 564] width 651 height 141
click at [436, 573] on textarea at bounding box center [660, 564] width 651 height 141
drag, startPoint x: 514, startPoint y: 558, endPoint x: 383, endPoint y: 557, distance: 131.0
click at [383, 557] on textarea at bounding box center [660, 564] width 651 height 141
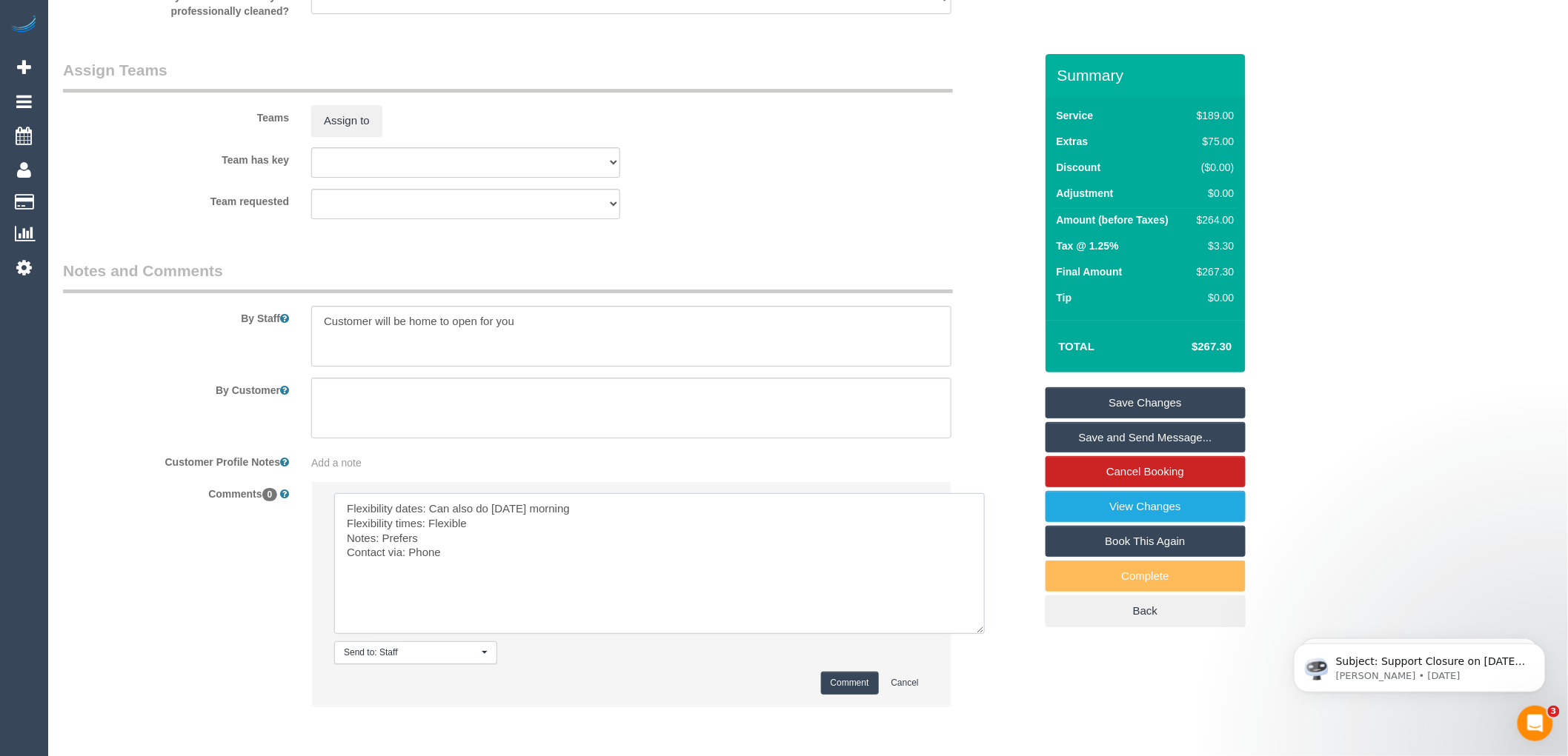
paste textarea "Shachi (+ Chirag) (C)"
click at [421, 550] on textarea at bounding box center [660, 564] width 651 height 141
type textarea "Flexibility dates: Can also do Friday morning Flexibility times: Flexible Notes…"
click at [850, 695] on button "Comment" at bounding box center [850, 683] width 58 height 23
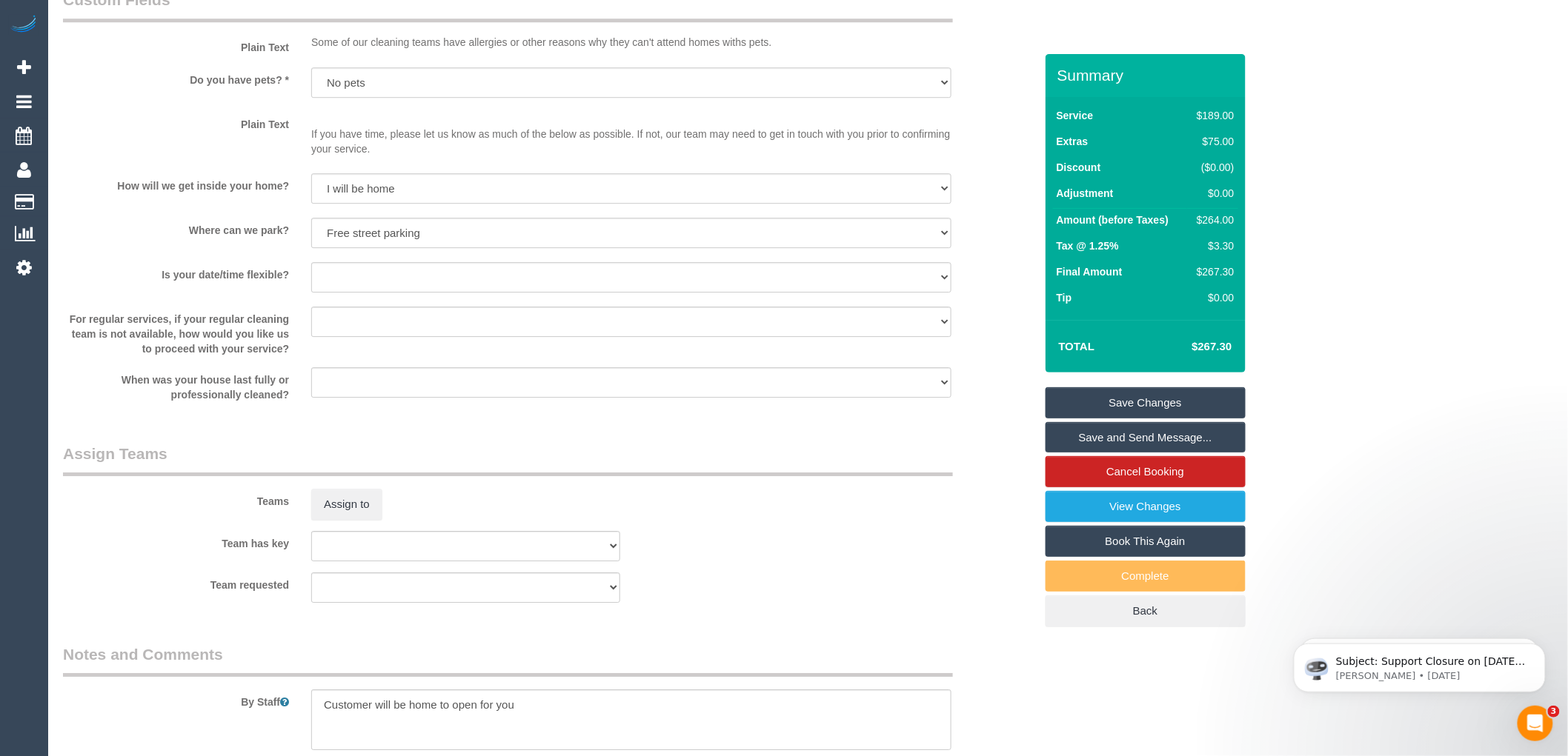
scroll to position [1745, 0]
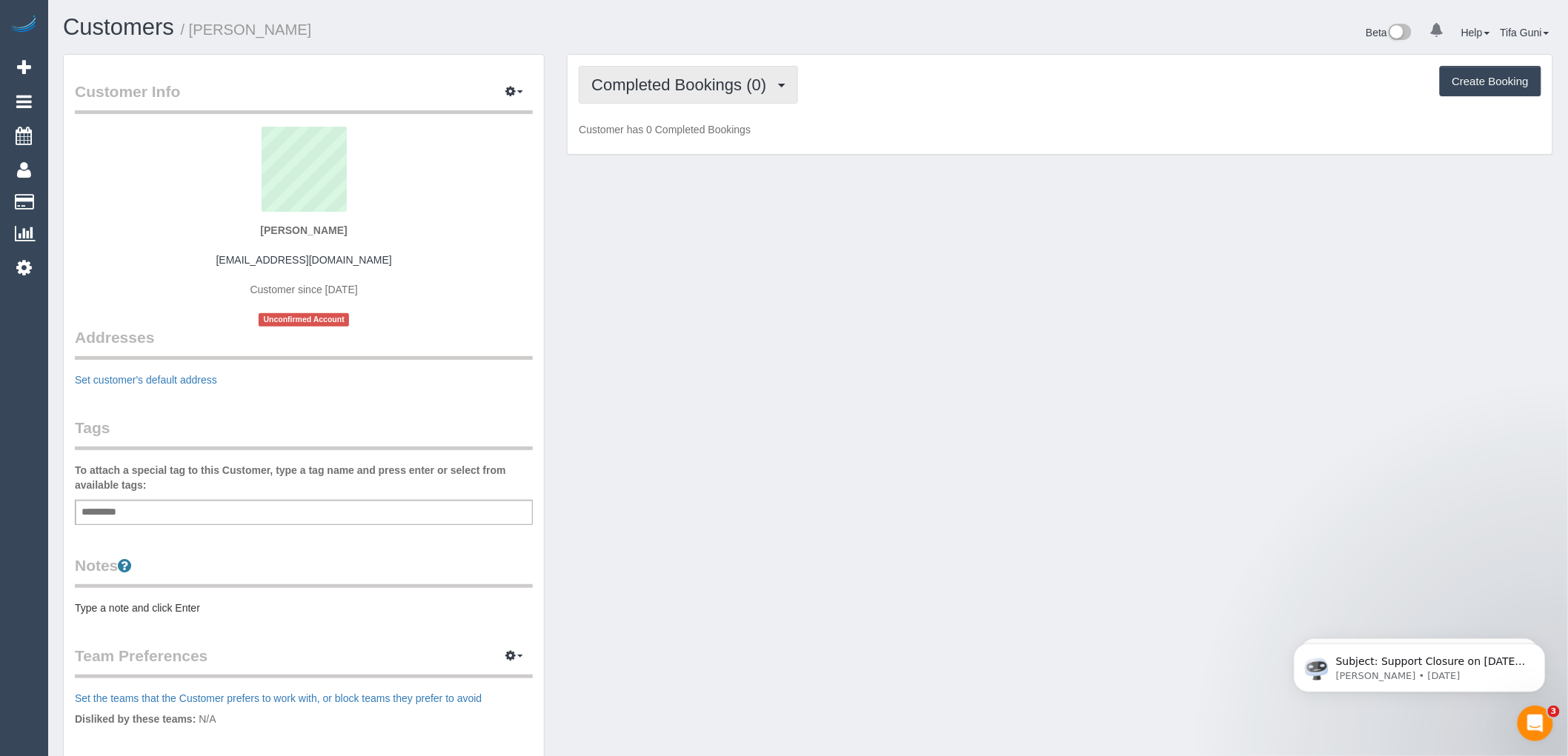
click at [695, 86] on span "Completed Bookings (0)" at bounding box center [683, 85] width 182 height 18
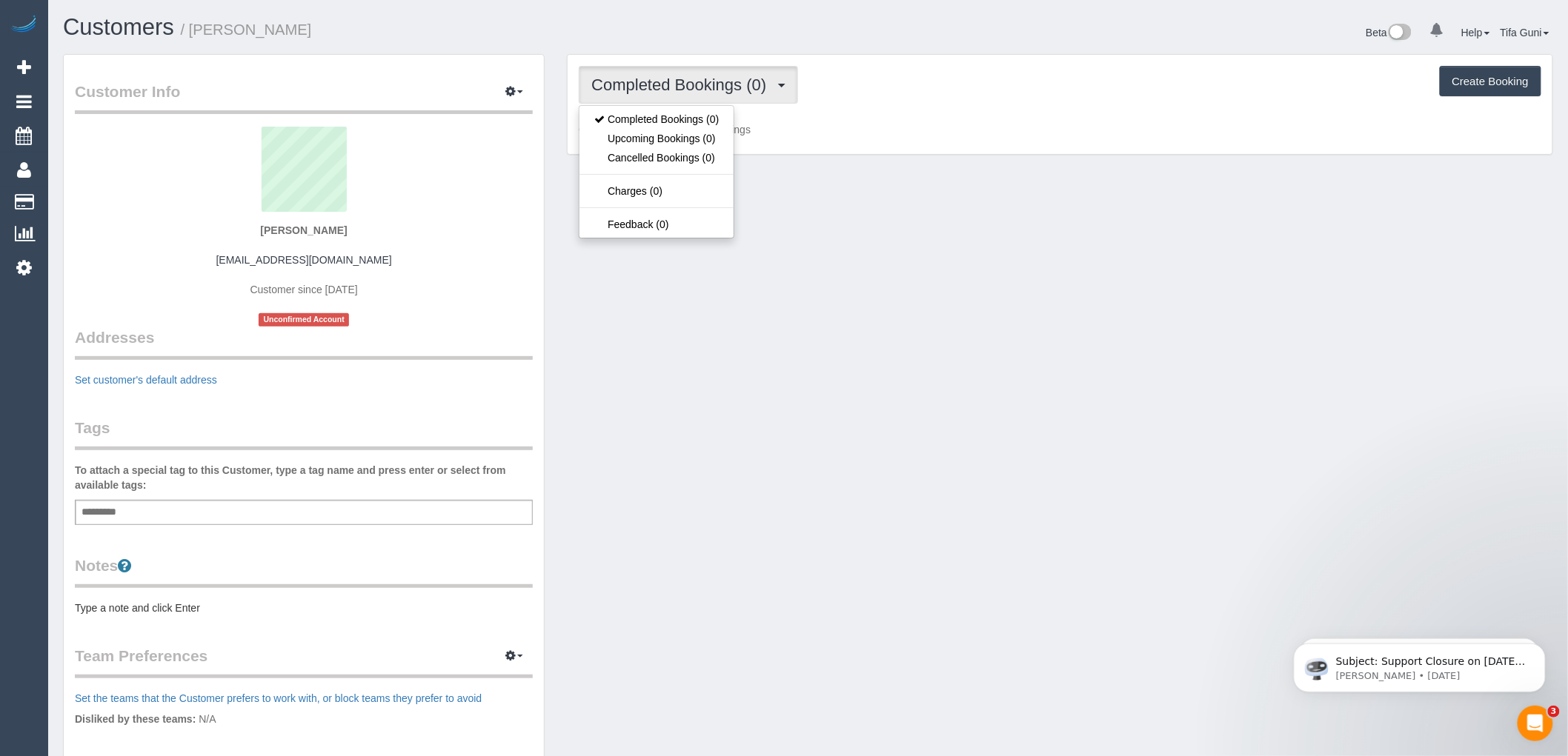
click at [949, 136] on p "Customer has 0 Completed Bookings" at bounding box center [1060, 130] width 963 height 15
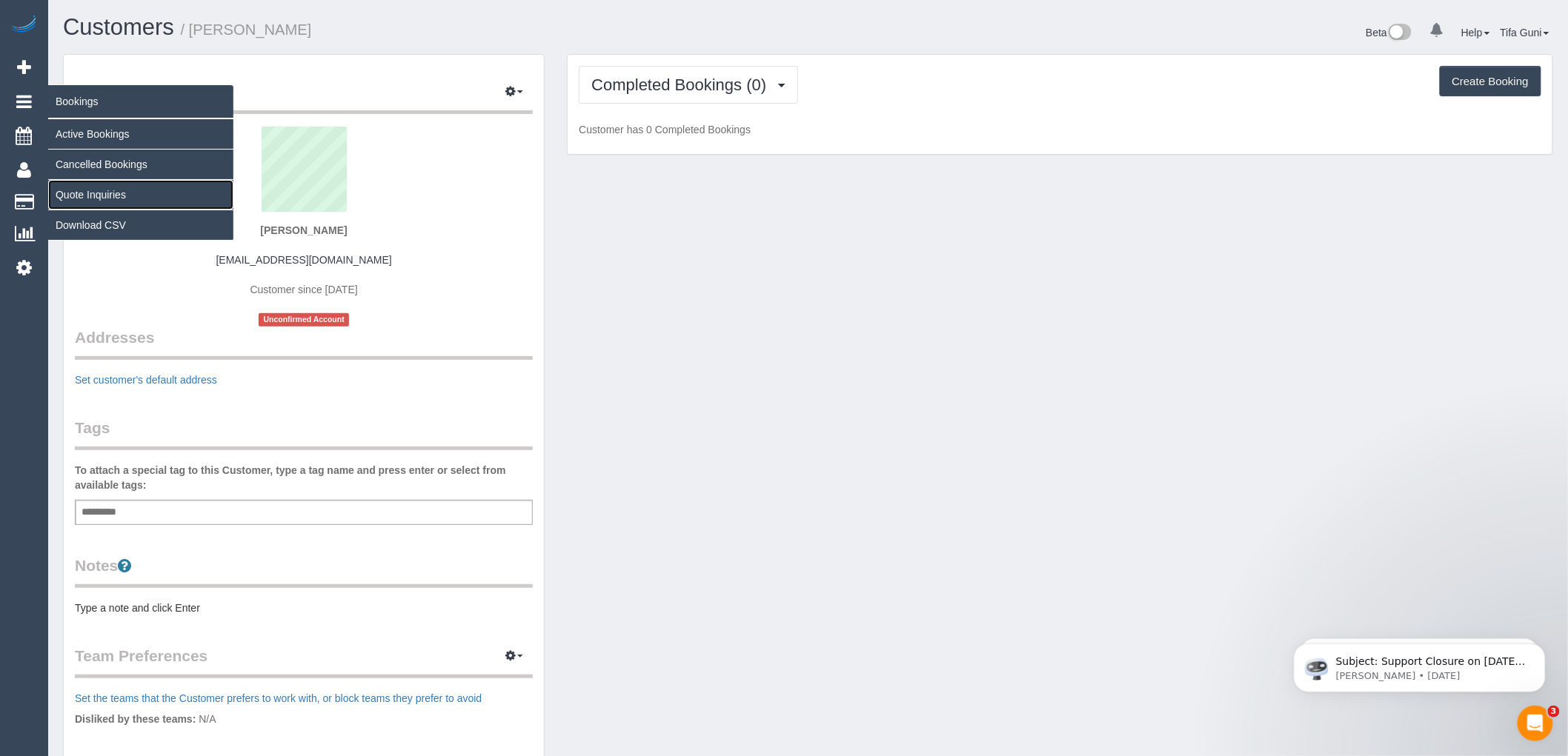
click at [100, 197] on link "Quote Inquiries" at bounding box center [141, 195] width 185 height 29
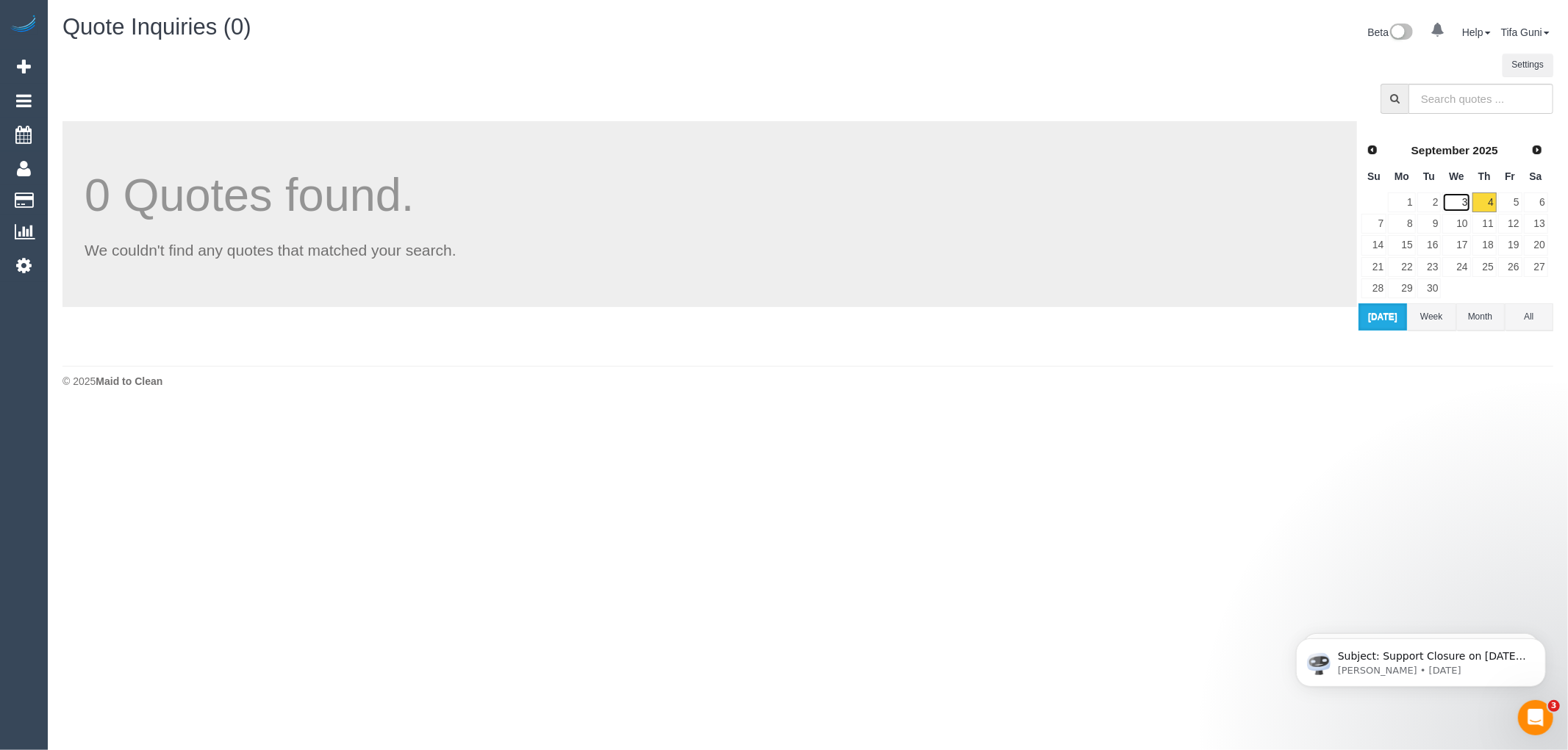
click at [1463, 202] on link "3" at bounding box center [1457, 202] width 28 height 20
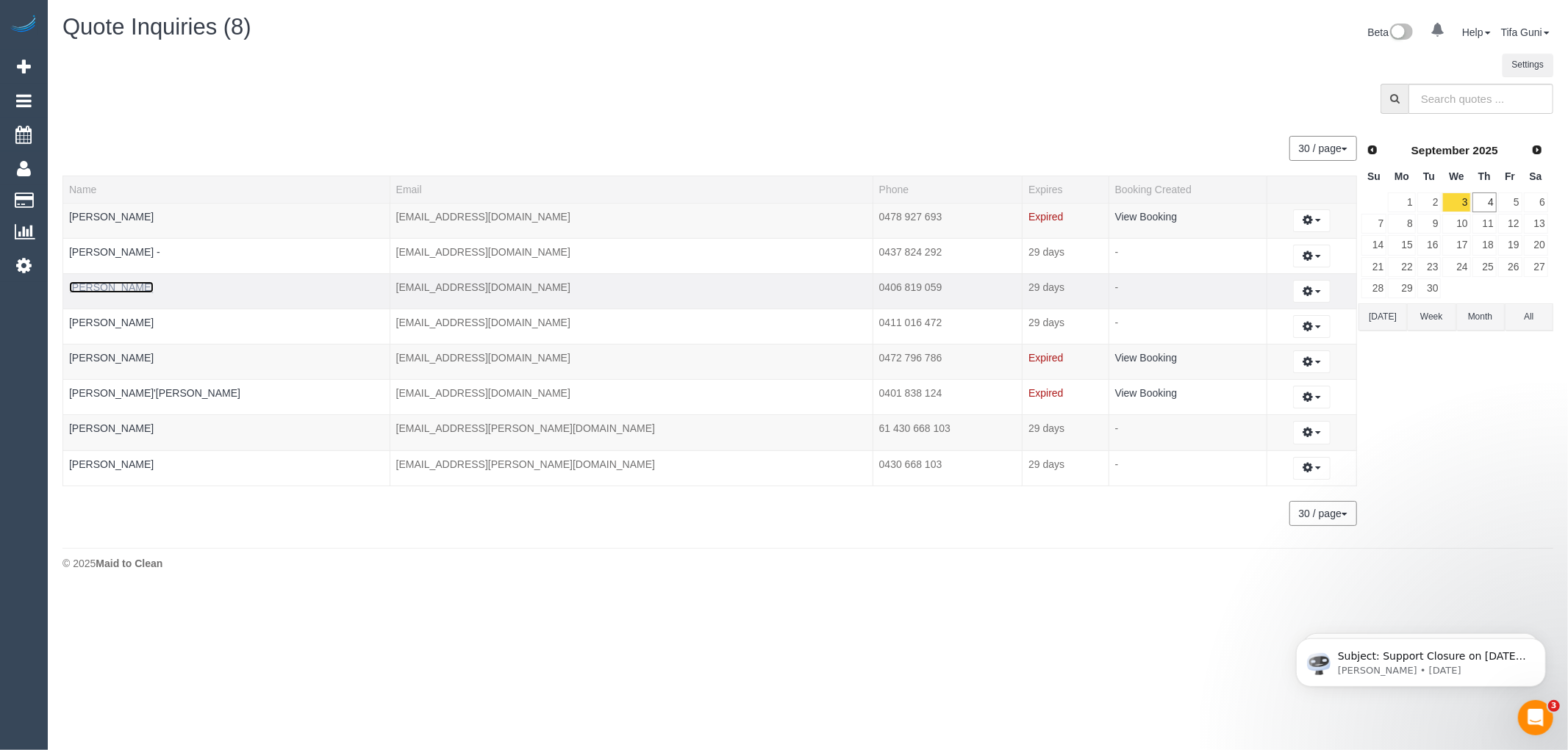
click at [136, 290] on link "[PERSON_NAME]" at bounding box center [111, 287] width 85 height 12
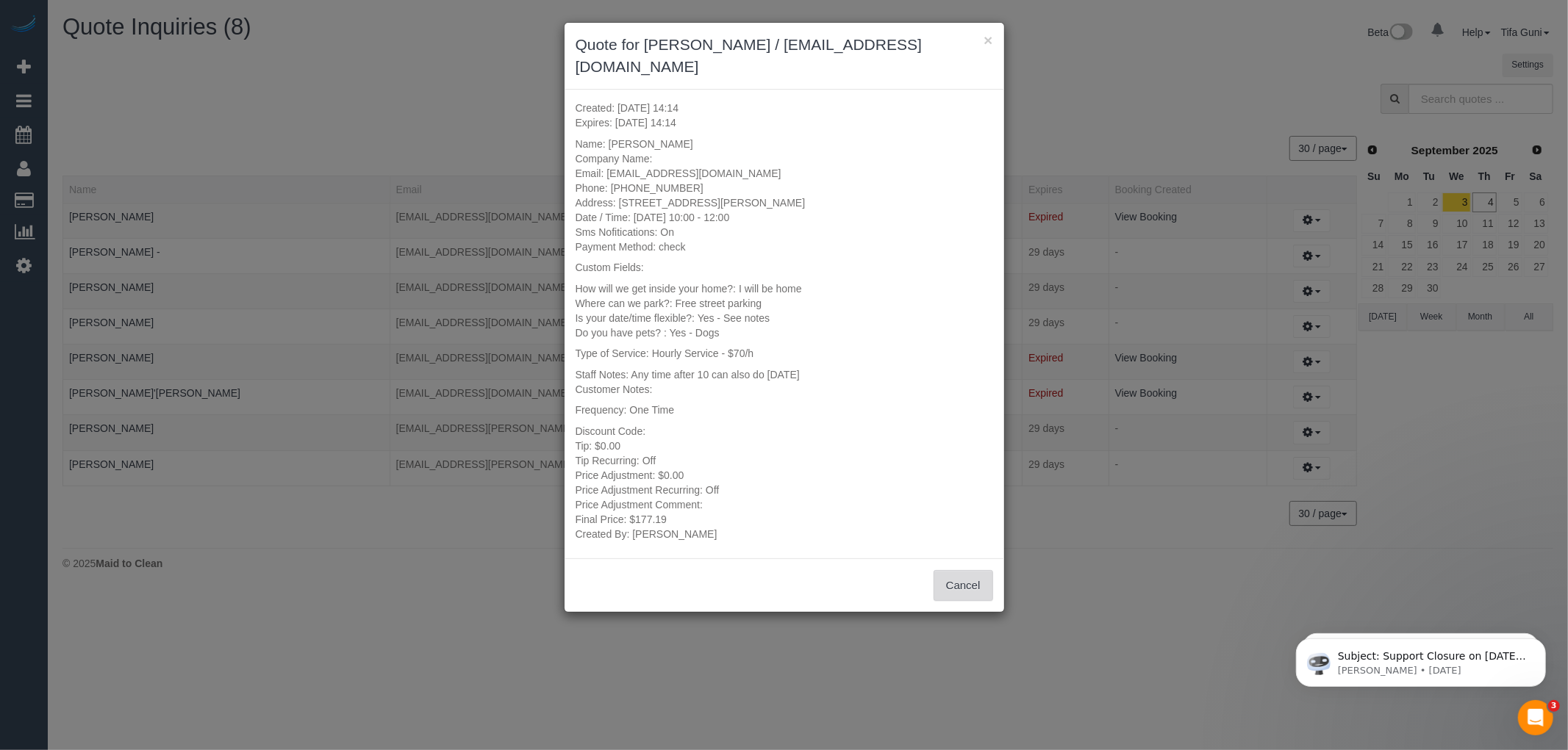
click at [954, 570] on button "Cancel" at bounding box center [964, 585] width 60 height 31
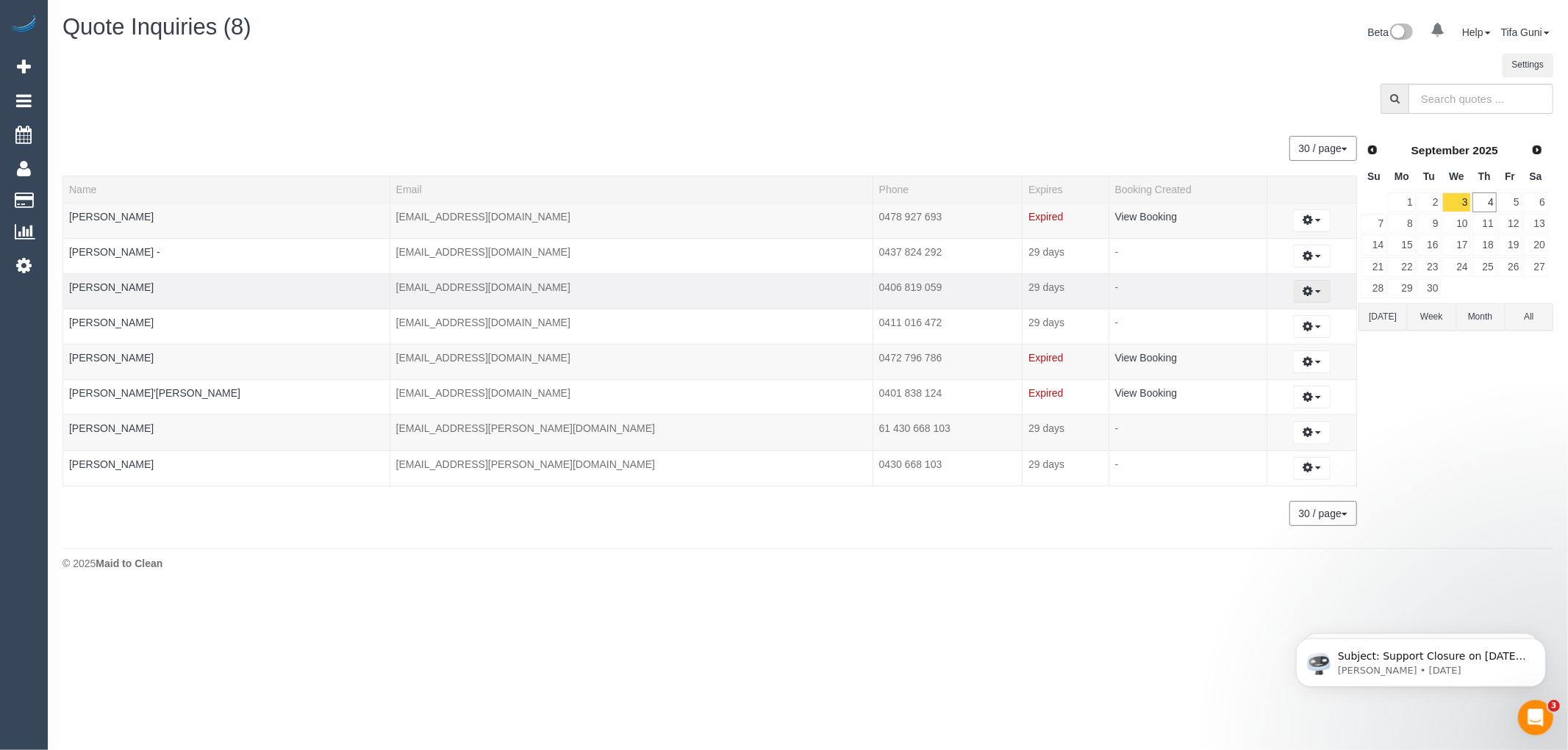
click at [1315, 293] on span "button" at bounding box center [1318, 292] width 5 height 3
click at [1230, 320] on link "Create Booking" at bounding box center [1261, 318] width 139 height 19
select select "VIC"
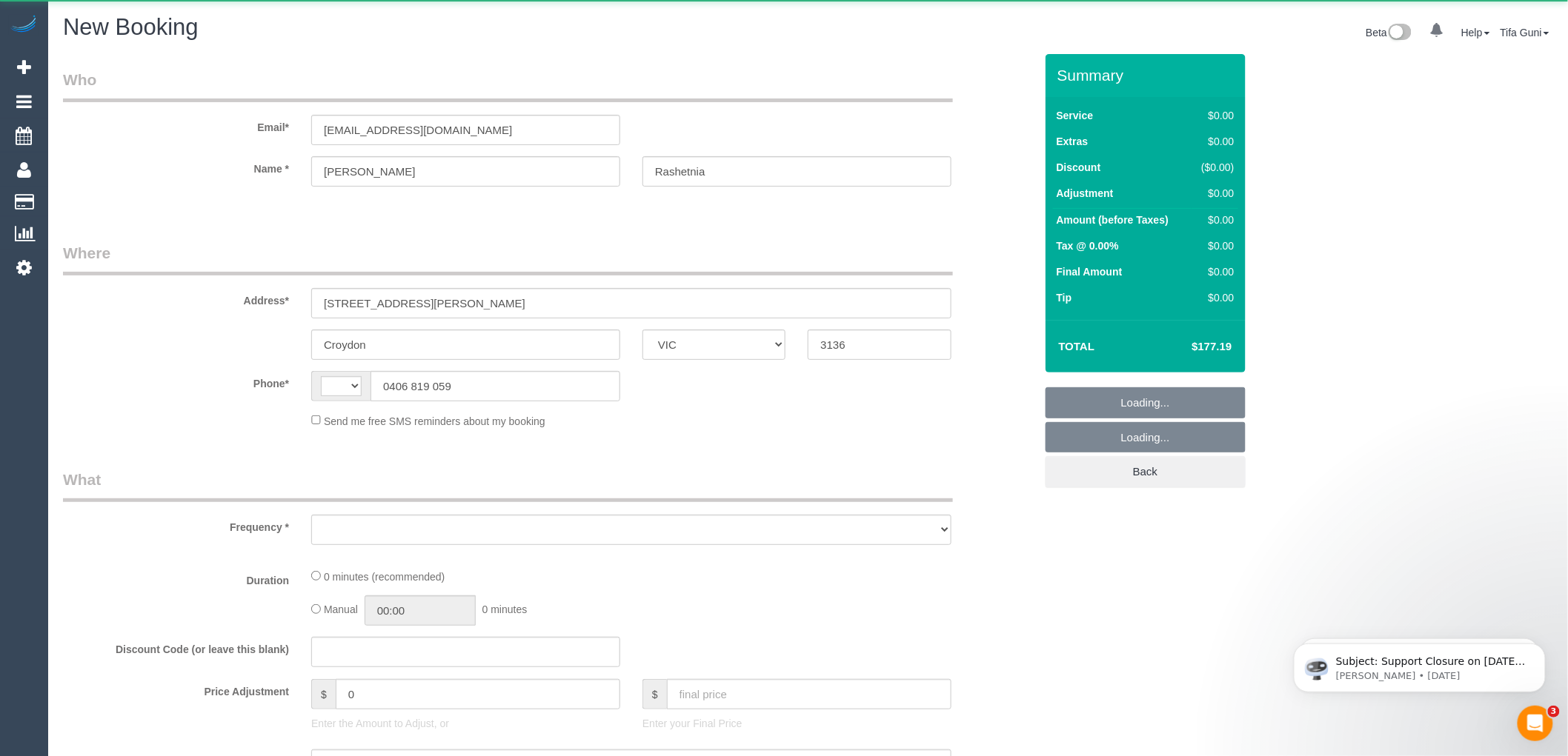
select select "string:AU"
select select "number:27"
select select "number:14"
select select "number:19"
select select "number:36"
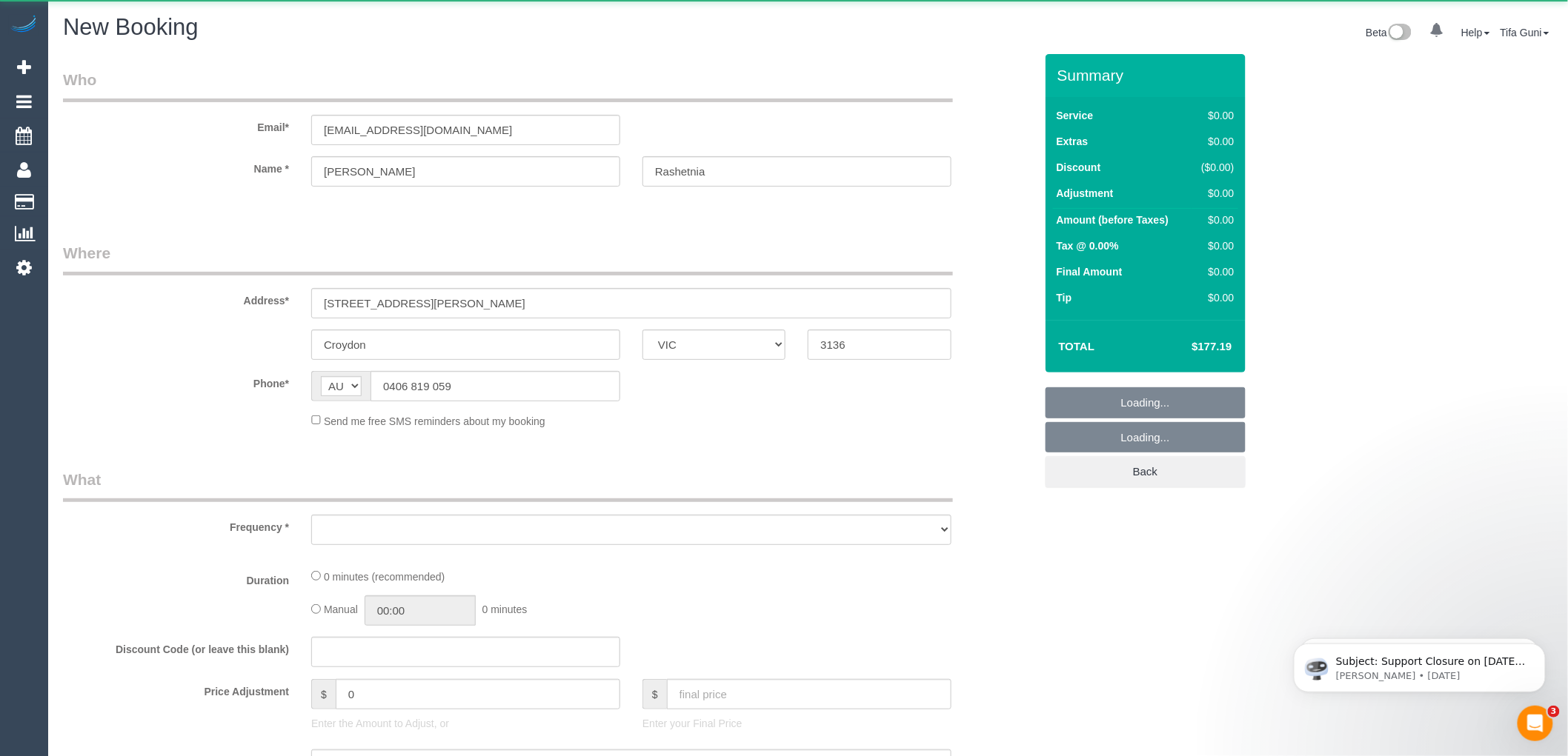
select select "object:1336"
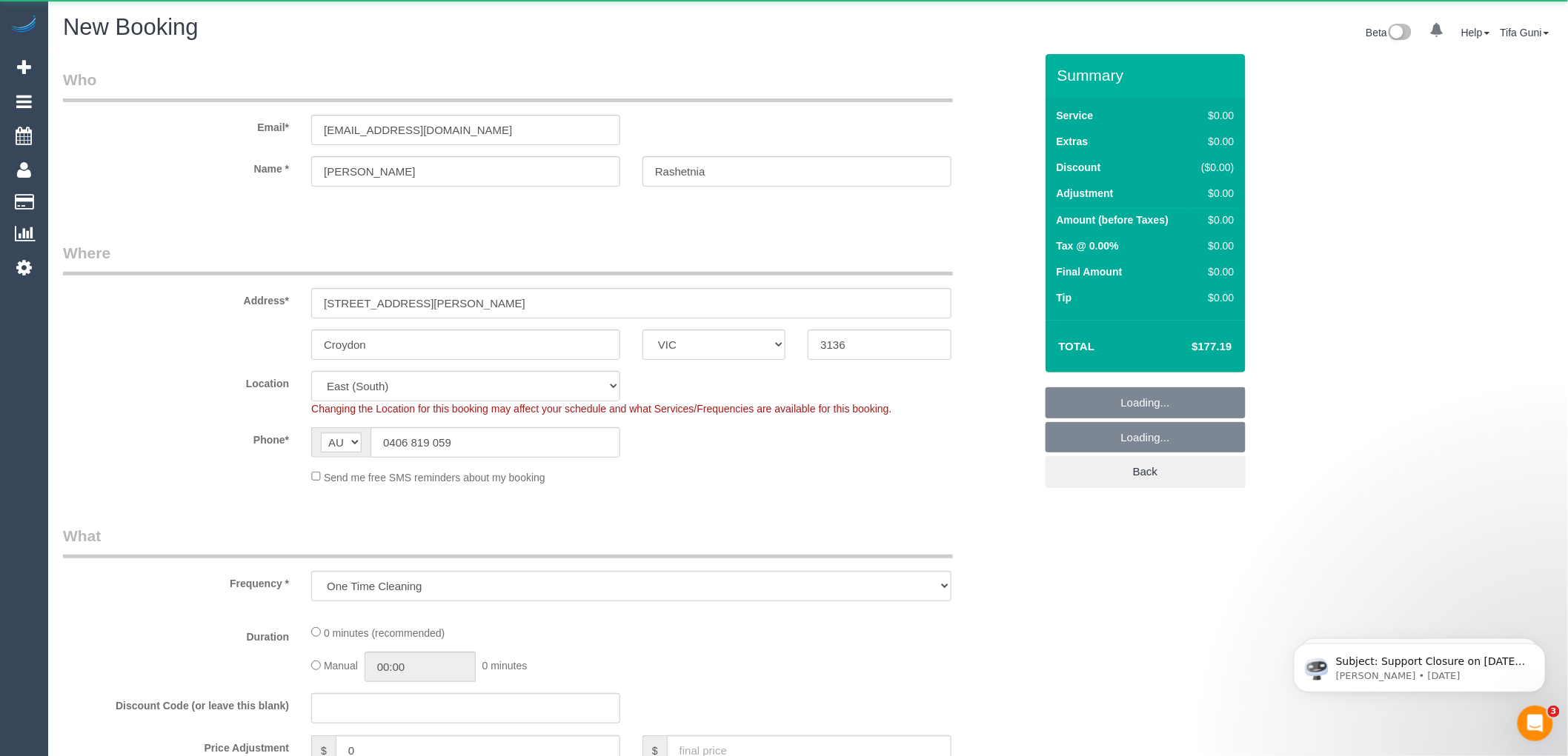
select select "150"
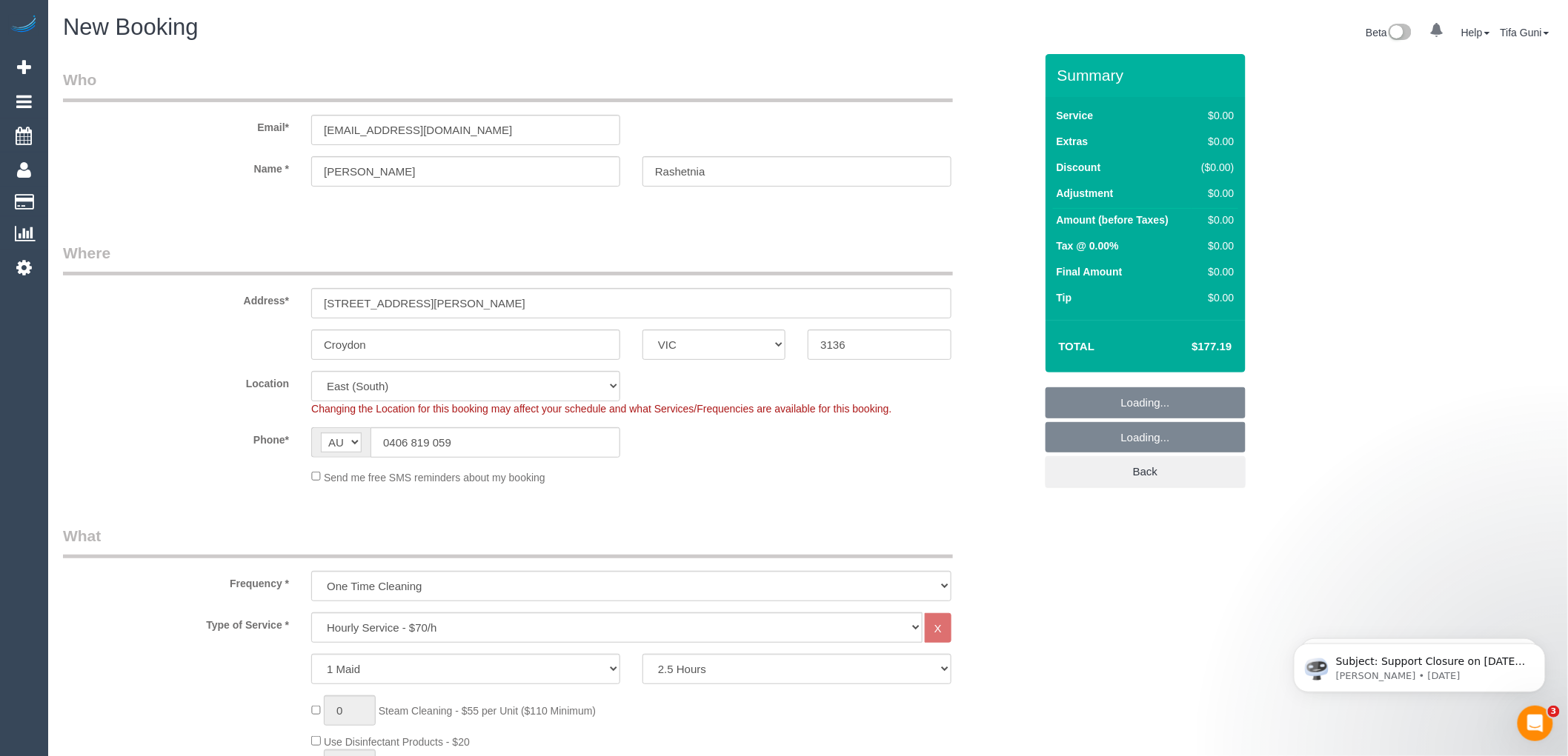
select select "object:1926"
select select "spot3"
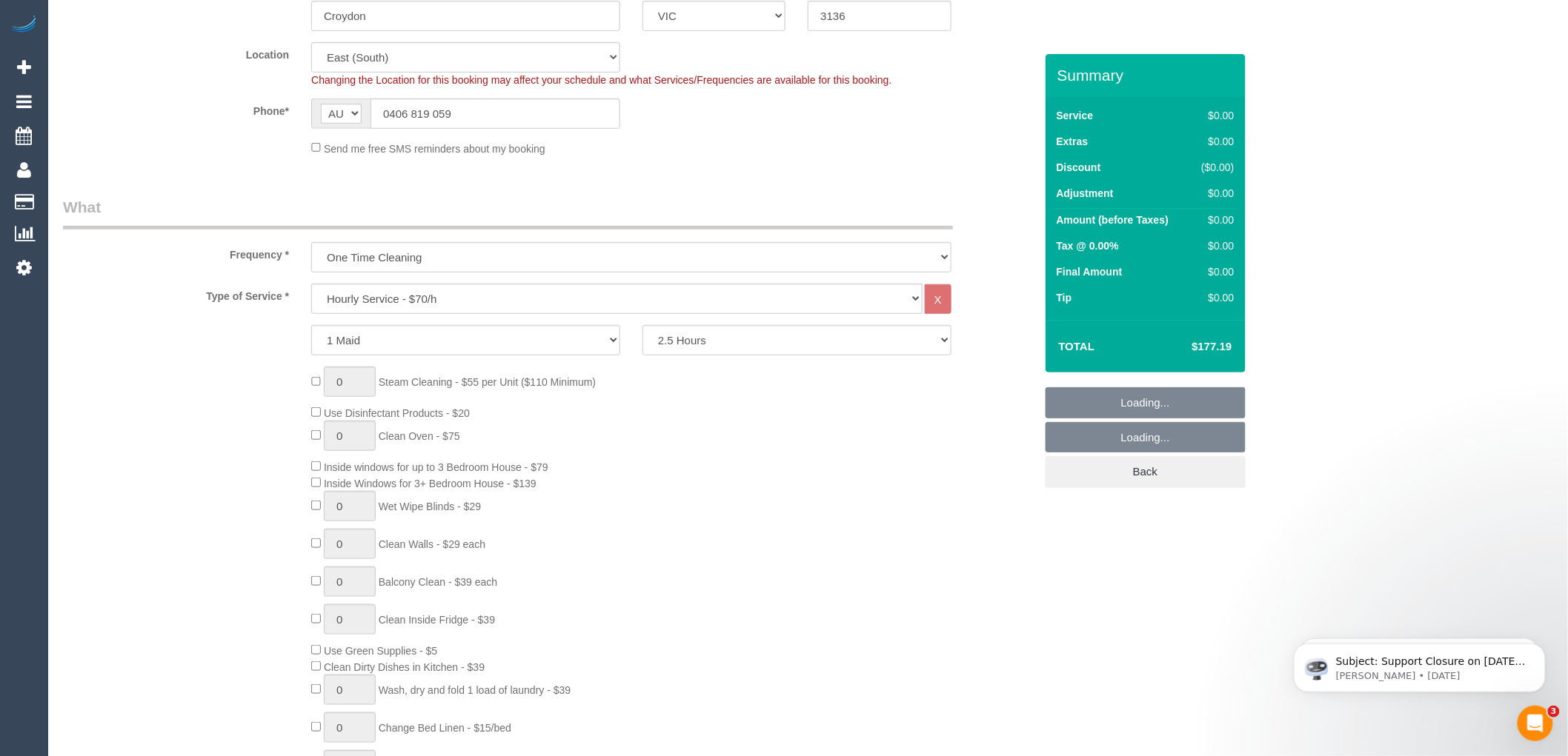
select select "spot24"
select select "object:1936"
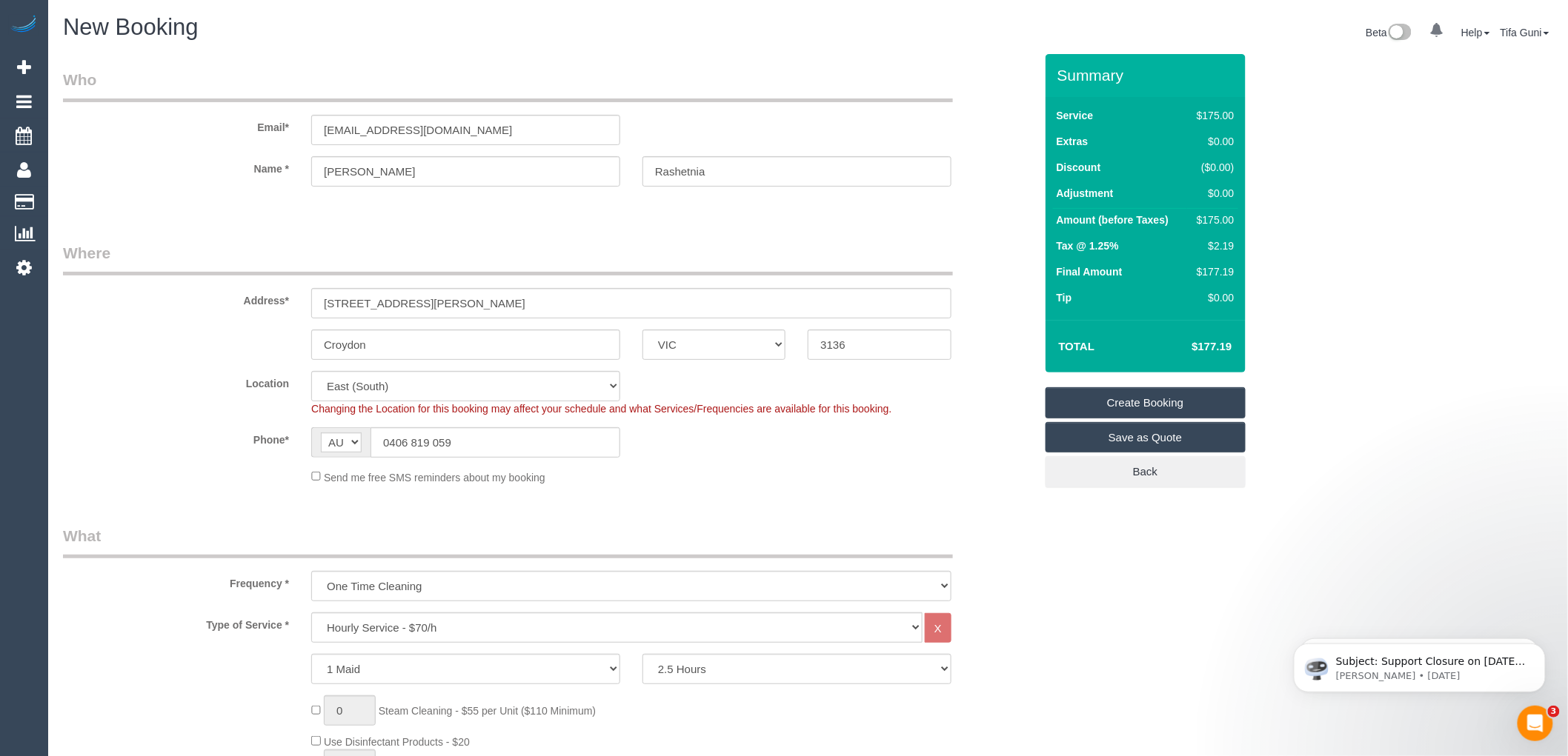
select select "spot45"
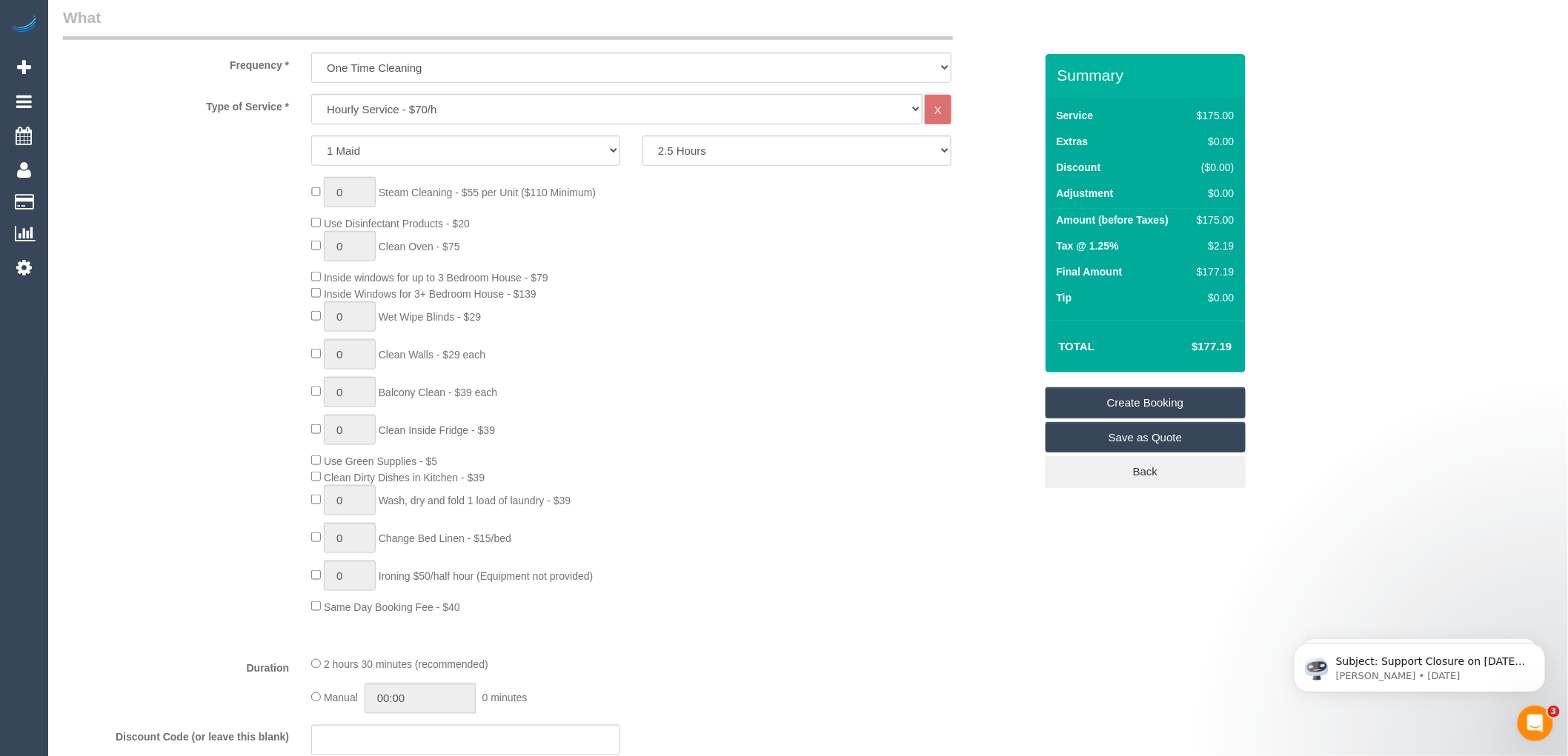
scroll to position [576, 0]
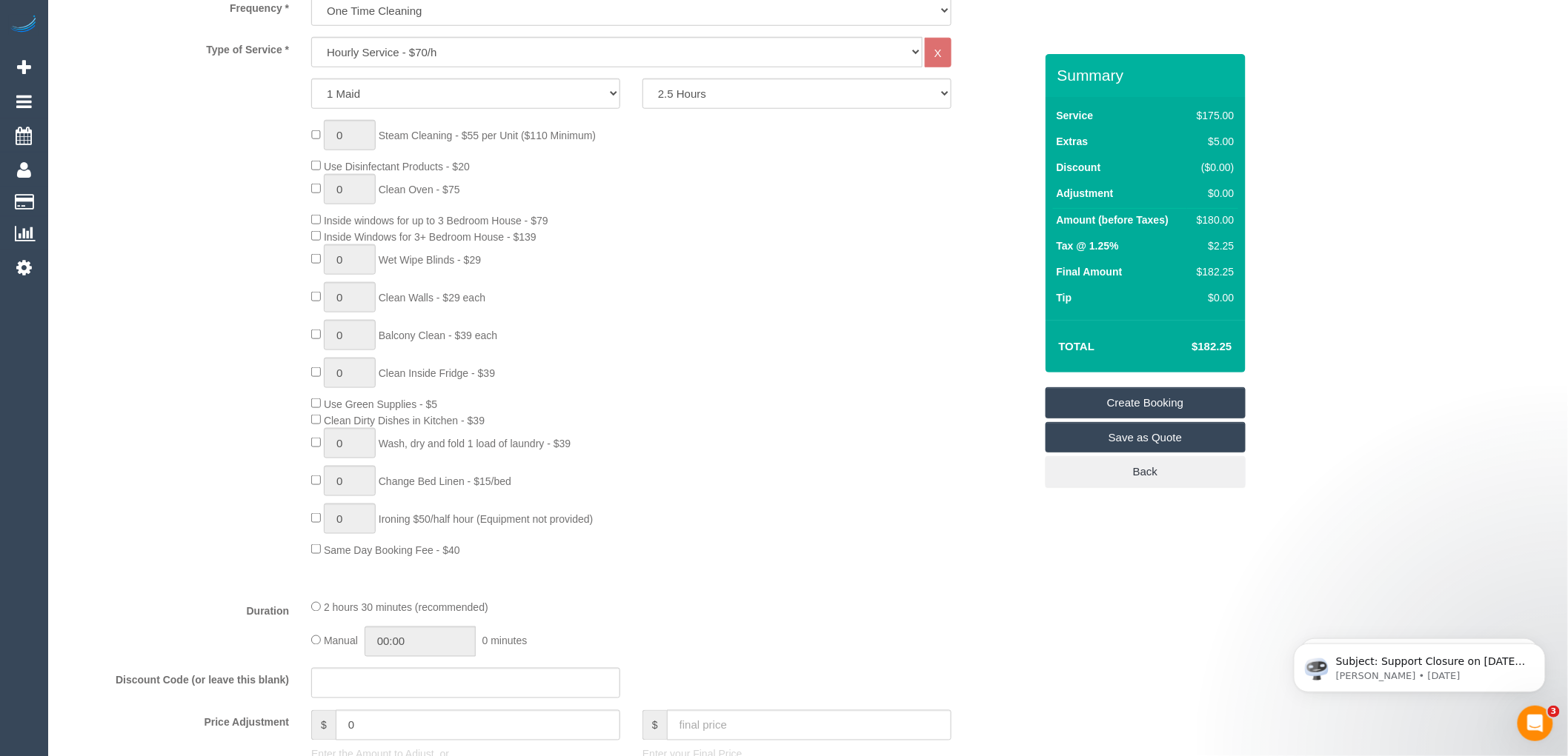
click at [1136, 440] on link "Save as Quote" at bounding box center [1146, 437] width 200 height 31
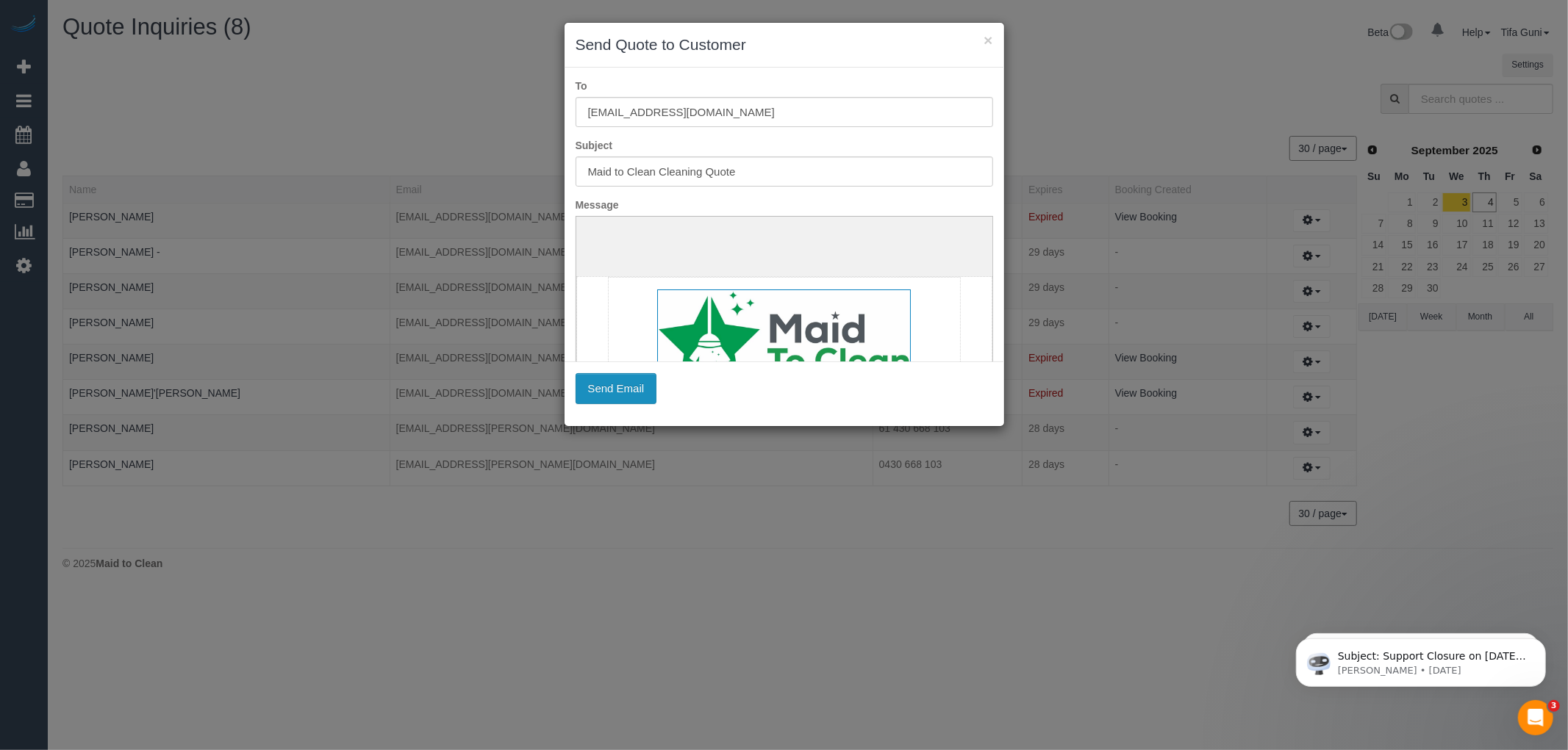
click at [607, 392] on button "Send Email" at bounding box center [617, 388] width 82 height 31
